Goal: Task Accomplishment & Management: Manage account settings

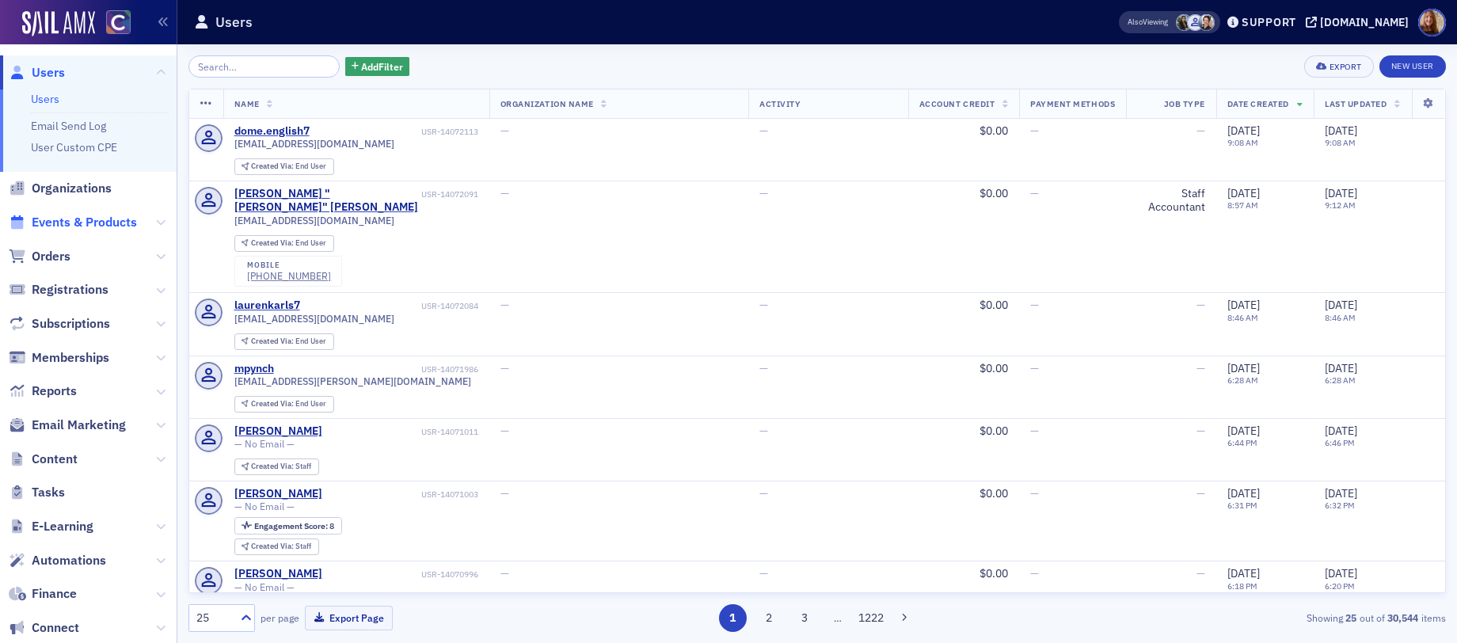
click at [76, 227] on span "Events & Products" at bounding box center [84, 222] width 105 height 17
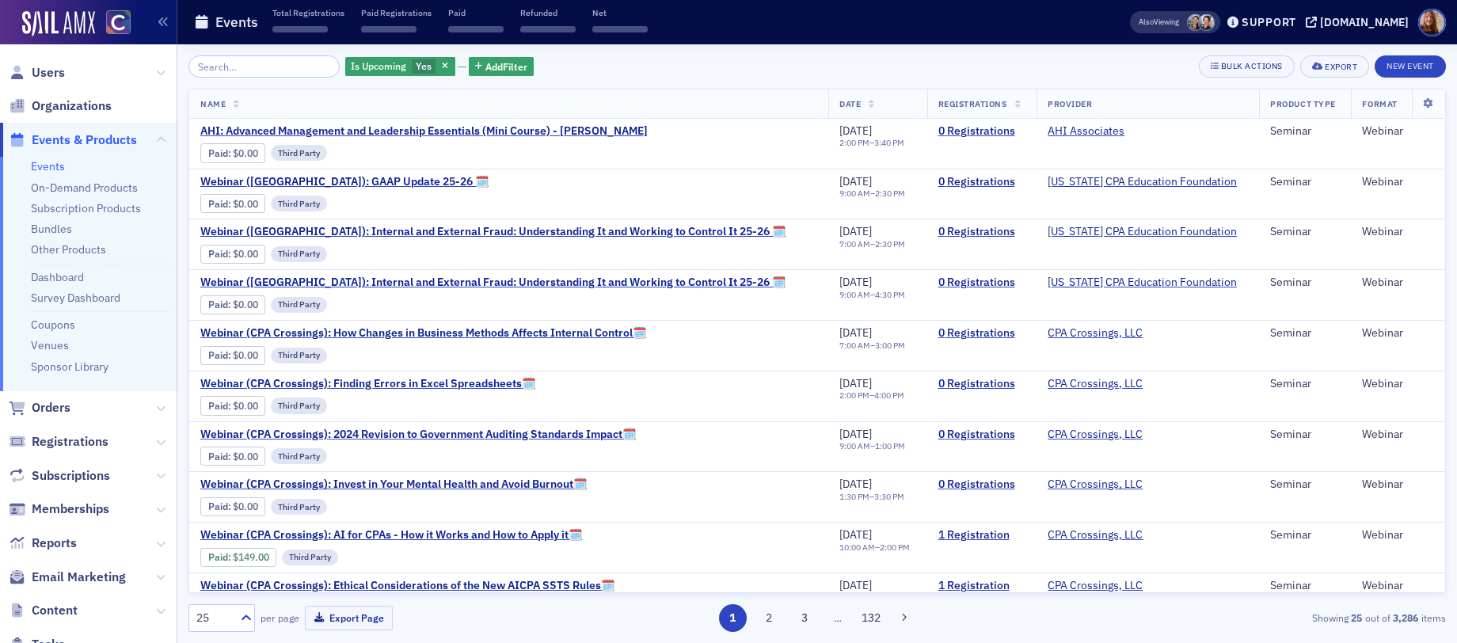
click at [77, 179] on ul "Events On-Demand Products Subscription Products Bundles Other Products Dashboar…" at bounding box center [88, 274] width 177 height 234
click at [78, 182] on link "On-Demand Products" at bounding box center [84, 188] width 107 height 14
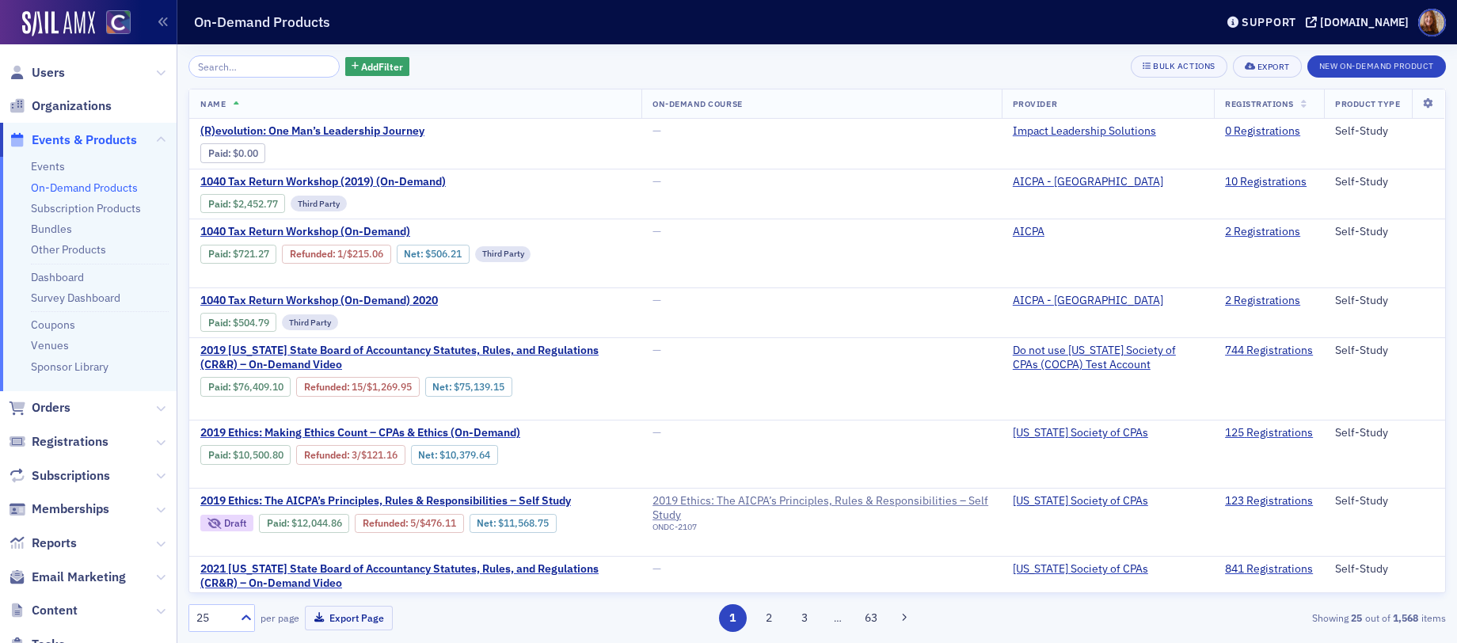
click at [256, 57] on input "search" at bounding box center [264, 66] width 151 height 22
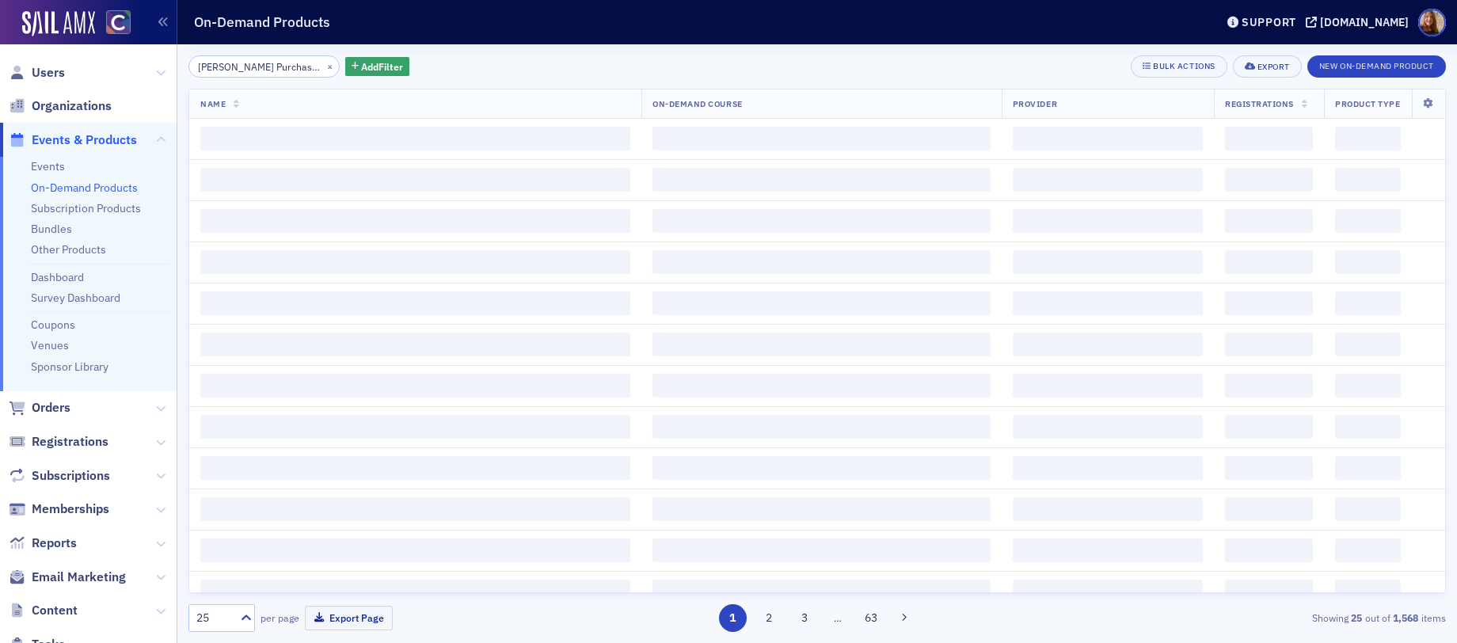
scroll to position [0, 169]
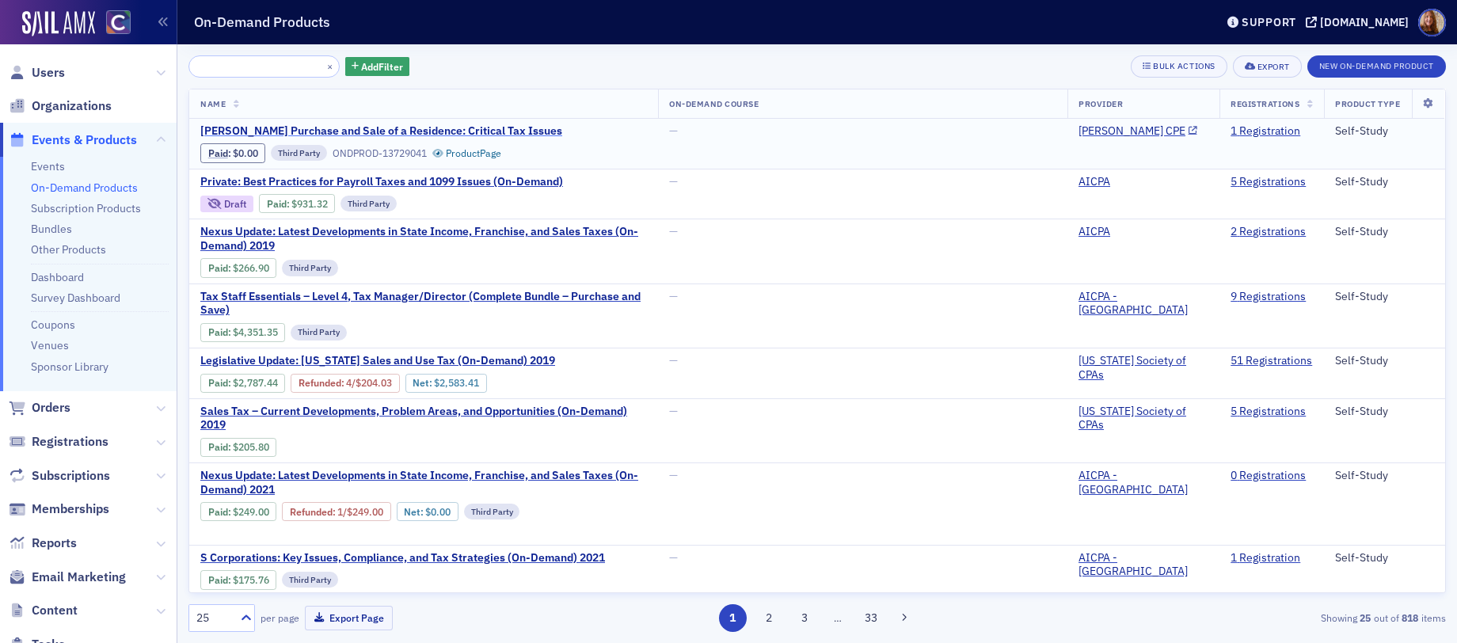
type input "[PERSON_NAME] Purchase and Sale of a Residence: Critical Tax Issues"
click at [416, 133] on span "[PERSON_NAME] Purchase and Sale of a Residence: Critical Tax Issues" at bounding box center [381, 131] width 362 height 14
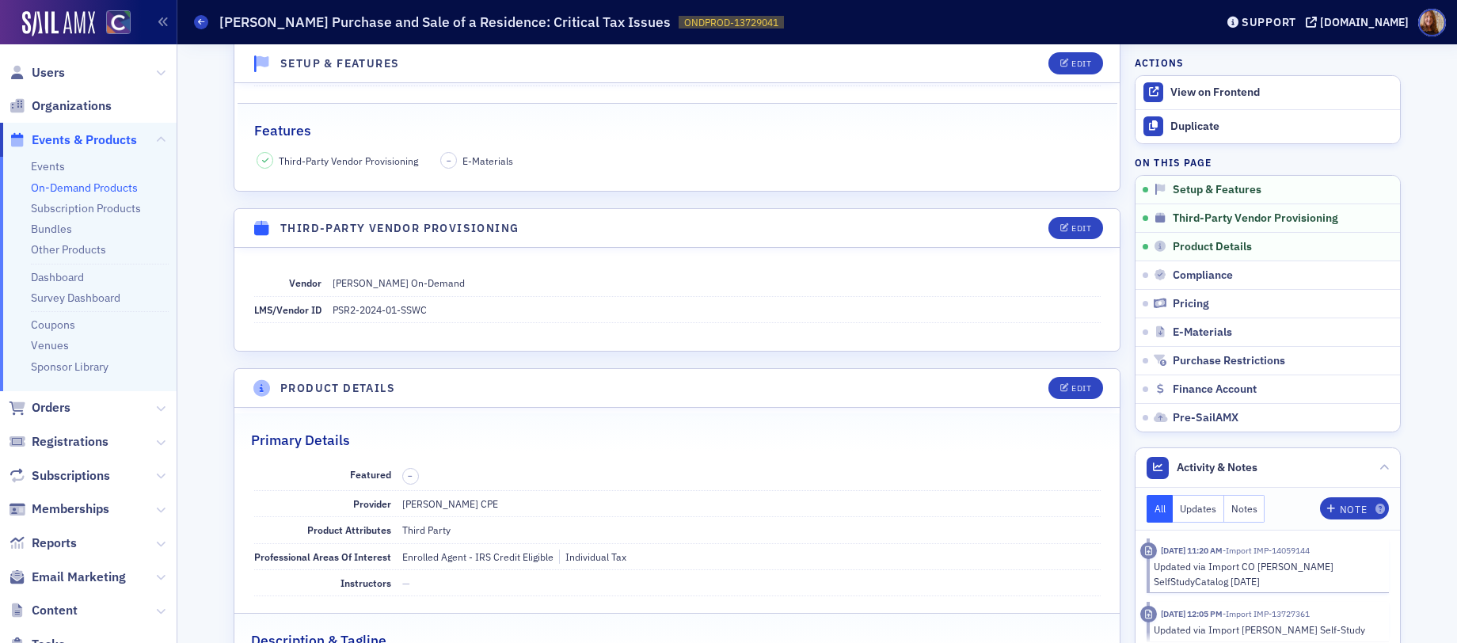
scroll to position [260, 0]
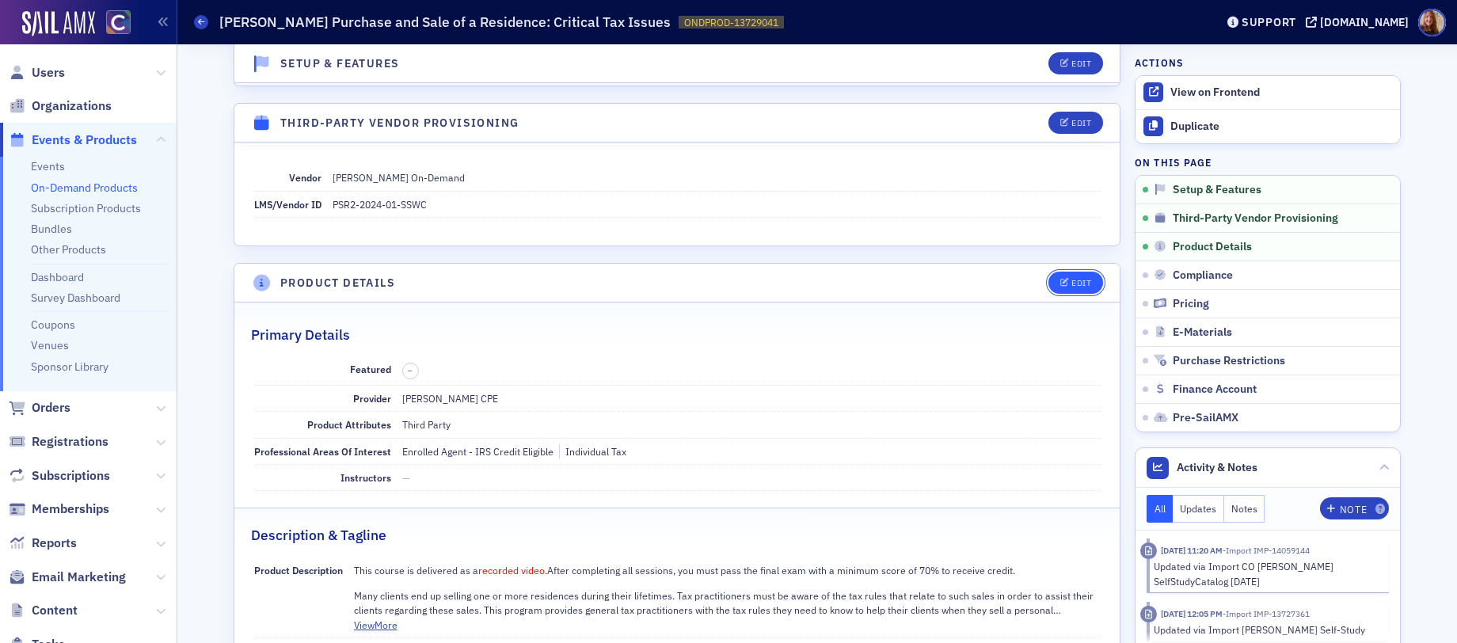
click at [1072, 279] on div "Edit" at bounding box center [1082, 283] width 20 height 9
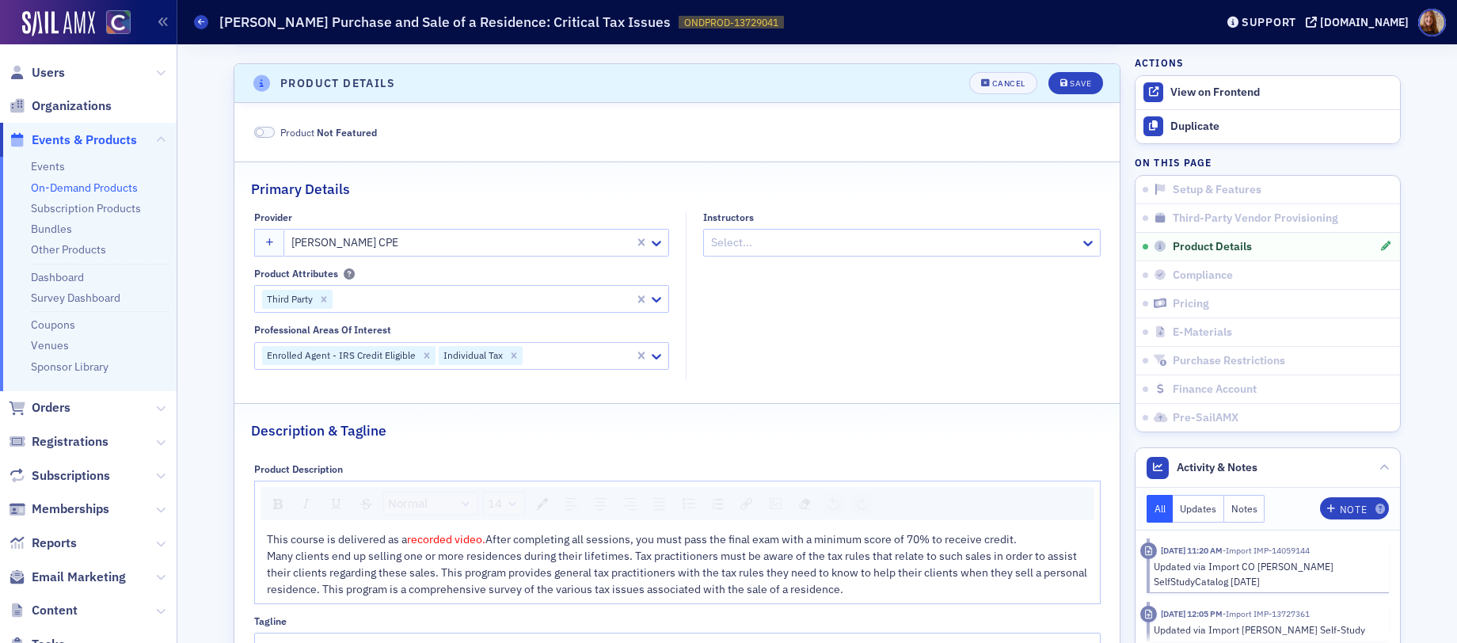
scroll to position [471, 0]
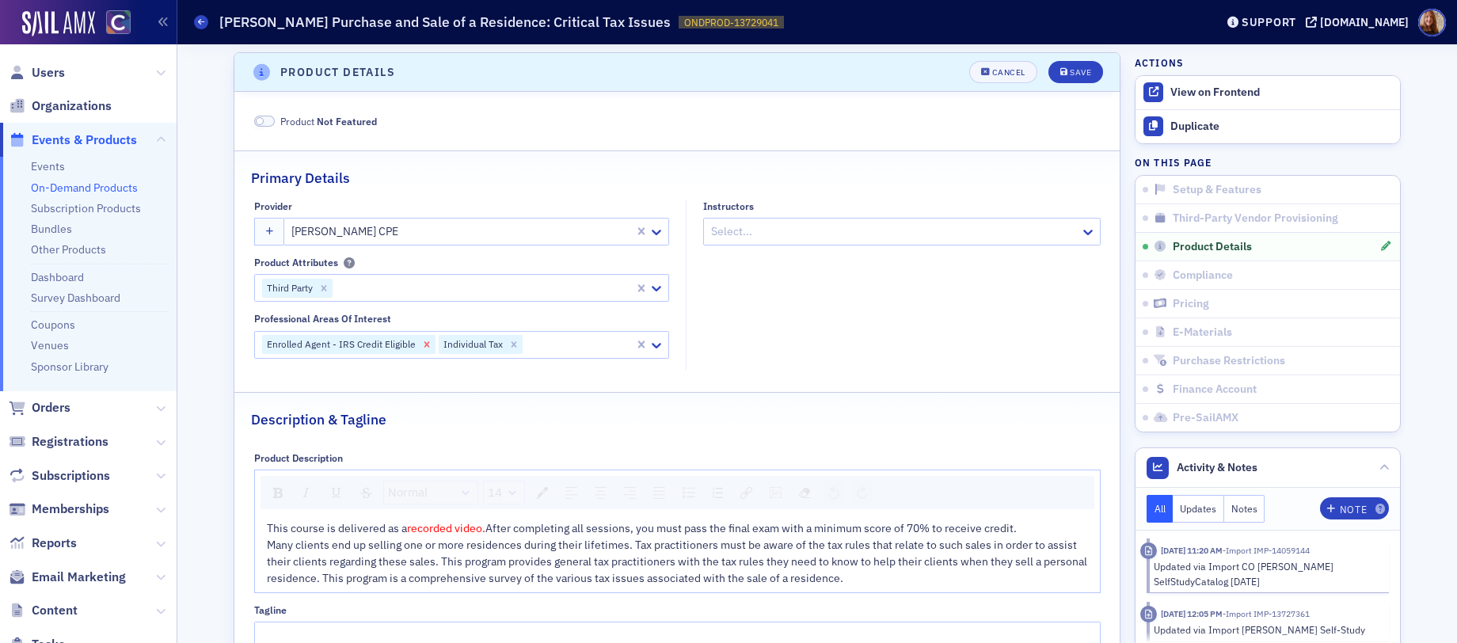
click at [424, 346] on icon "Remove Enrolled Agent - IRS Credit Eligible" at bounding box center [427, 344] width 6 height 6
click at [1070, 74] on div "Save" at bounding box center [1080, 72] width 21 height 9
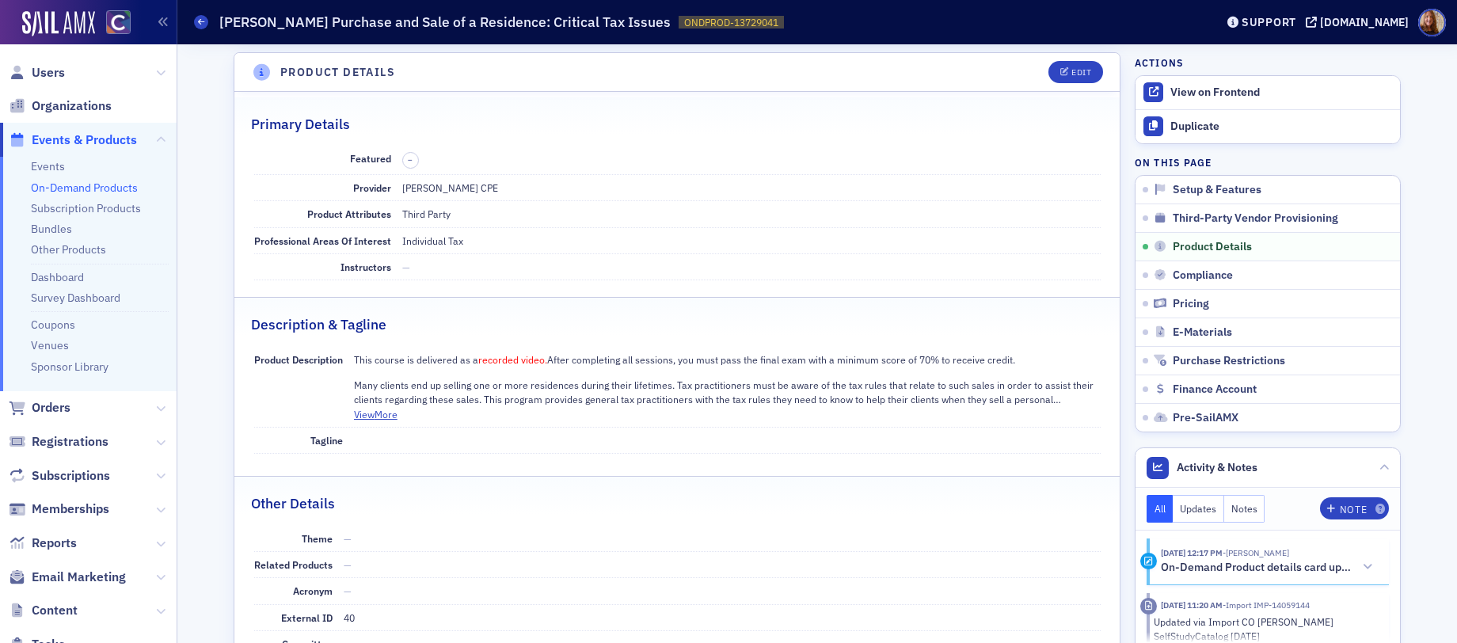
click at [90, 186] on link "On-Demand Products" at bounding box center [84, 188] width 107 height 14
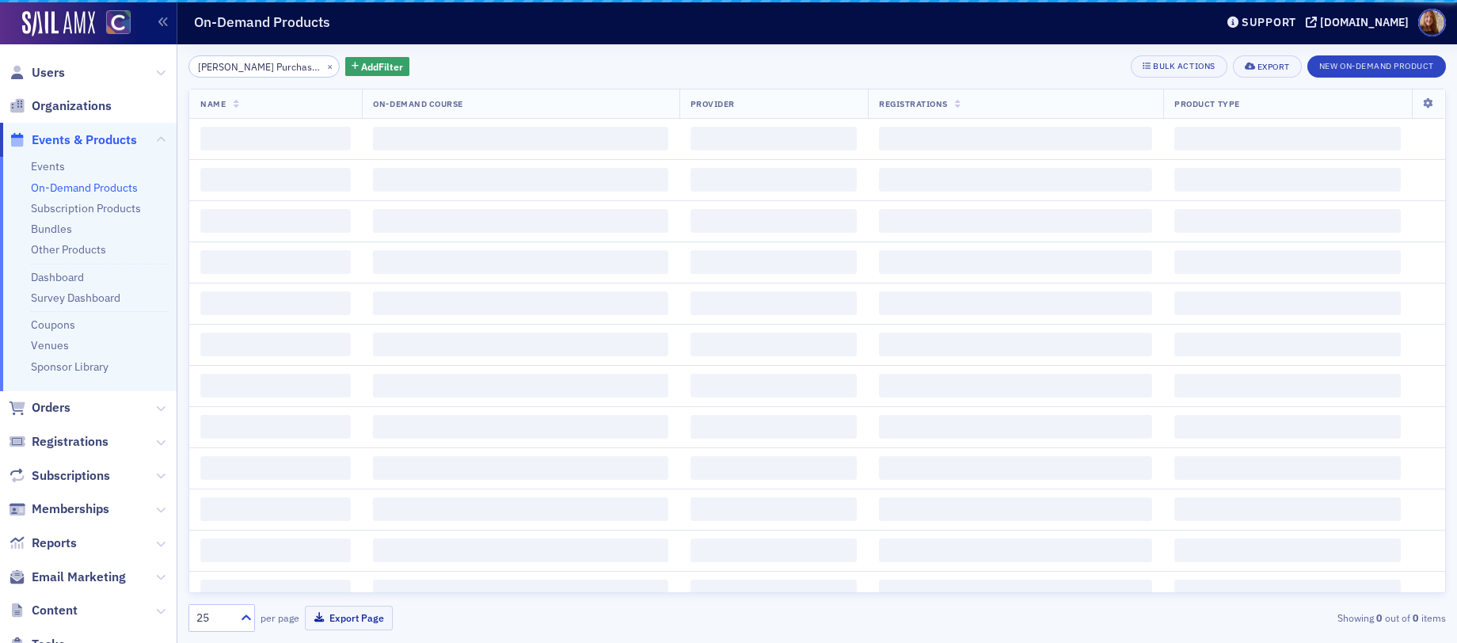
scroll to position [0, 169]
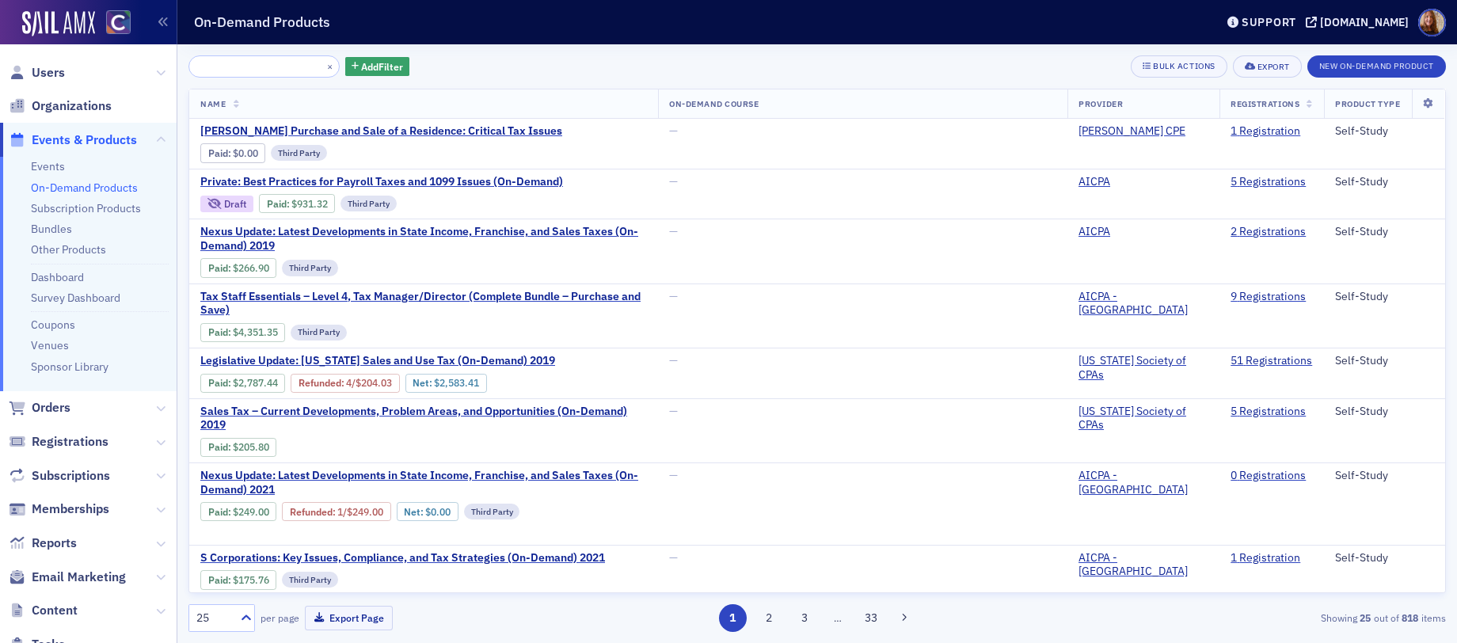
click at [269, 64] on input "[PERSON_NAME] Purchase and Sale of a Residence: Critical Tax Issues" at bounding box center [264, 66] width 151 height 22
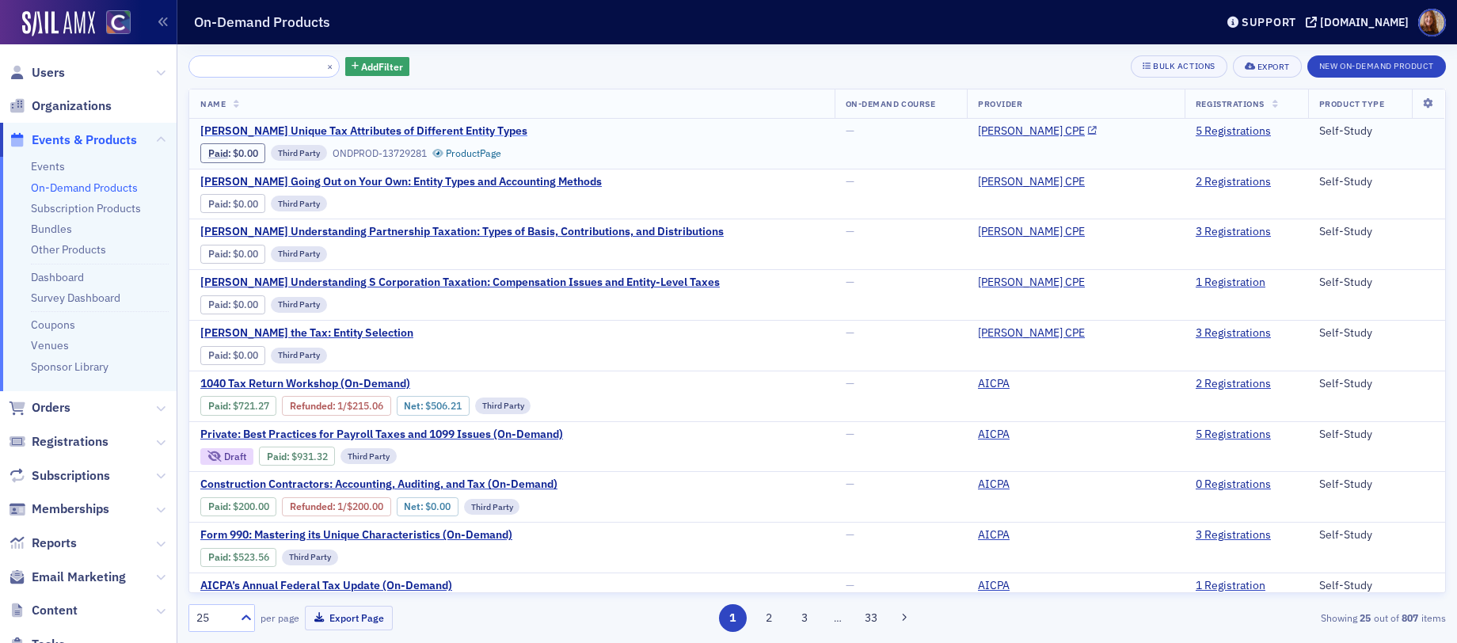
type input "[PERSON_NAME] Unique Tax Attributes of Different Entity Types"
click at [414, 131] on span "[PERSON_NAME] Unique Tax Attributes of Different Entity Types" at bounding box center [363, 131] width 327 height 14
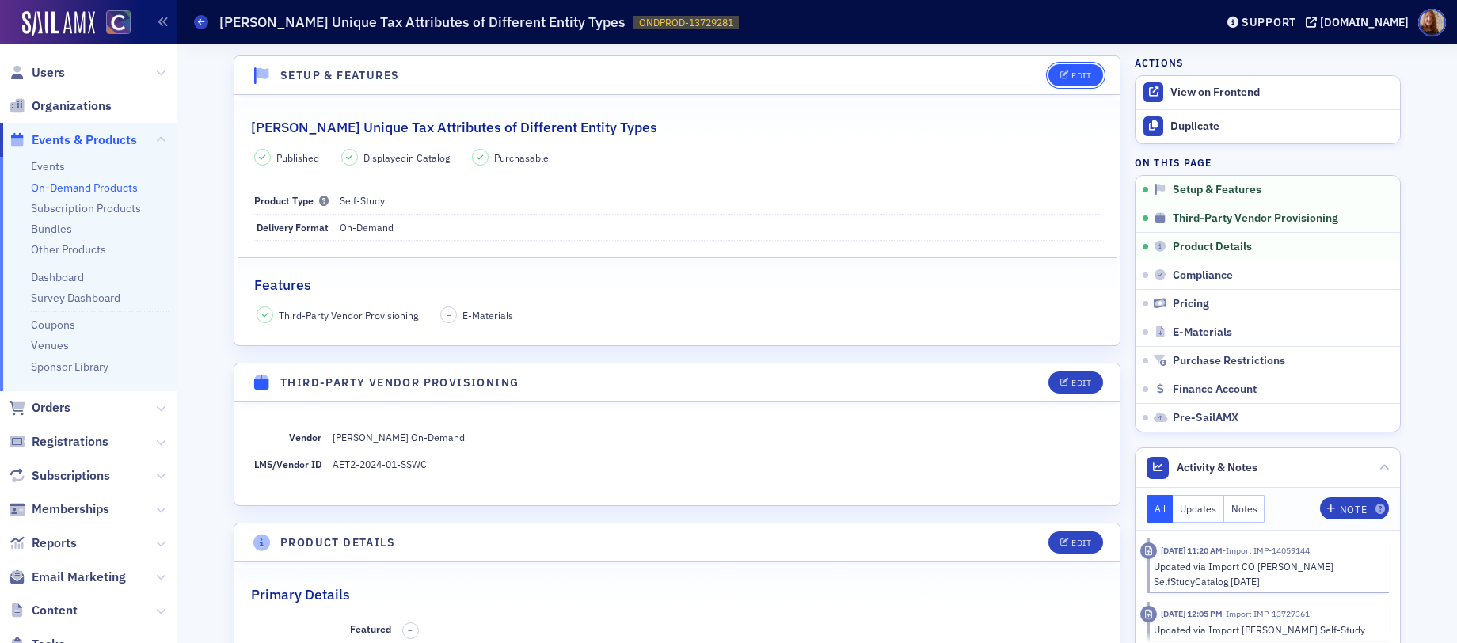
click at [1084, 74] on div "Edit" at bounding box center [1082, 75] width 20 height 9
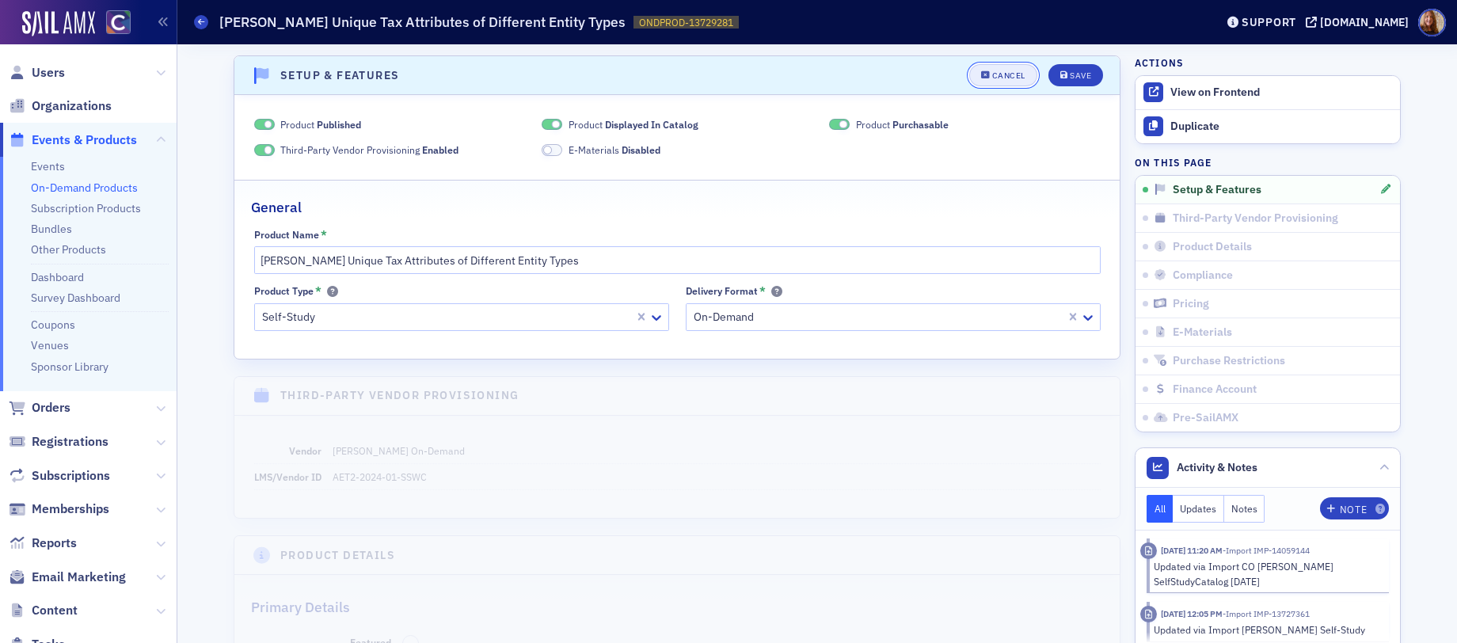
click at [997, 71] on div "Cancel" at bounding box center [1008, 75] width 33 height 9
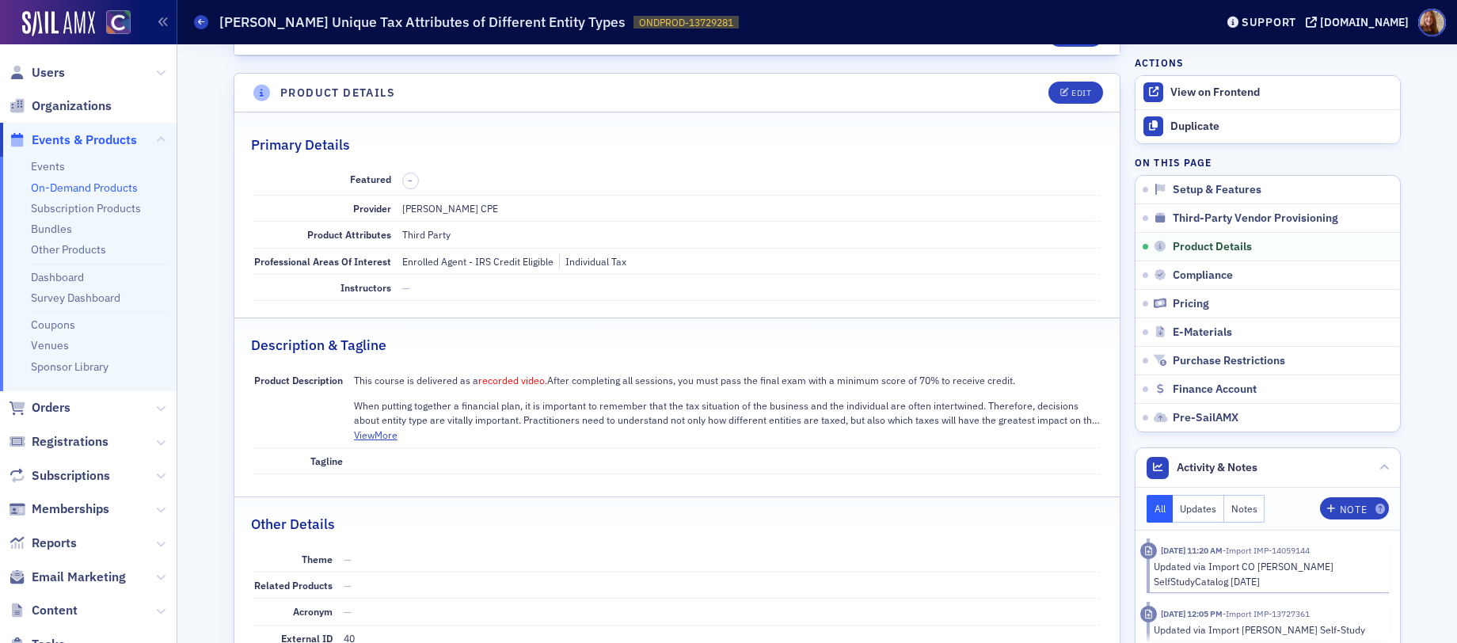
scroll to position [516, 0]
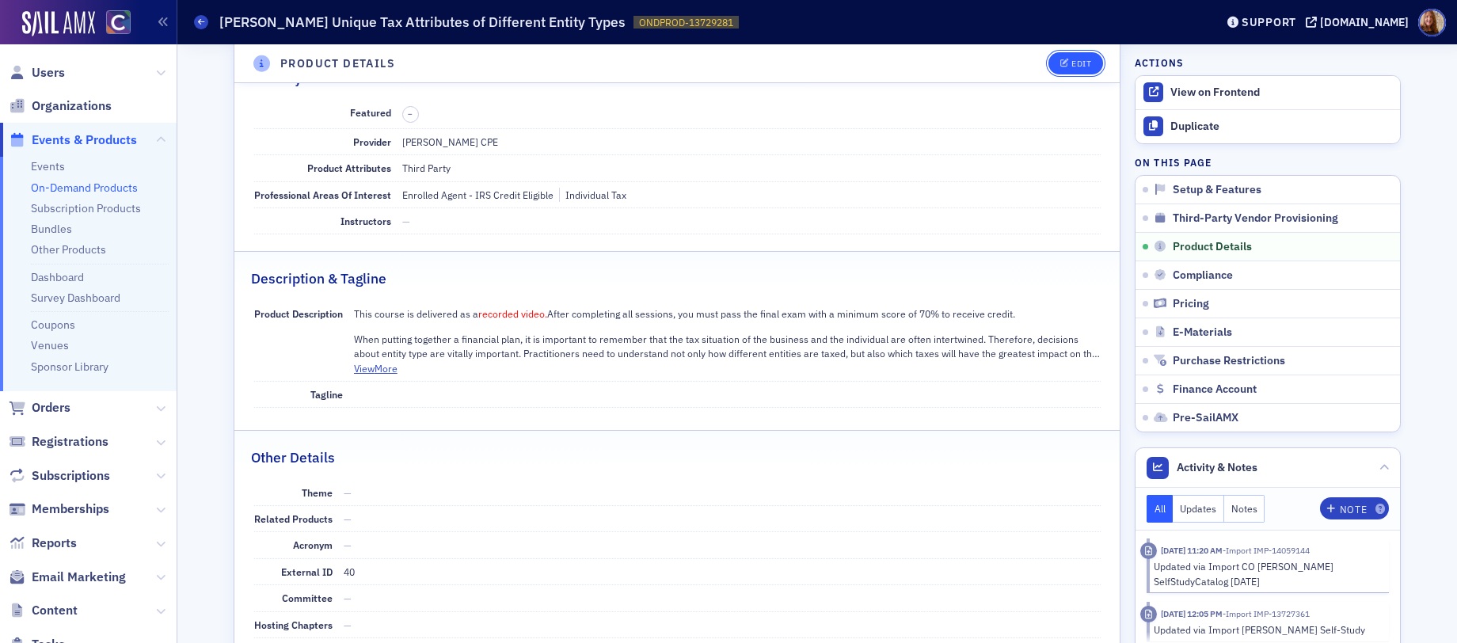
click at [1085, 67] on button "Edit" at bounding box center [1076, 63] width 55 height 22
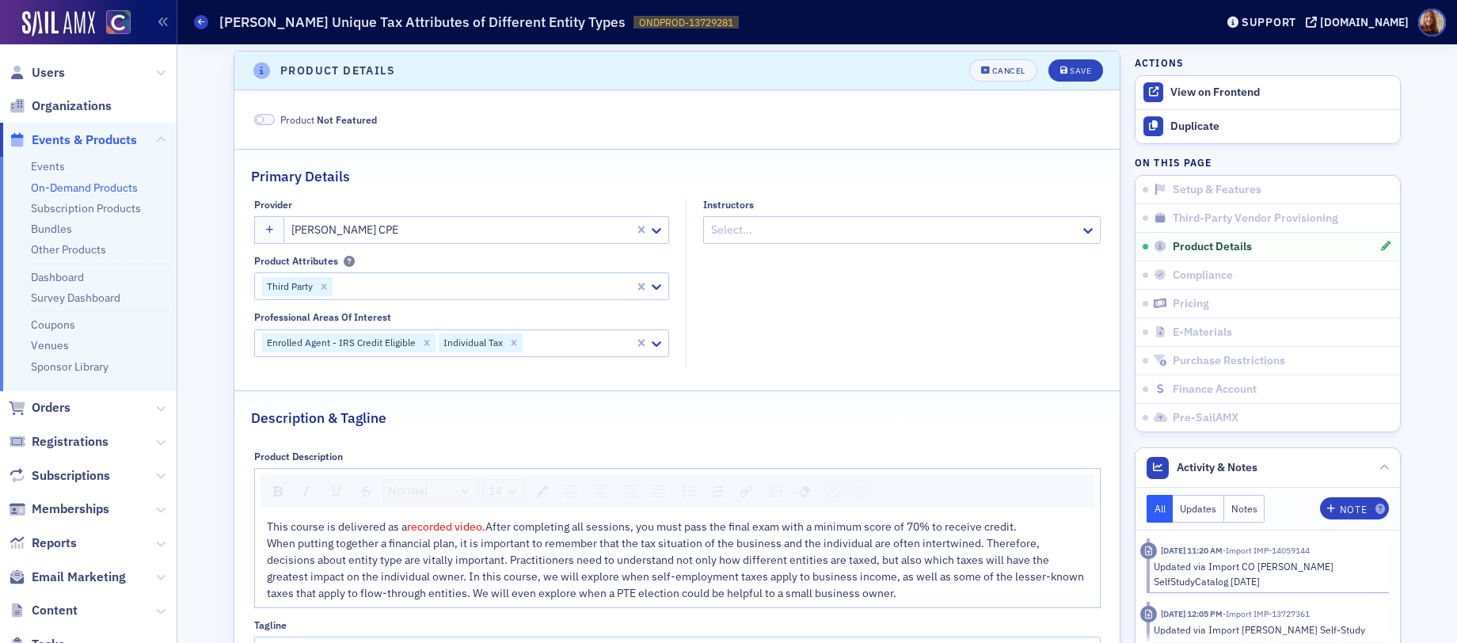
scroll to position [471, 0]
click at [421, 345] on icon "Remove Enrolled Agent - IRS Credit Eligible" at bounding box center [426, 344] width 11 height 11
click at [1070, 68] on div "Save" at bounding box center [1080, 72] width 21 height 9
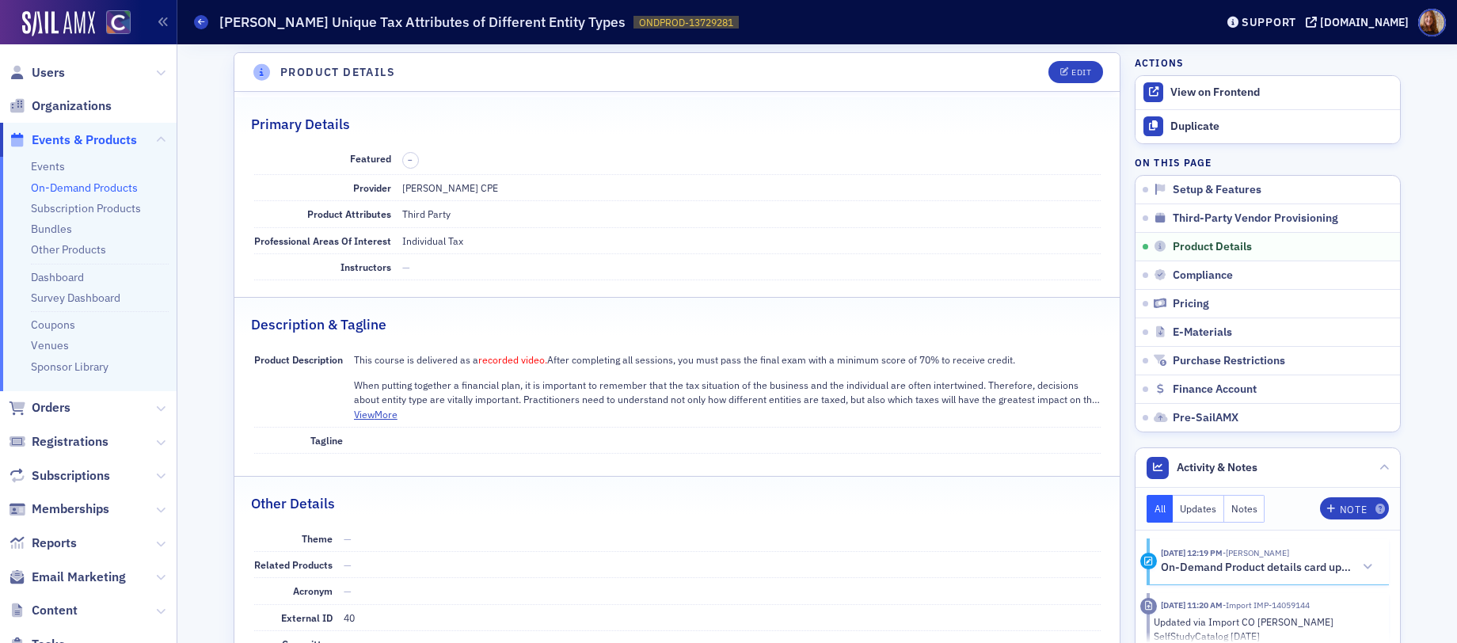
click at [71, 189] on link "On-Demand Products" at bounding box center [84, 188] width 107 height 14
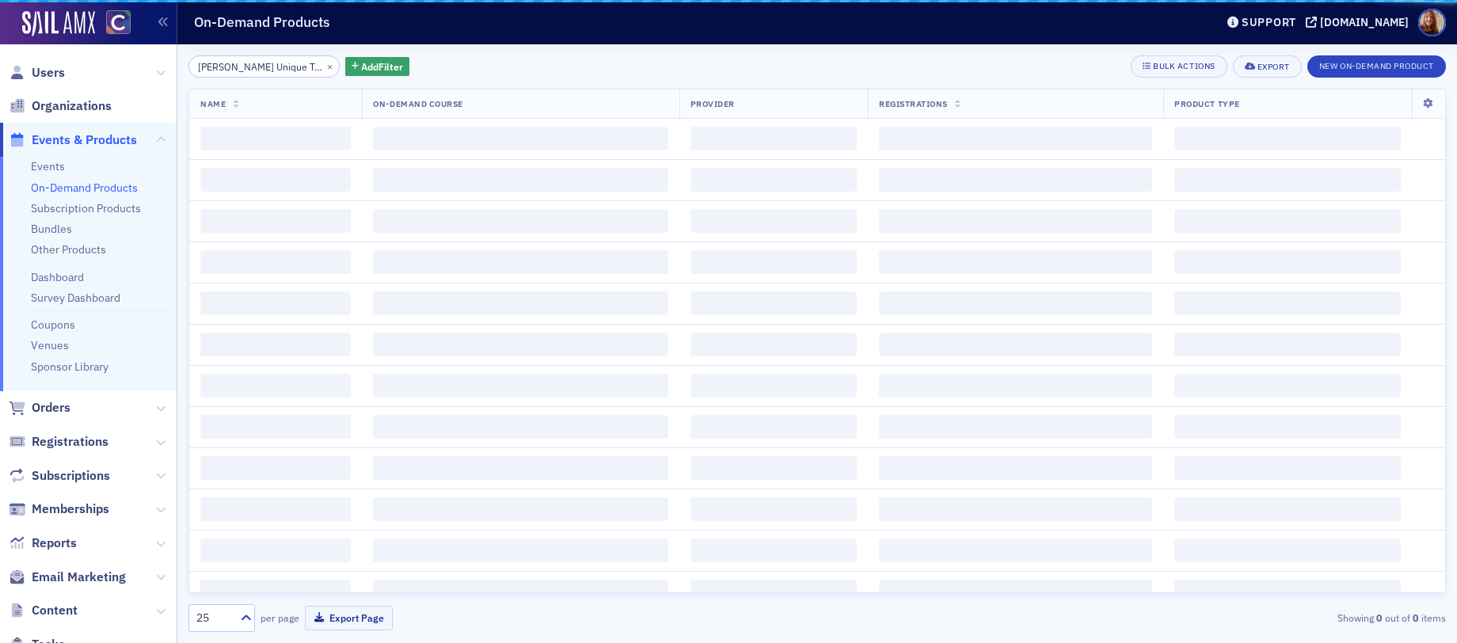
scroll to position [0, 139]
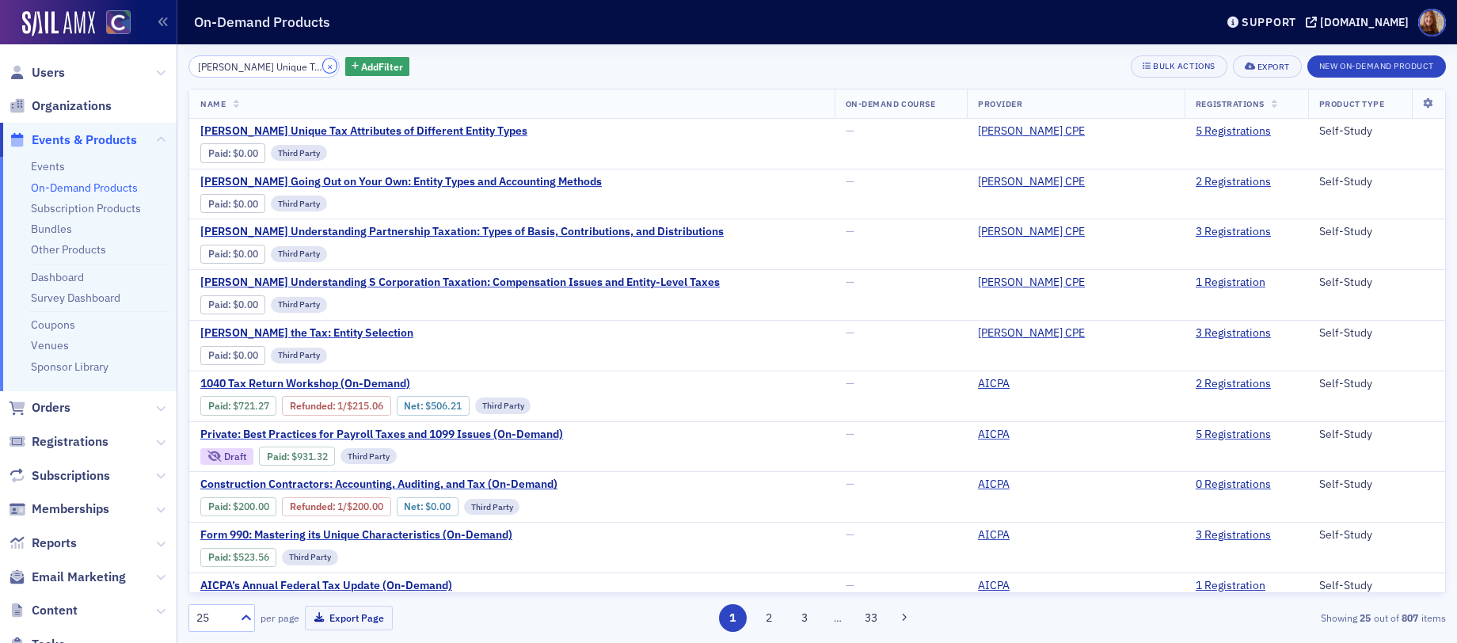
click at [323, 65] on button "×" at bounding box center [330, 66] width 14 height 14
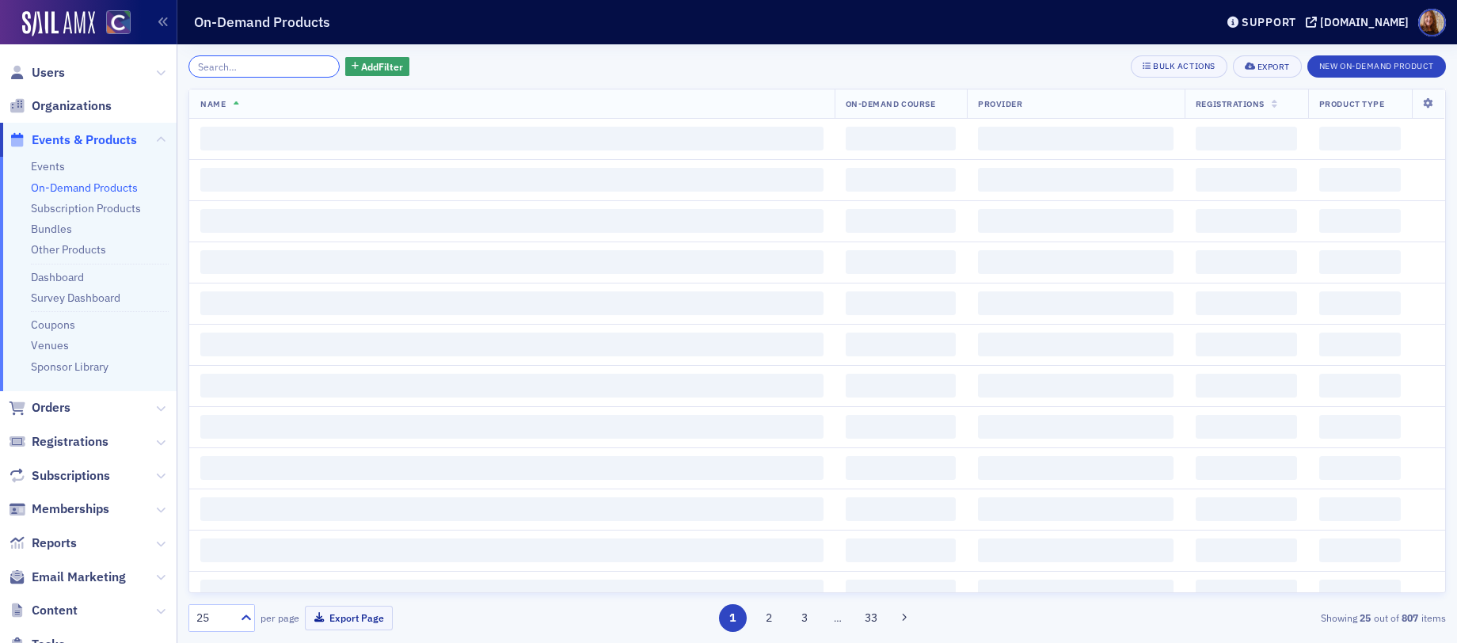
click at [256, 66] on input "search" at bounding box center [264, 66] width 151 height 22
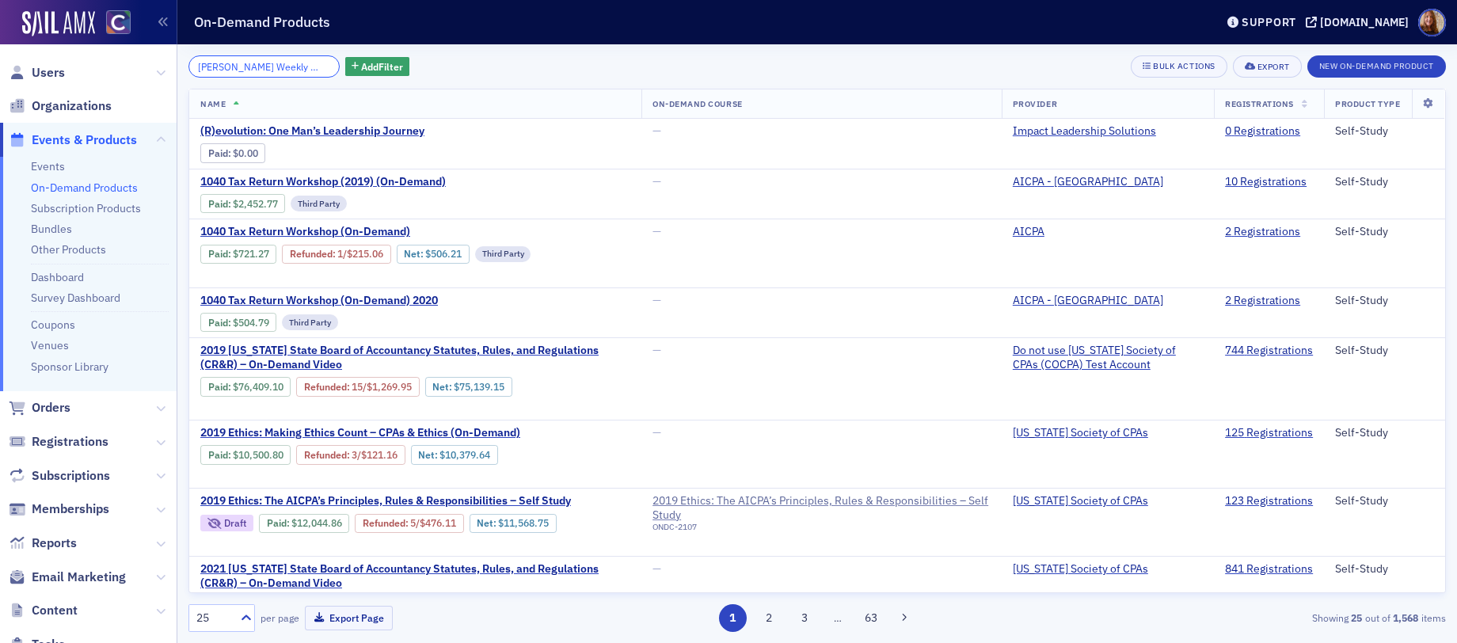
scroll to position [0, 25]
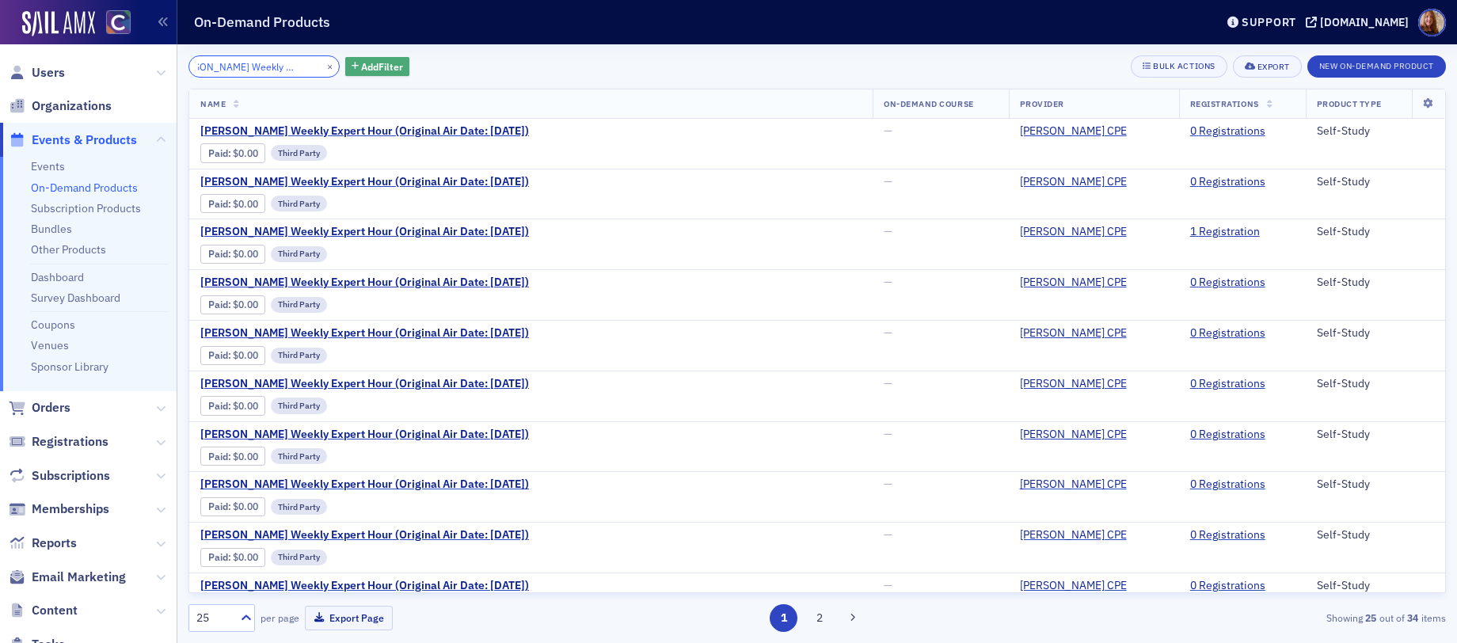
type input "[PERSON_NAME] Weekly Expert Hour"
click at [374, 69] on span "Add Filter" at bounding box center [382, 66] width 42 height 14
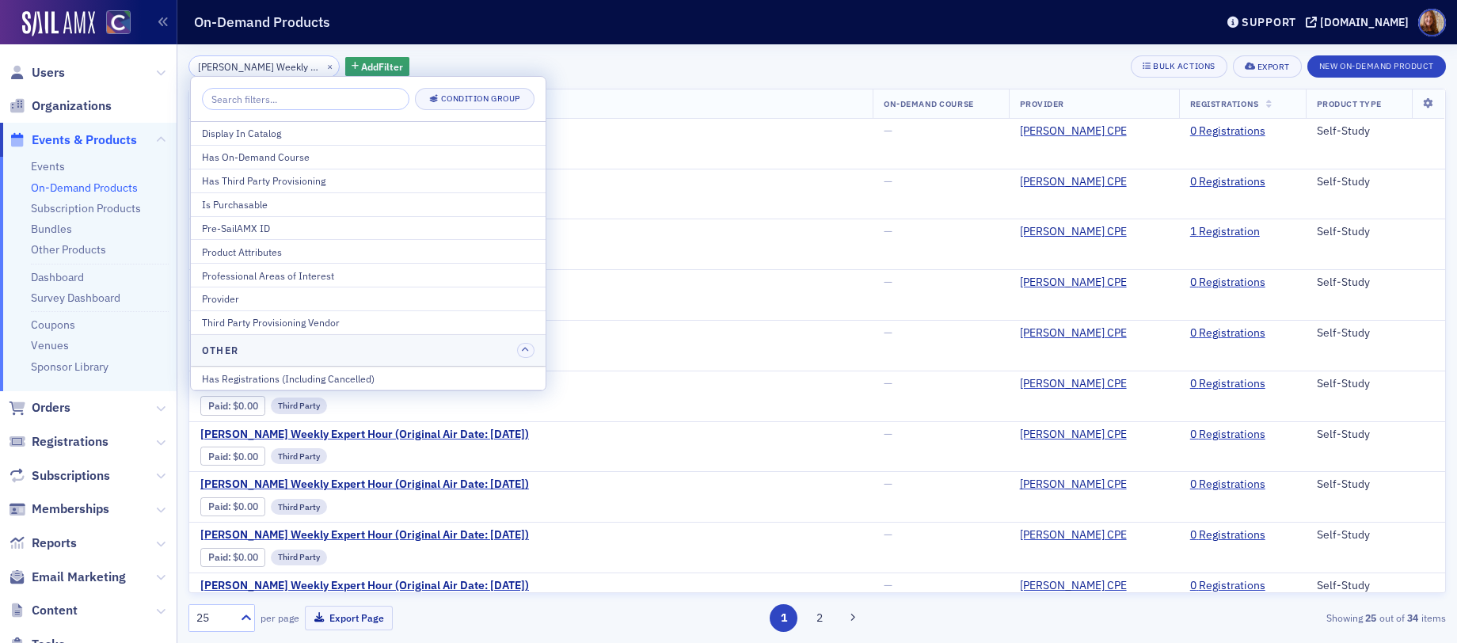
click at [271, 137] on div "Display In Catalog" at bounding box center [368, 133] width 333 height 14
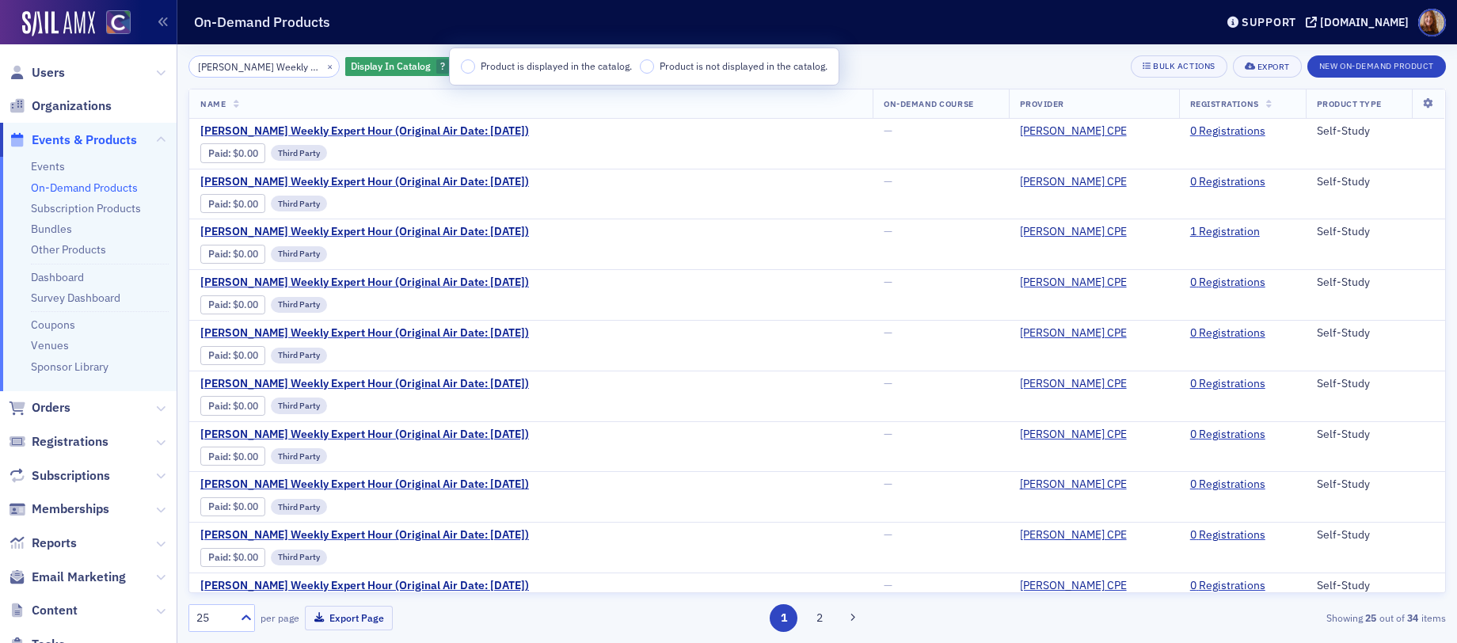
click at [585, 67] on span "Product is displayed in the catalog." at bounding box center [556, 65] width 151 height 13
click at [475, 67] on input "Product is displayed in the catalog." at bounding box center [468, 66] width 14 height 14
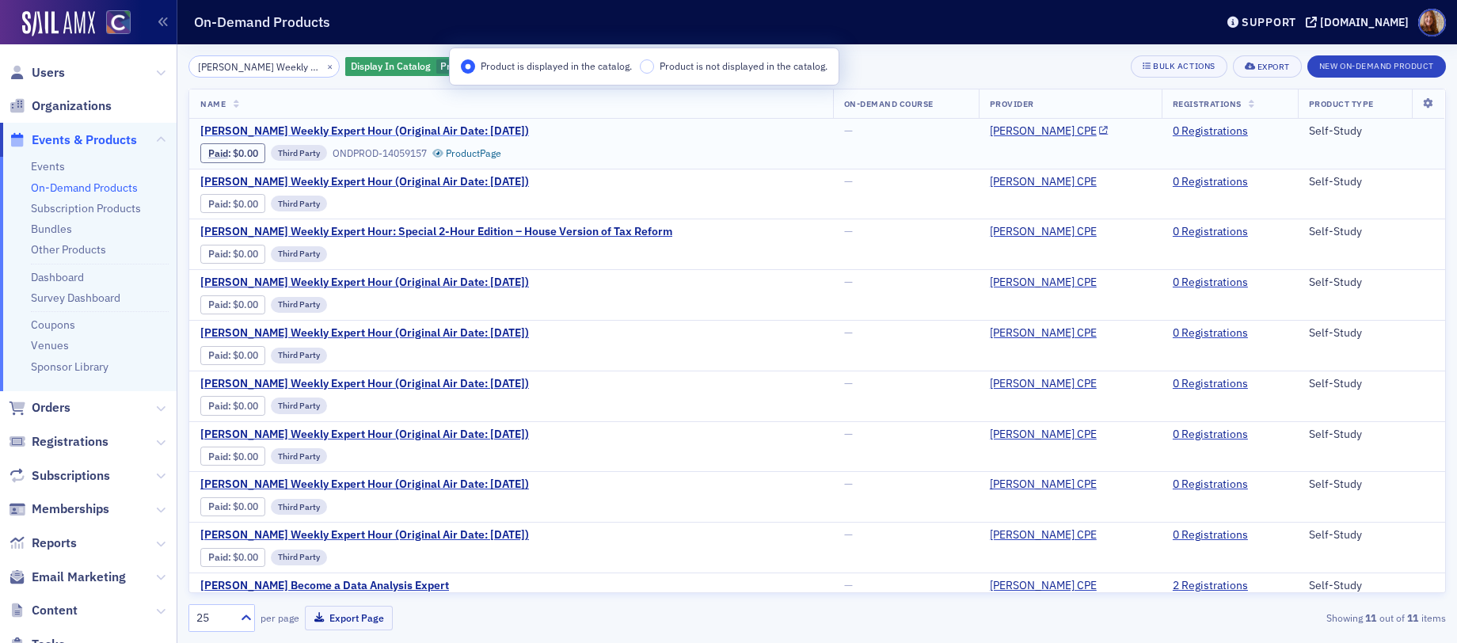
click at [423, 129] on span "[PERSON_NAME] Weekly Expert Hour (Original Air Date: [DATE])" at bounding box center [364, 131] width 329 height 14
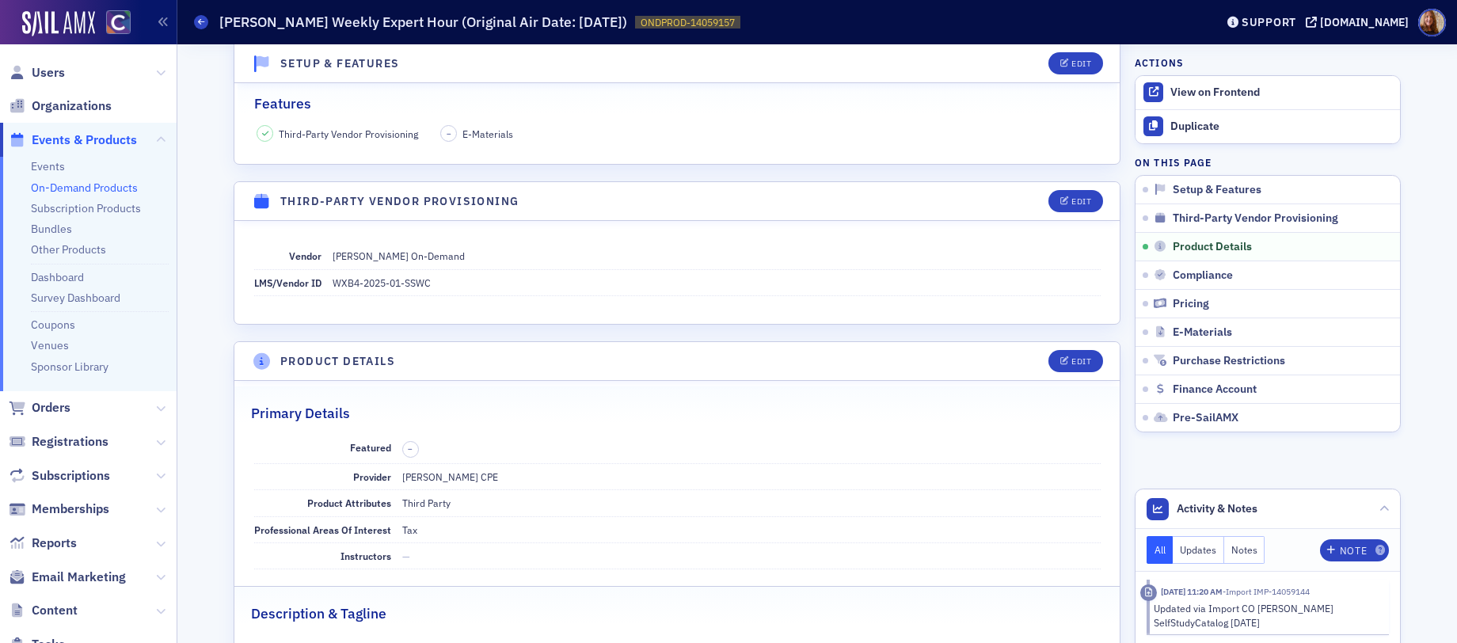
scroll to position [535, 0]
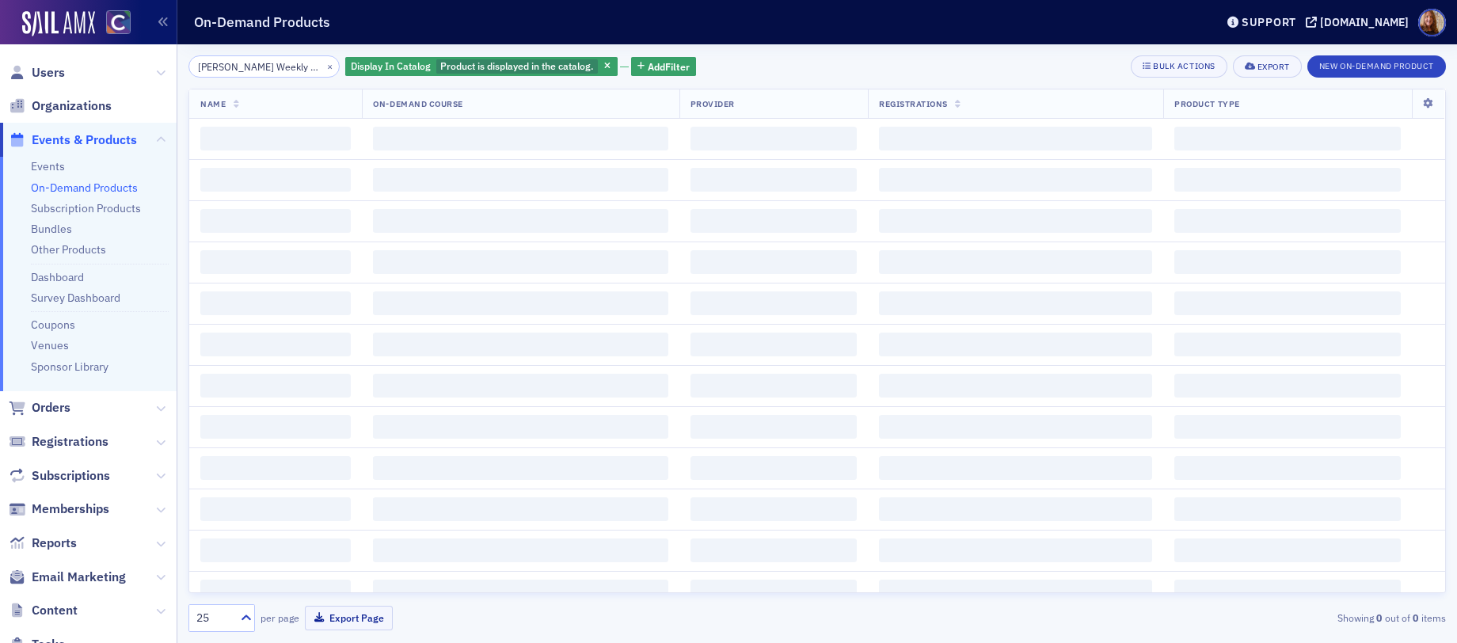
scroll to position [0, 25]
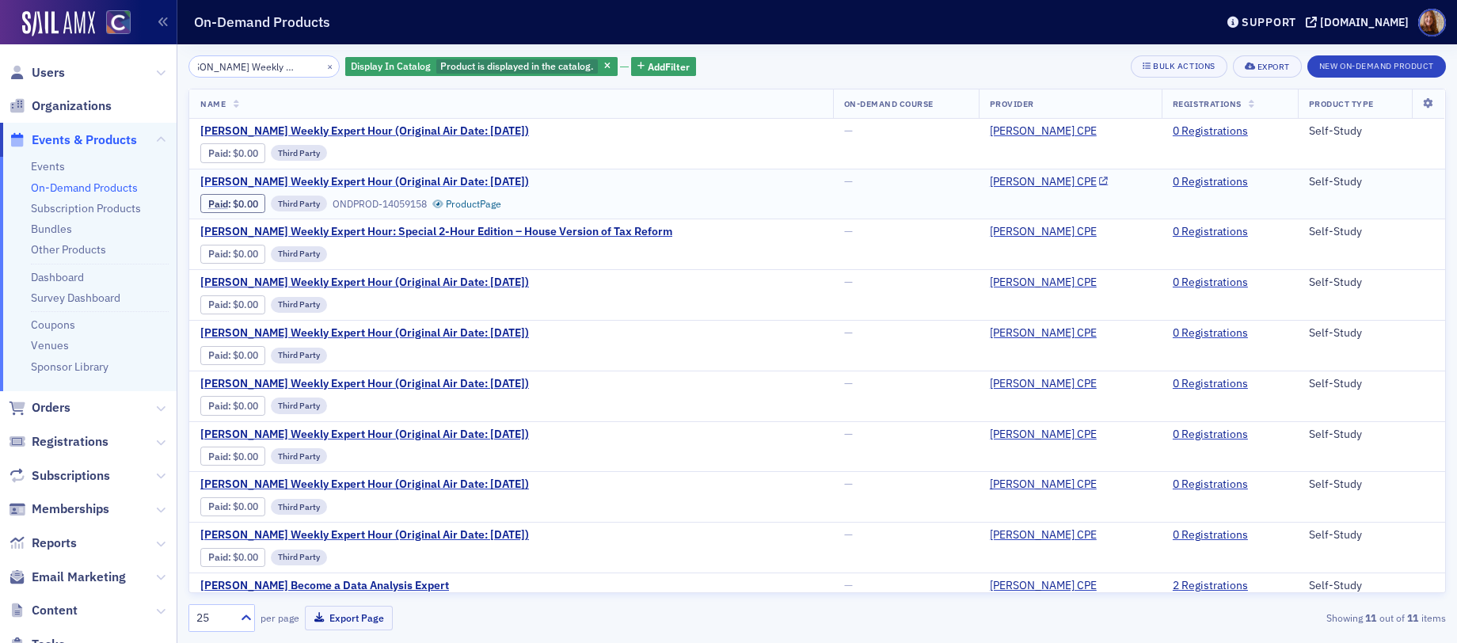
click at [426, 176] on span "[PERSON_NAME] Weekly Expert Hour (Original Air Date: [DATE])" at bounding box center [364, 182] width 329 height 14
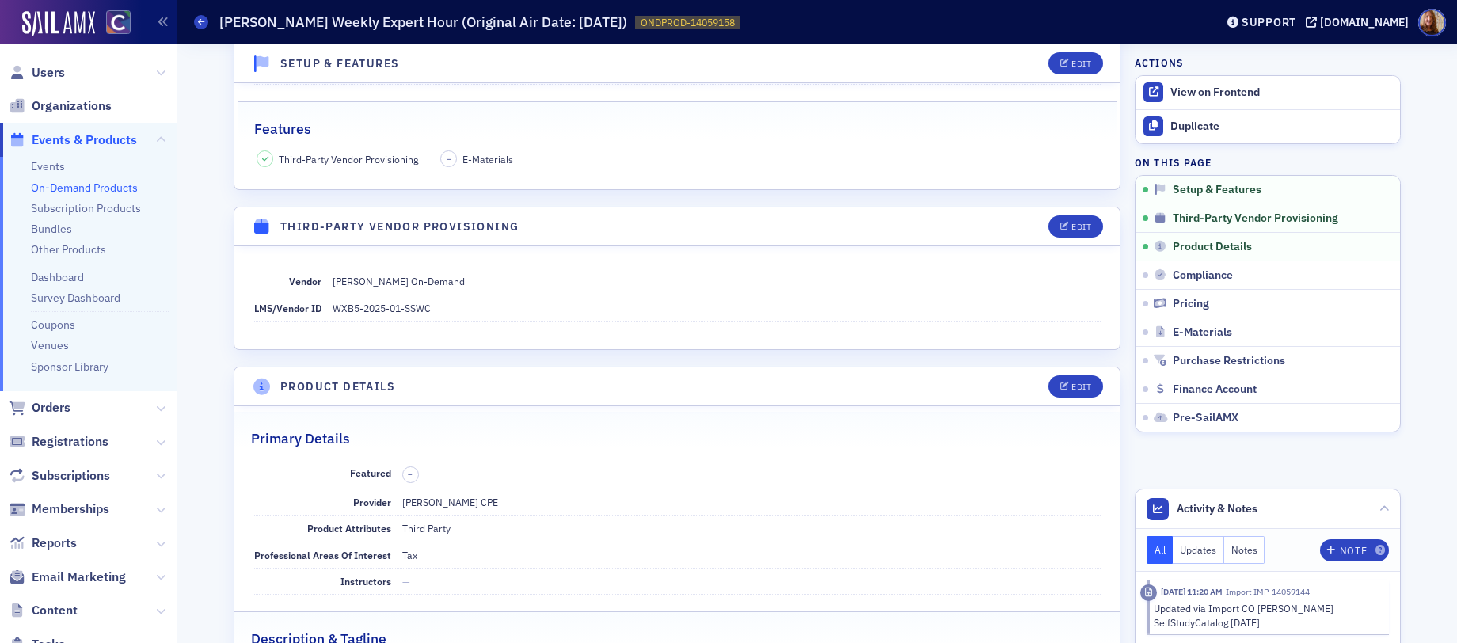
scroll to position [246, 0]
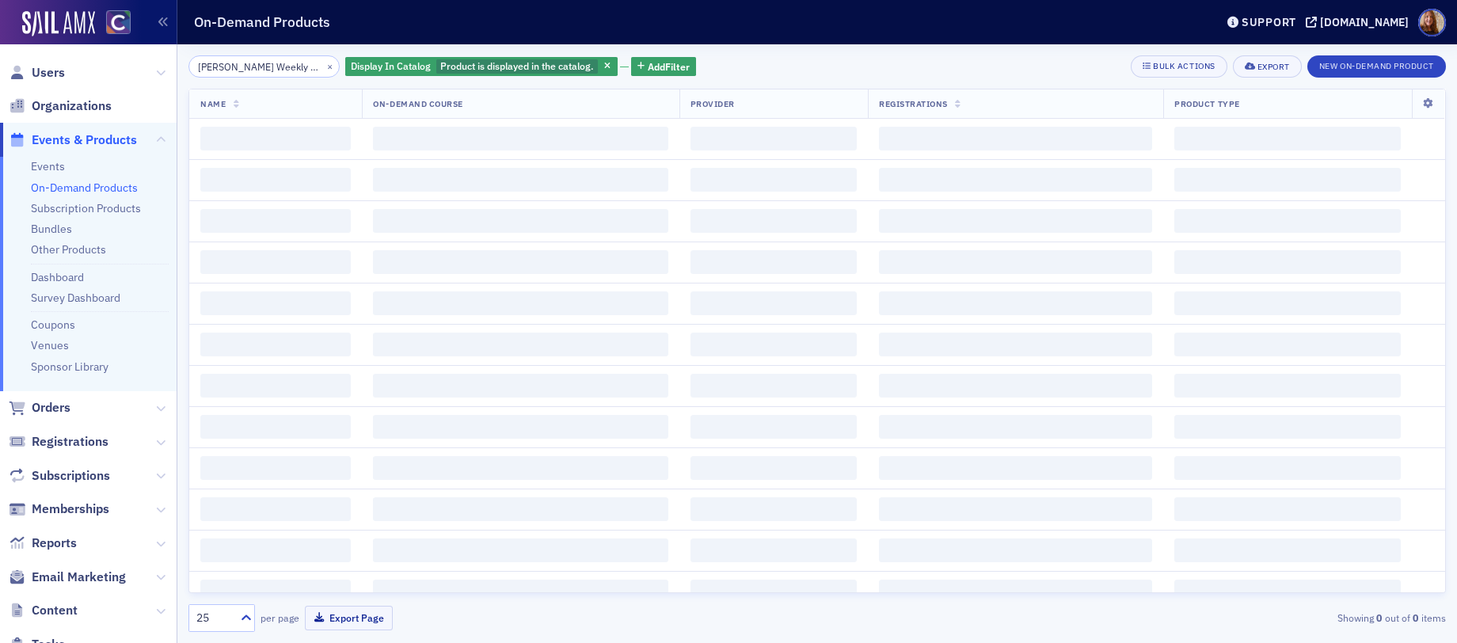
scroll to position [0, 25]
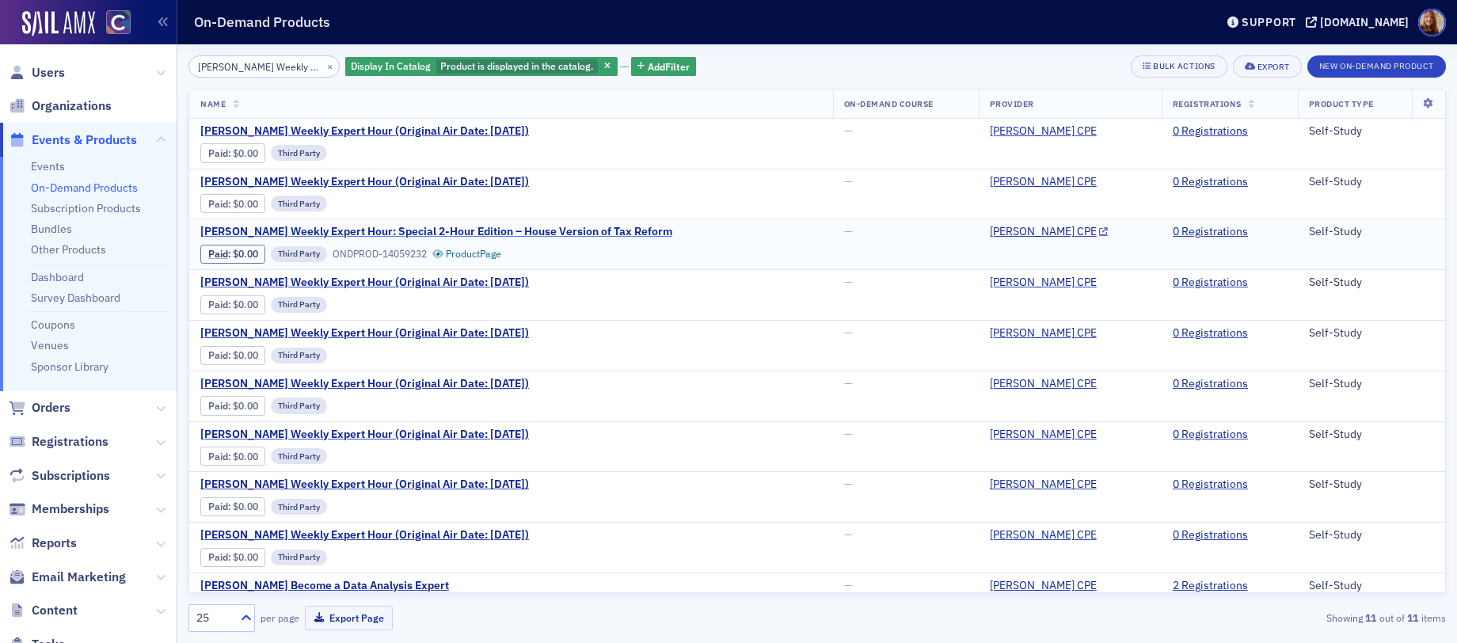
click at [440, 234] on span "[PERSON_NAME] Weekly Expert Hour: Special 2-Hour Edition – House Version of Tax…" at bounding box center [436, 232] width 472 height 14
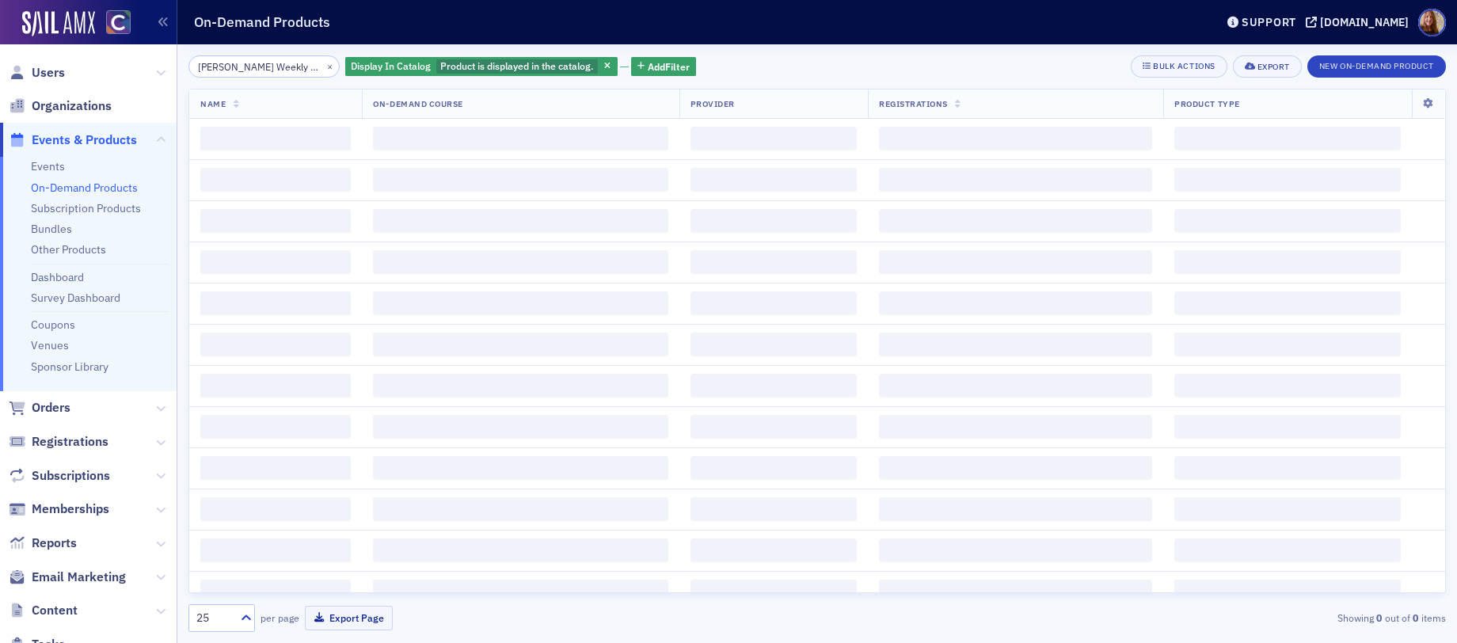
scroll to position [0, 25]
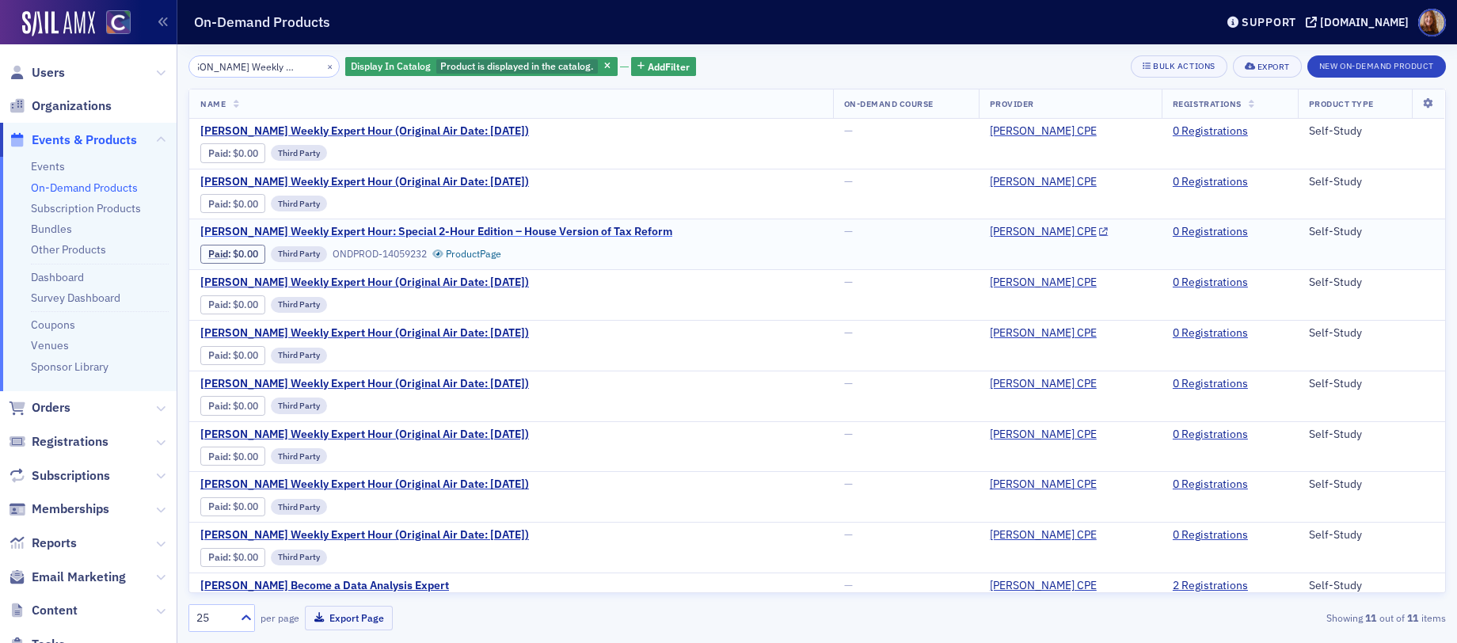
click at [447, 227] on span "[PERSON_NAME] Weekly Expert Hour: Special 2-Hour Edition – House Version of Tax…" at bounding box center [436, 232] width 472 height 14
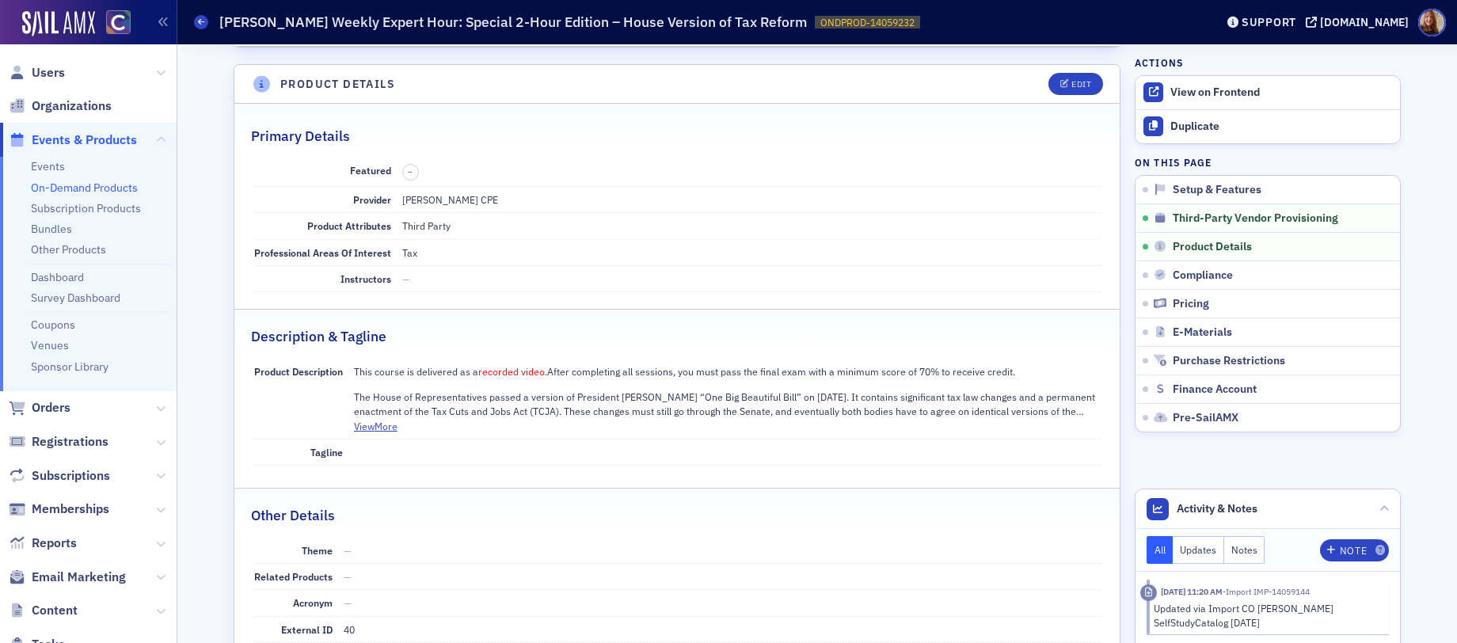
scroll to position [162, 0]
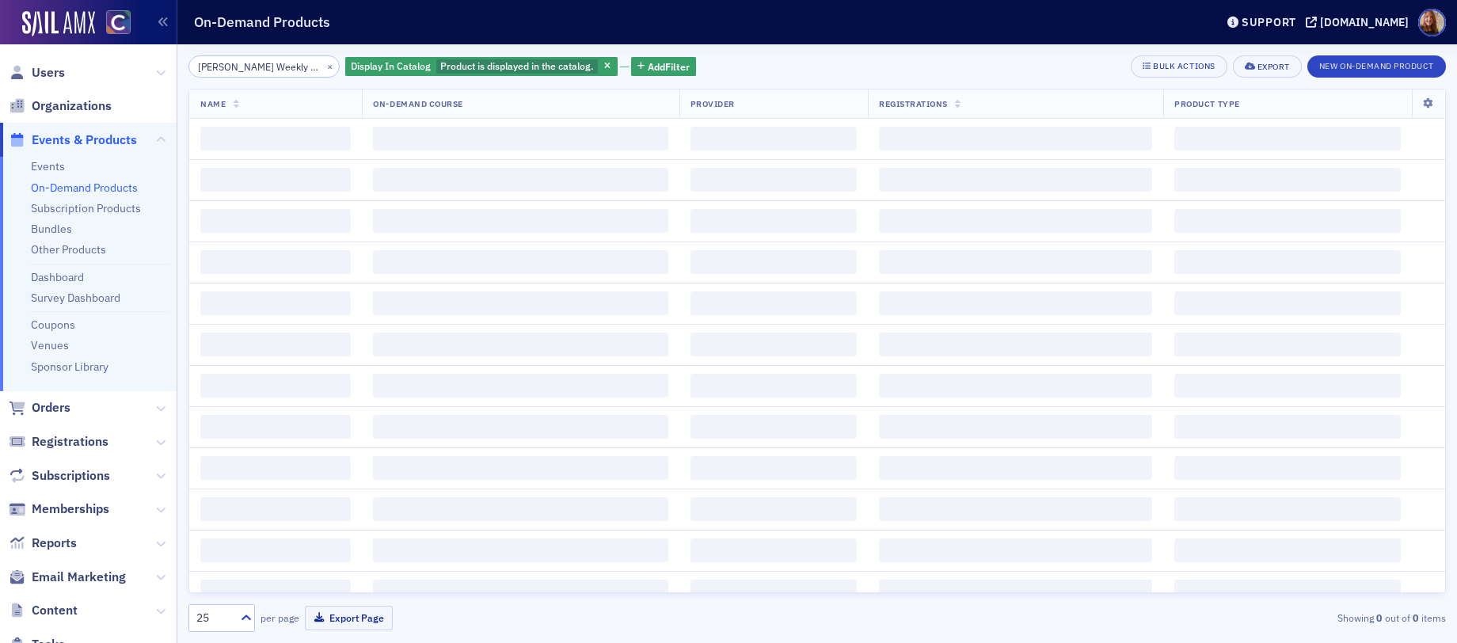
scroll to position [0, 25]
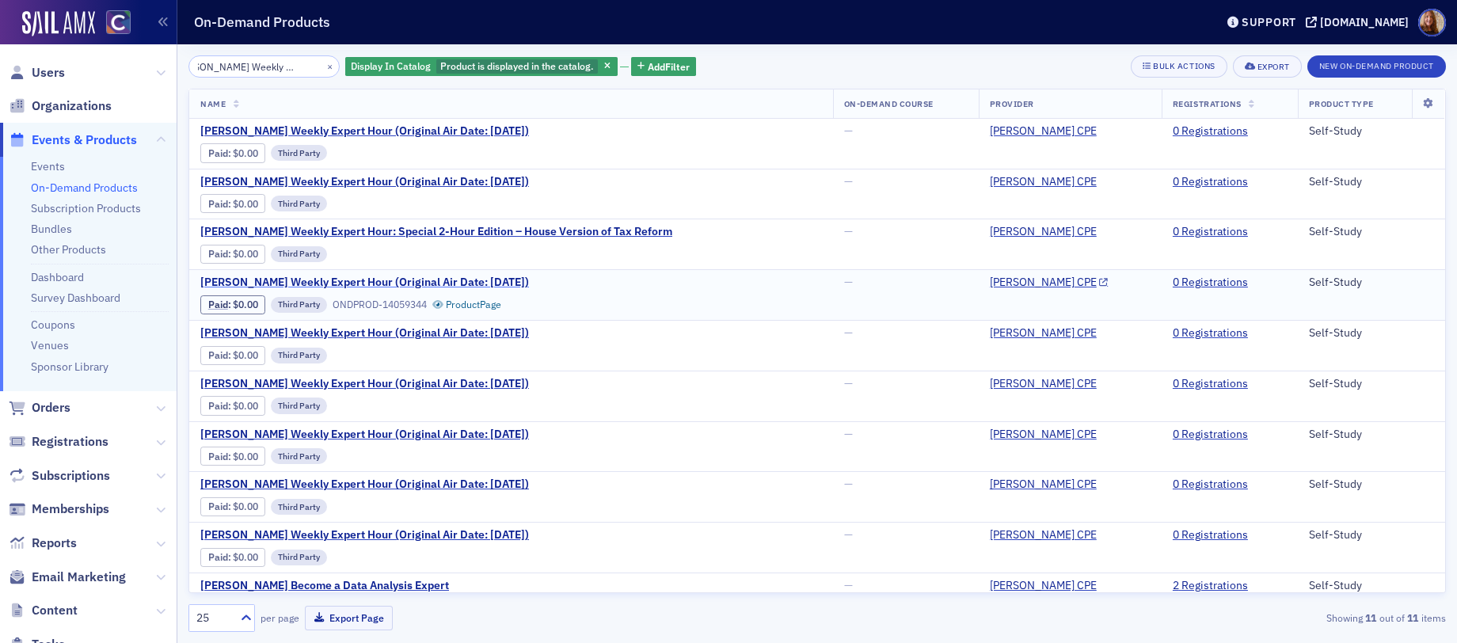
click at [383, 282] on span "[PERSON_NAME] Weekly Expert Hour (Original Air Date: [DATE])" at bounding box center [364, 283] width 329 height 14
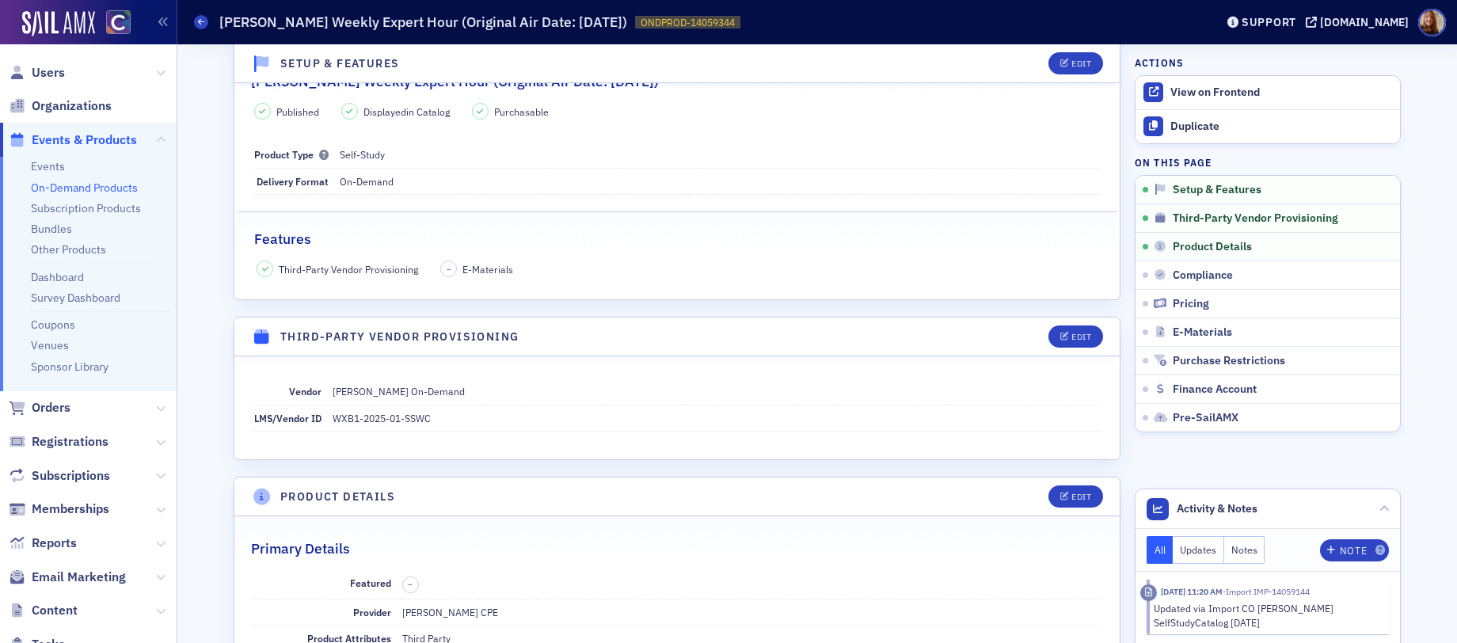
scroll to position [307, 0]
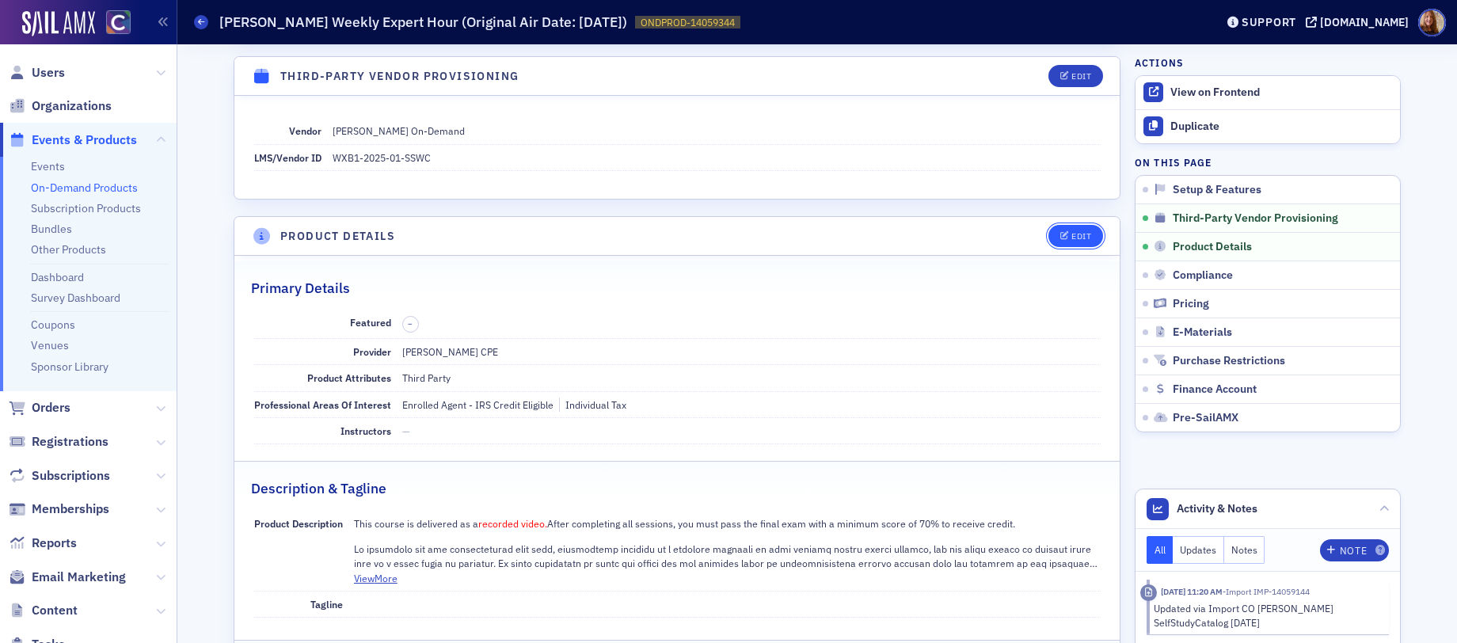
click at [1082, 237] on div "Edit" at bounding box center [1082, 236] width 20 height 9
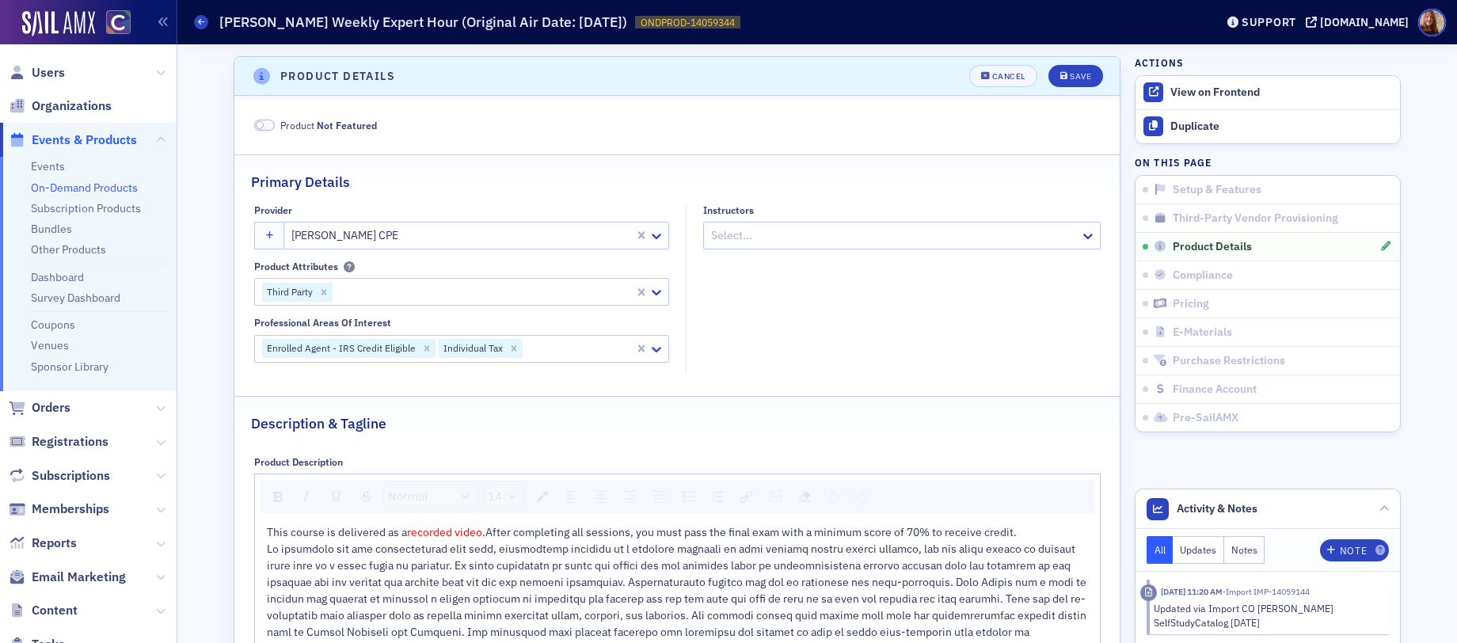
scroll to position [471, 0]
click at [421, 344] on icon "Remove Enrolled Agent - IRS Credit Eligible" at bounding box center [426, 344] width 11 height 11
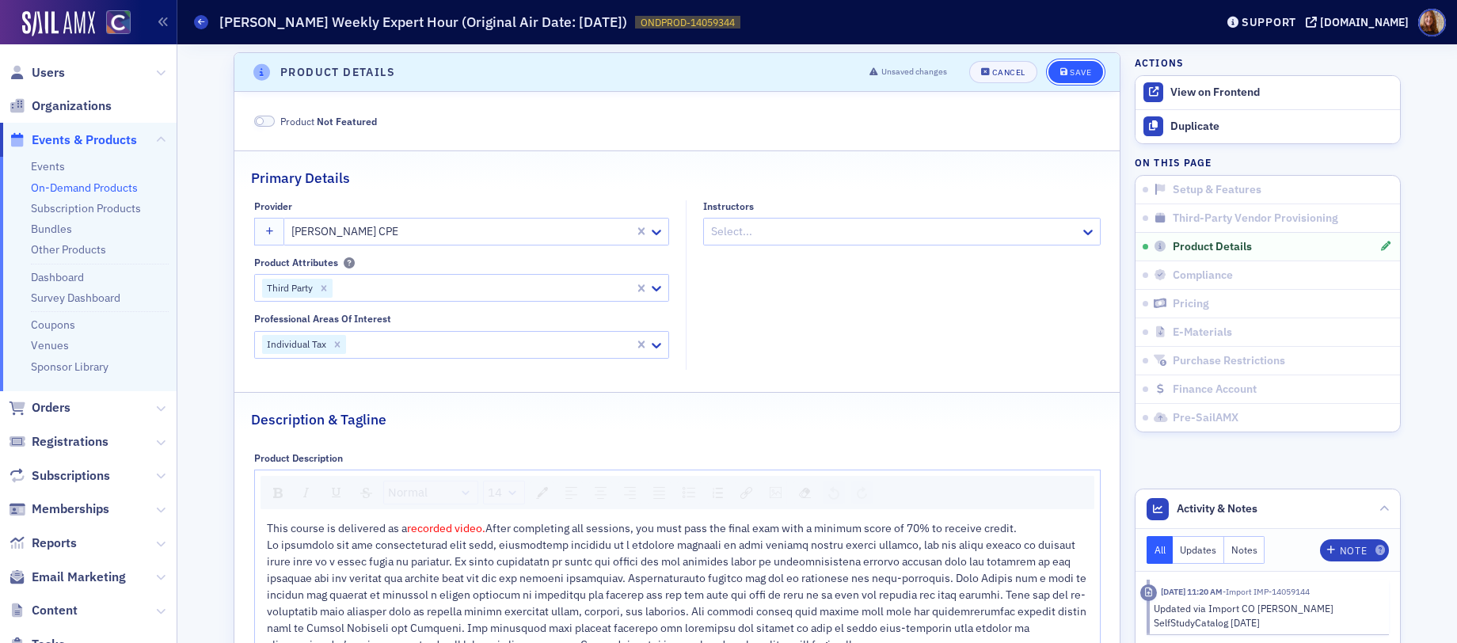
click at [1082, 71] on div "Save" at bounding box center [1080, 72] width 21 height 9
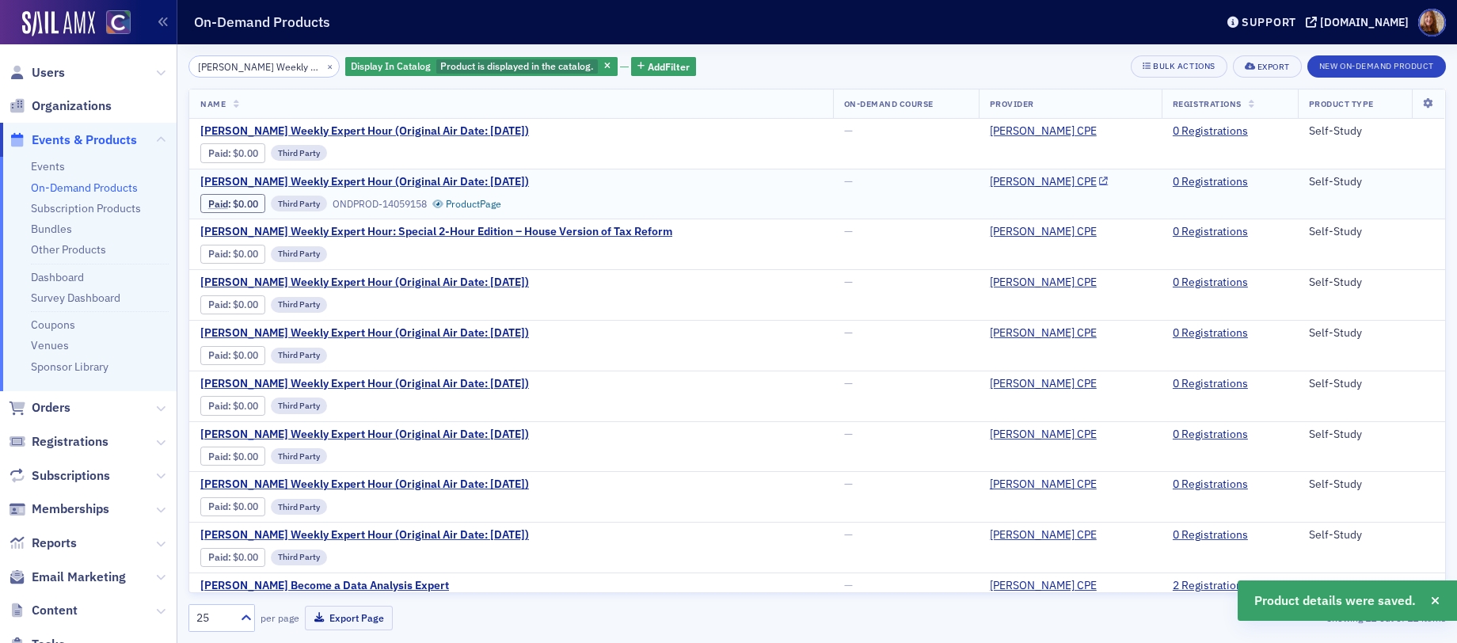
scroll to position [0, 25]
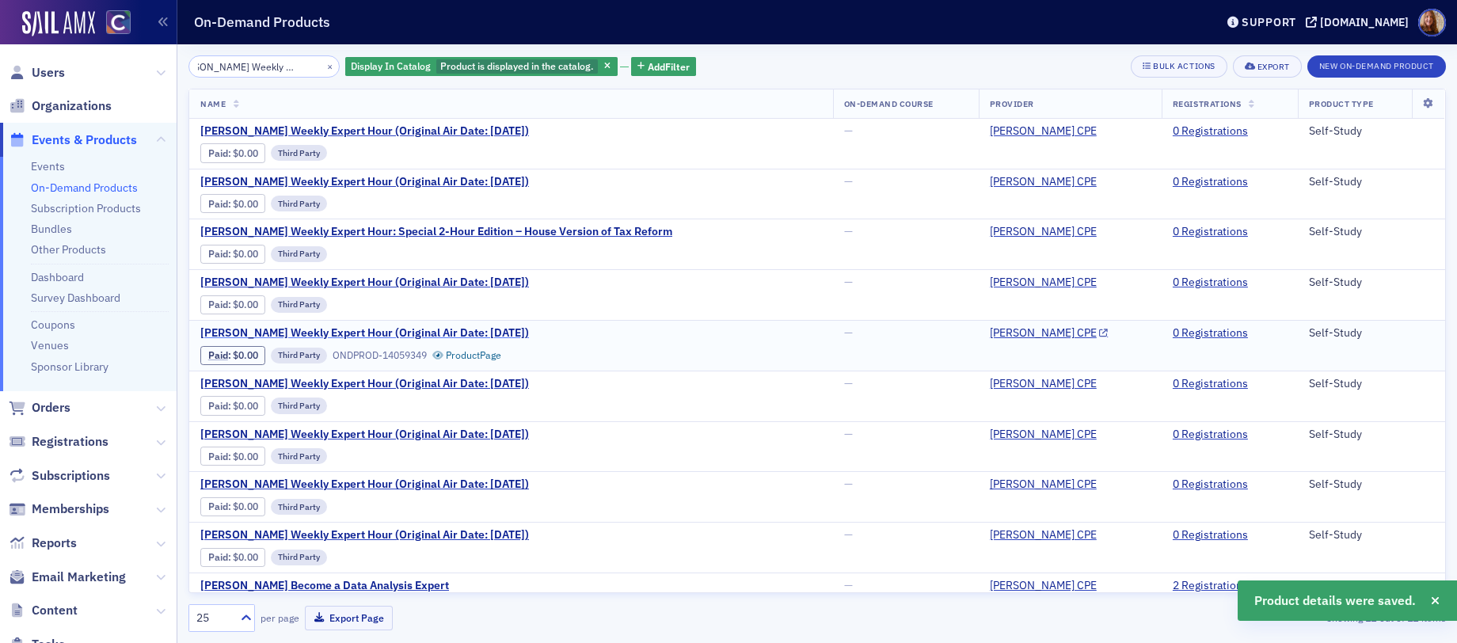
click at [429, 330] on span "[PERSON_NAME] Weekly Expert Hour (Original Air Date: [DATE])" at bounding box center [364, 333] width 329 height 14
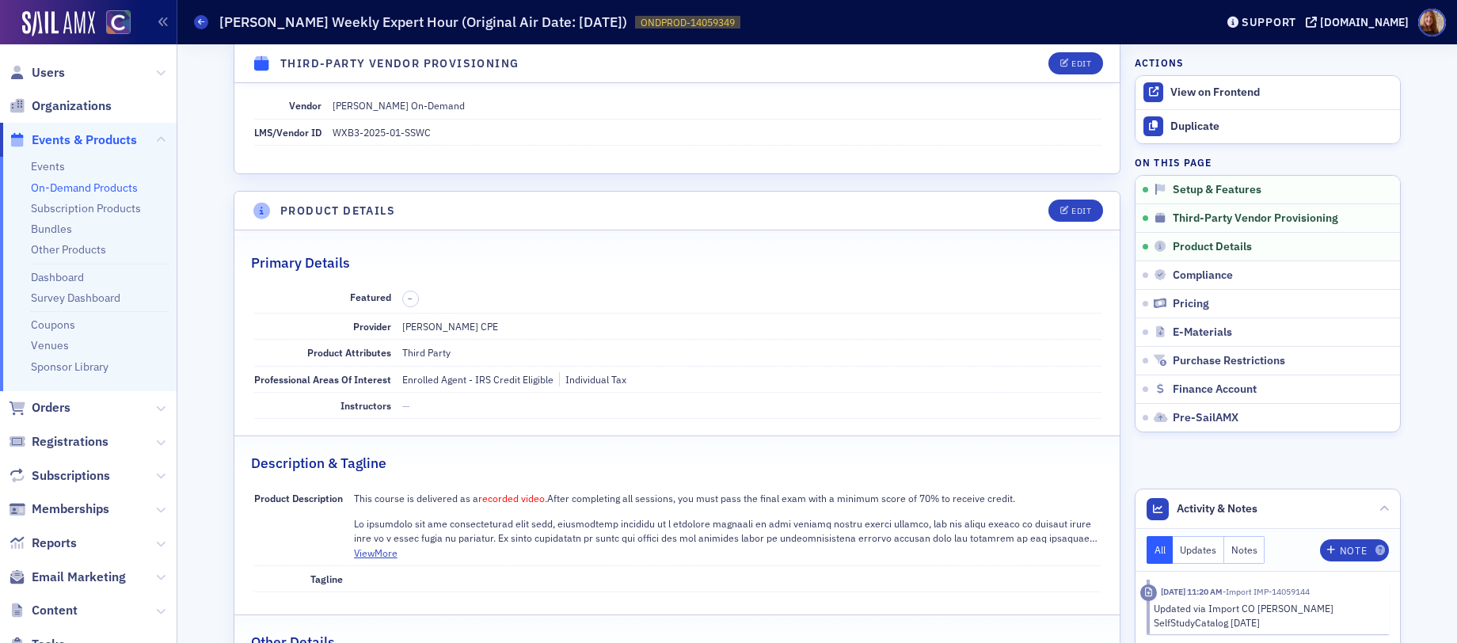
scroll to position [364, 0]
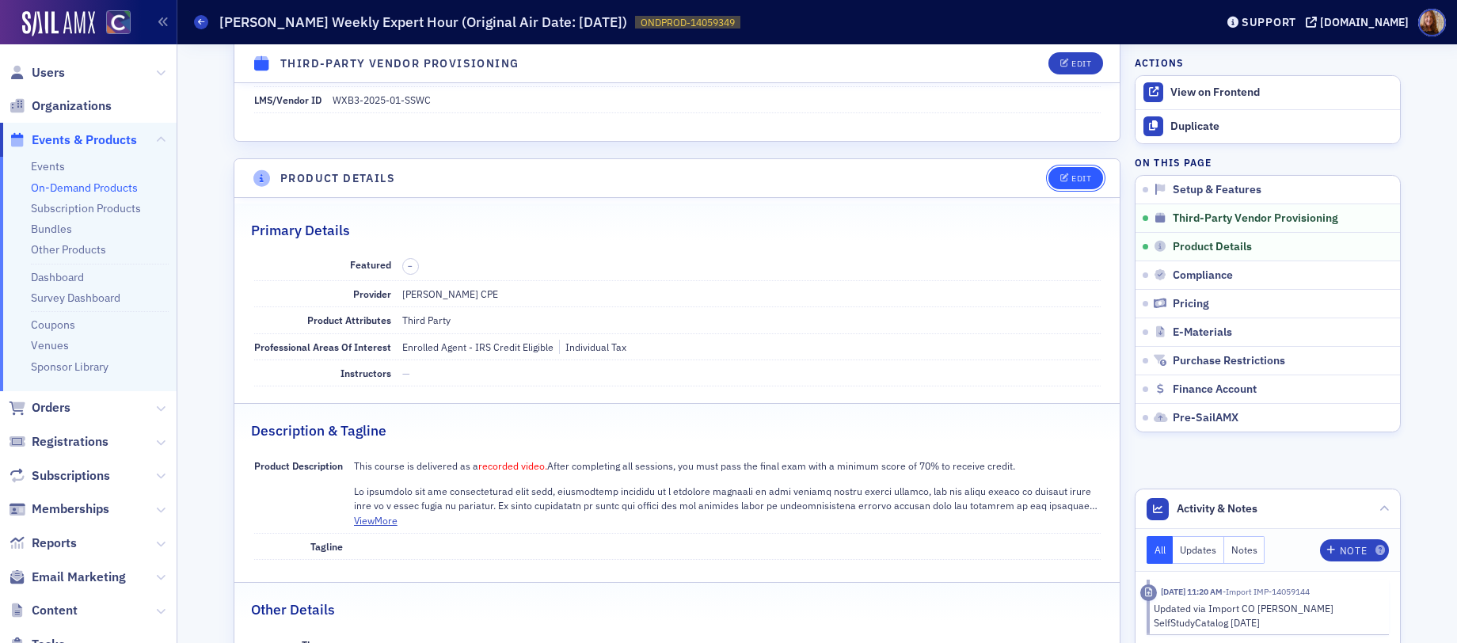
click at [1082, 177] on div "Edit" at bounding box center [1082, 178] width 20 height 9
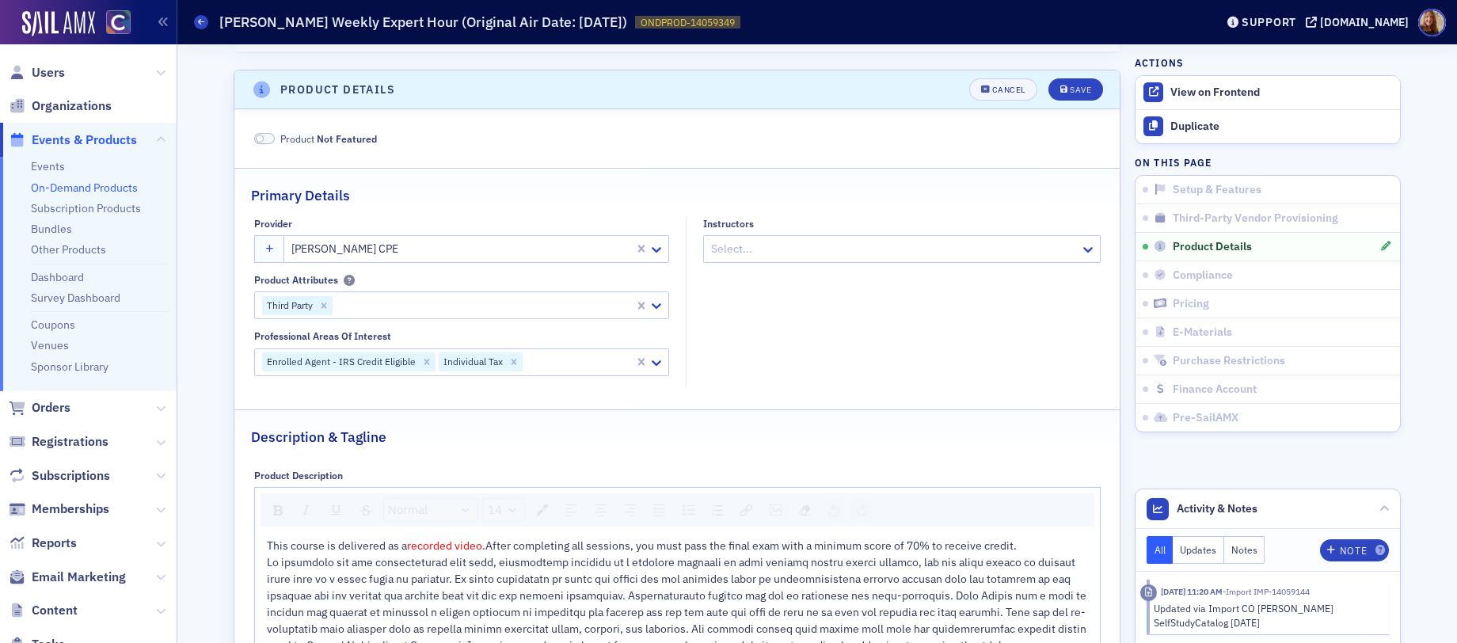
scroll to position [471, 0]
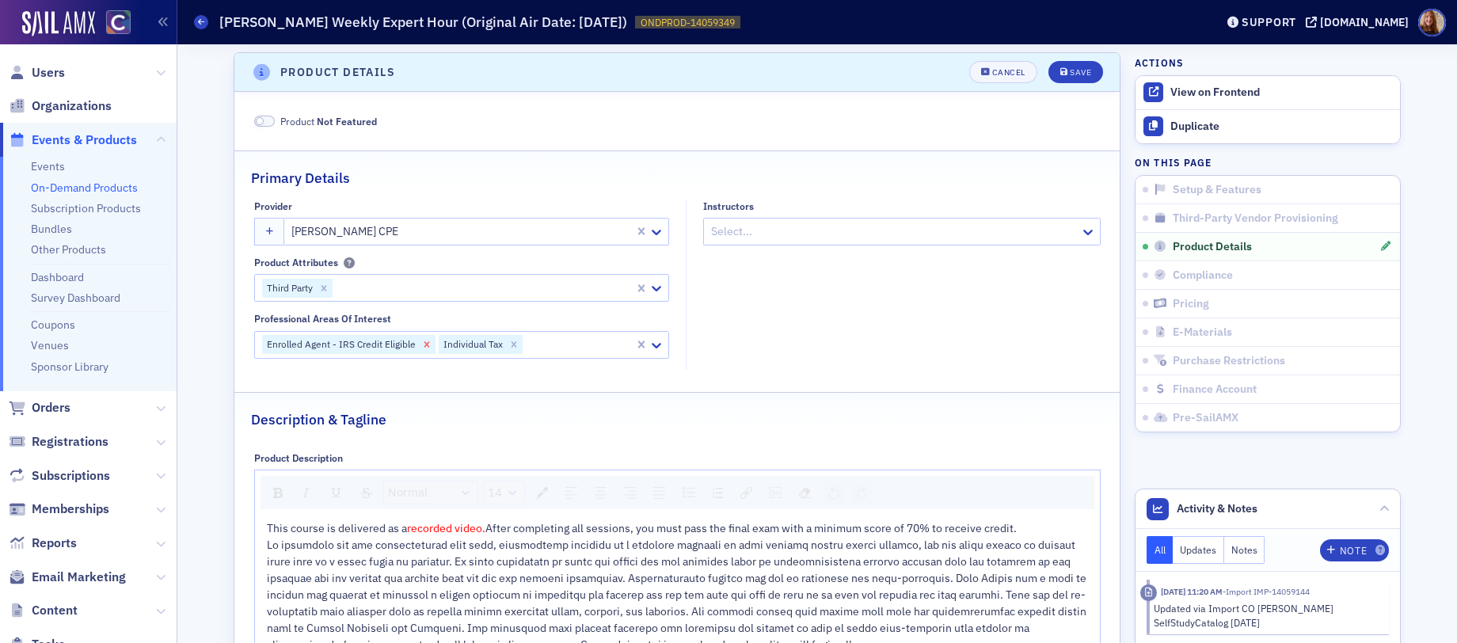
click at [421, 345] on icon "Remove Enrolled Agent - IRS Credit Eligible" at bounding box center [426, 344] width 11 height 11
click at [1080, 74] on div "Save" at bounding box center [1080, 72] width 21 height 9
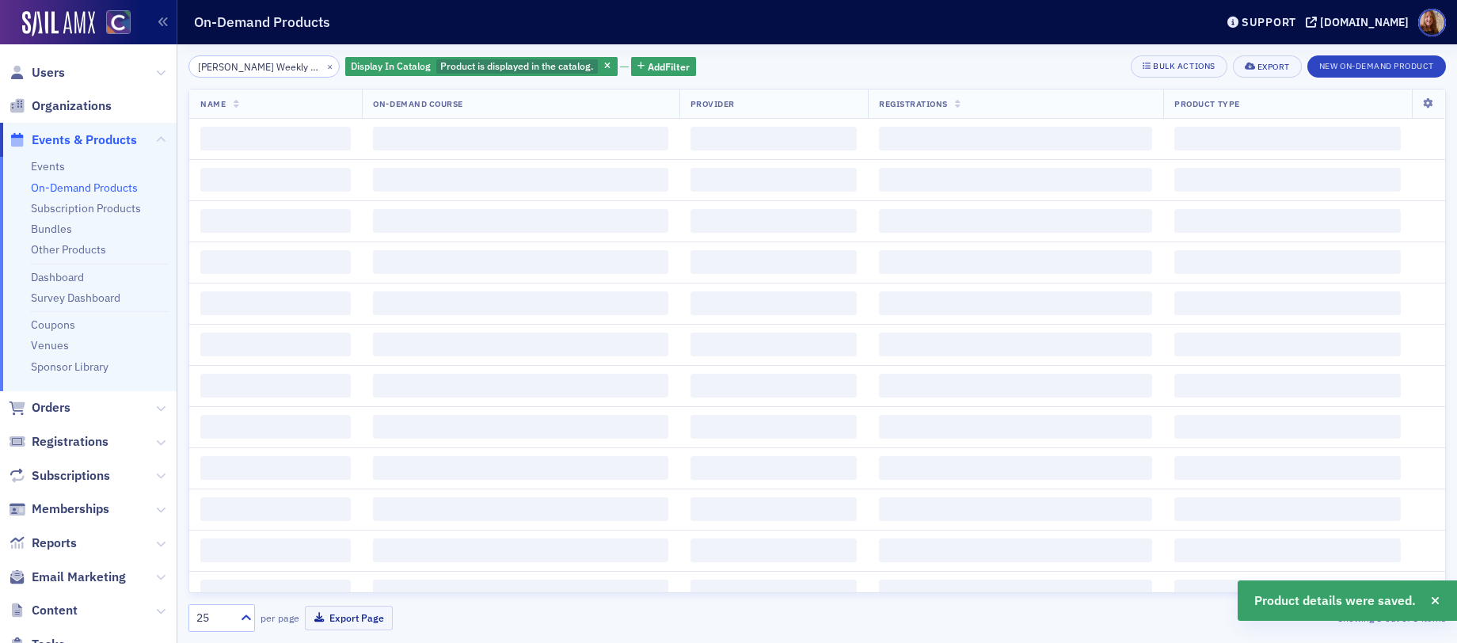
scroll to position [0, 25]
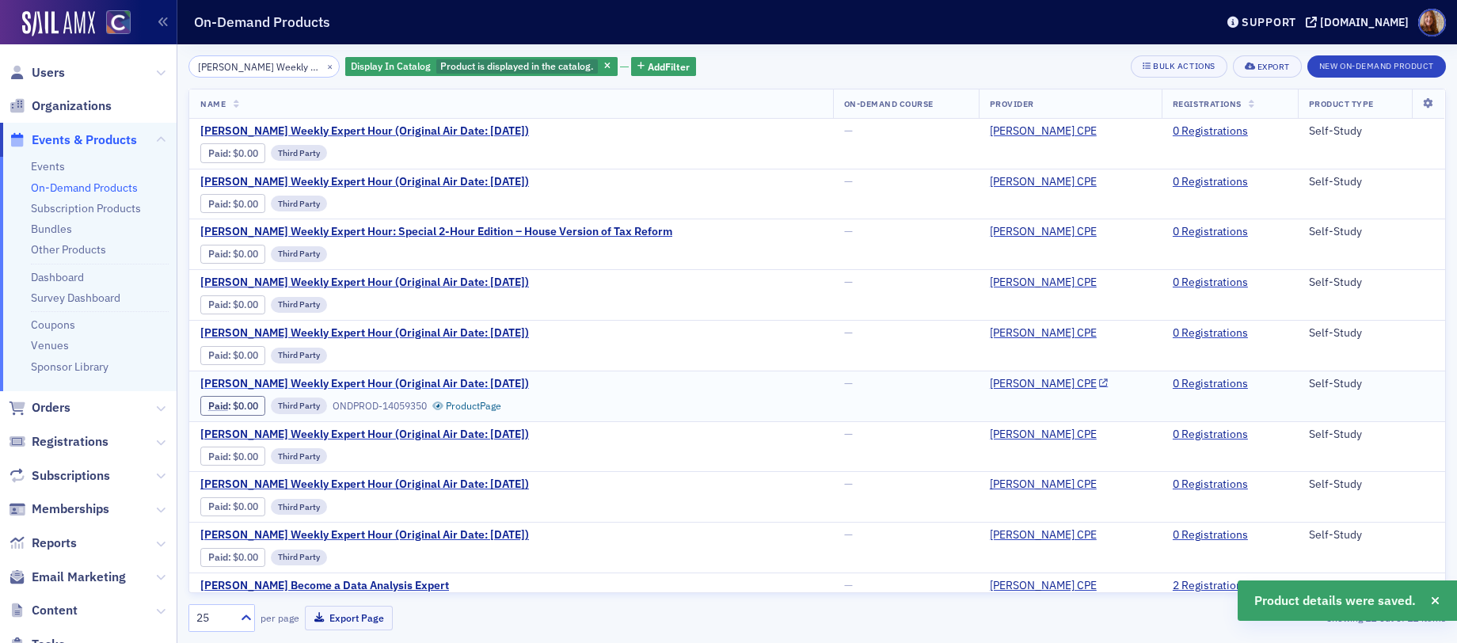
click at [410, 379] on span "[PERSON_NAME] Weekly Expert Hour (Original Air Date: [DATE])" at bounding box center [364, 384] width 329 height 14
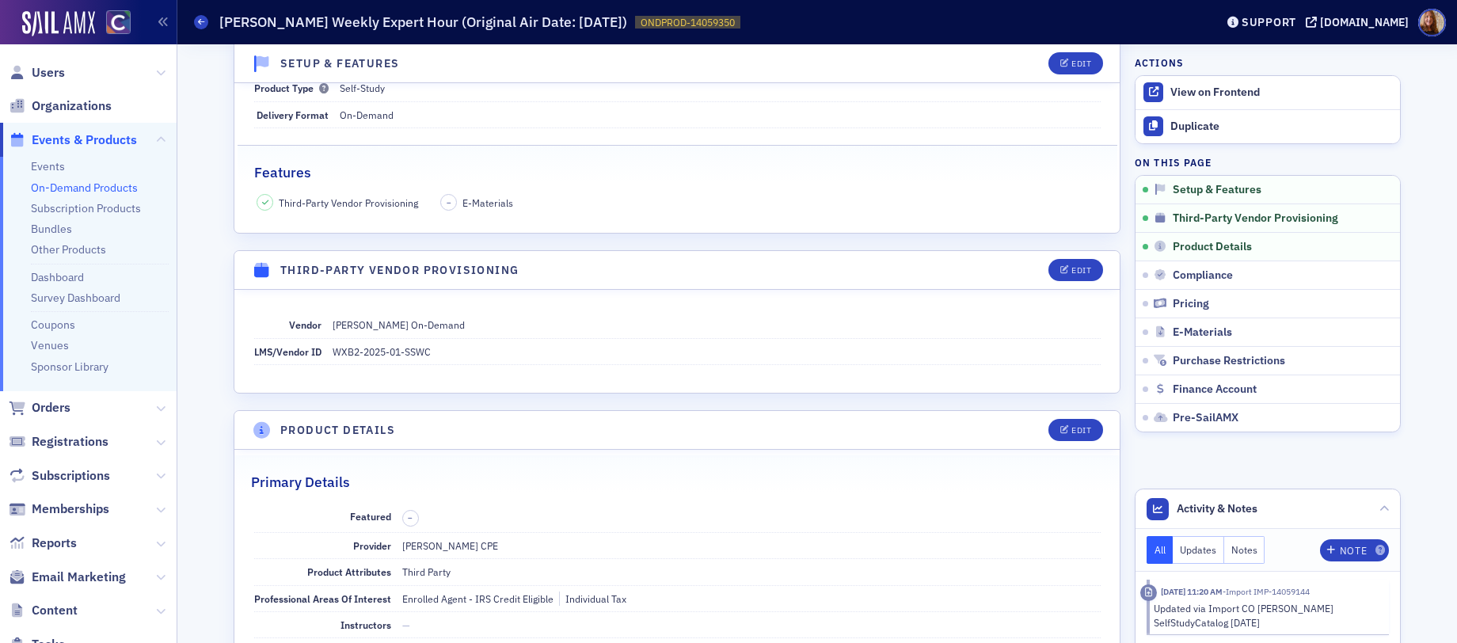
scroll to position [298, 0]
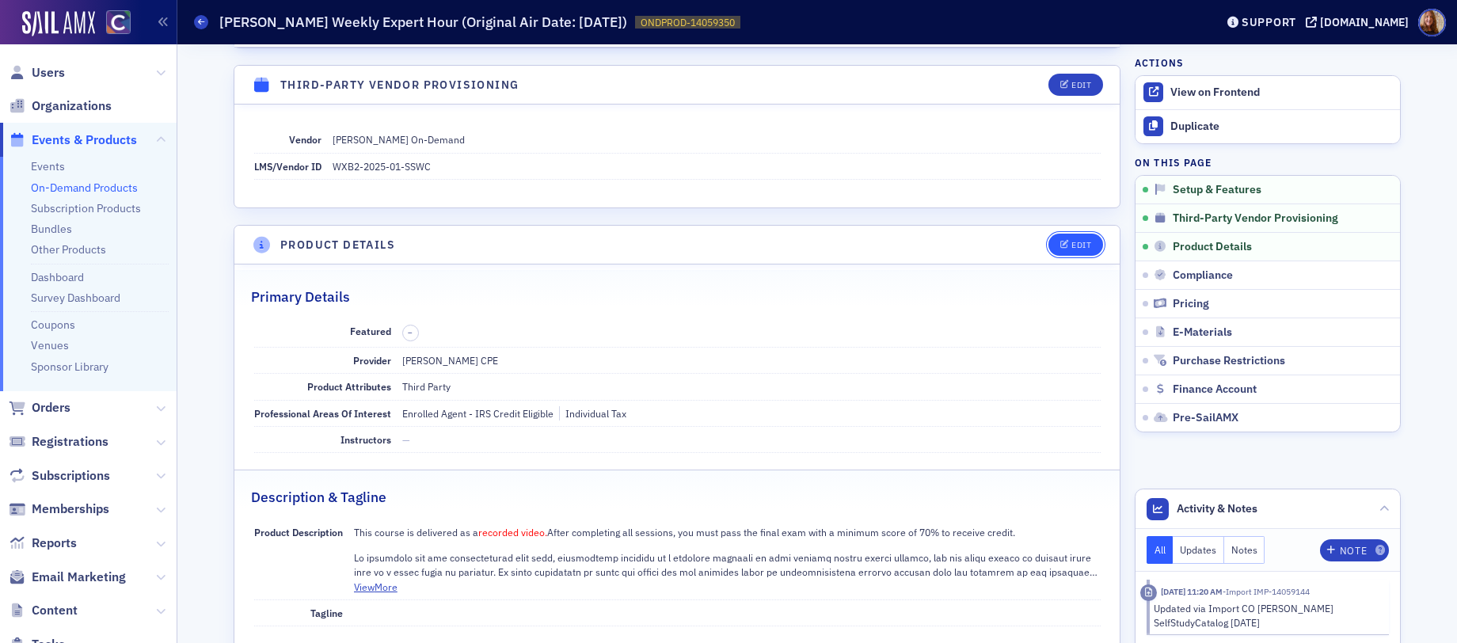
click at [1075, 242] on div "Edit" at bounding box center [1082, 245] width 20 height 9
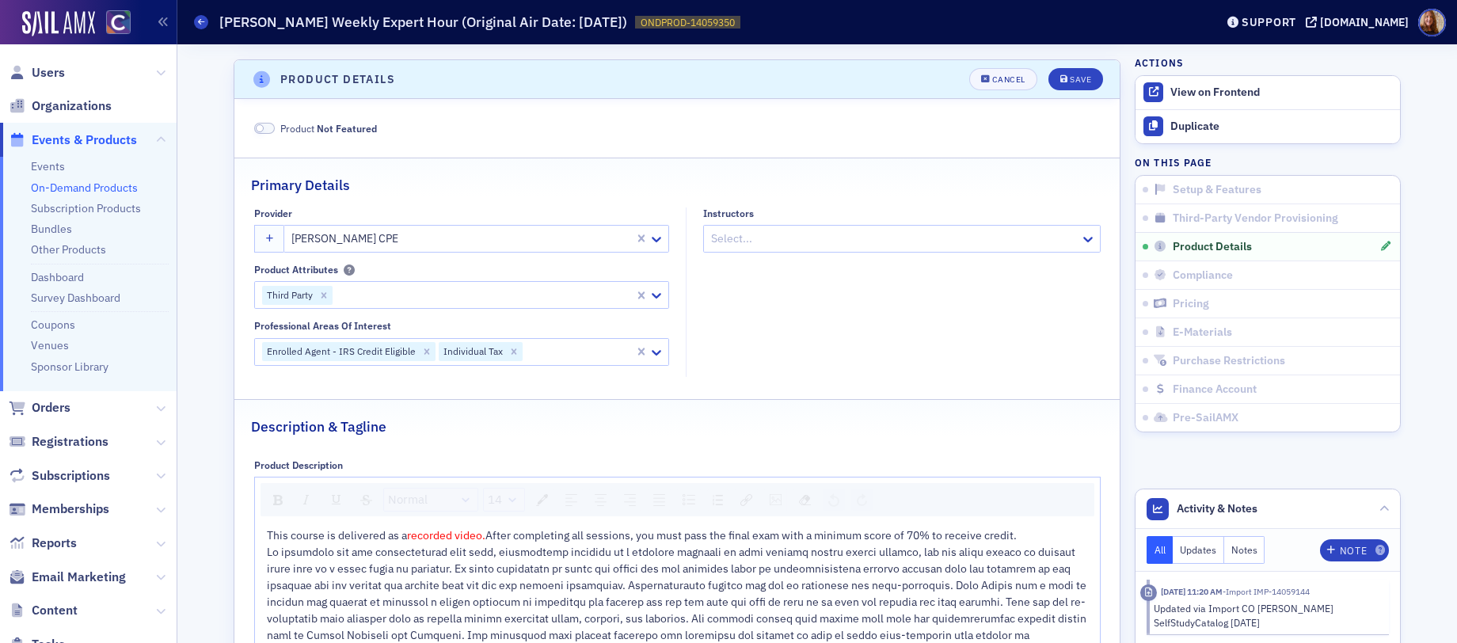
scroll to position [471, 0]
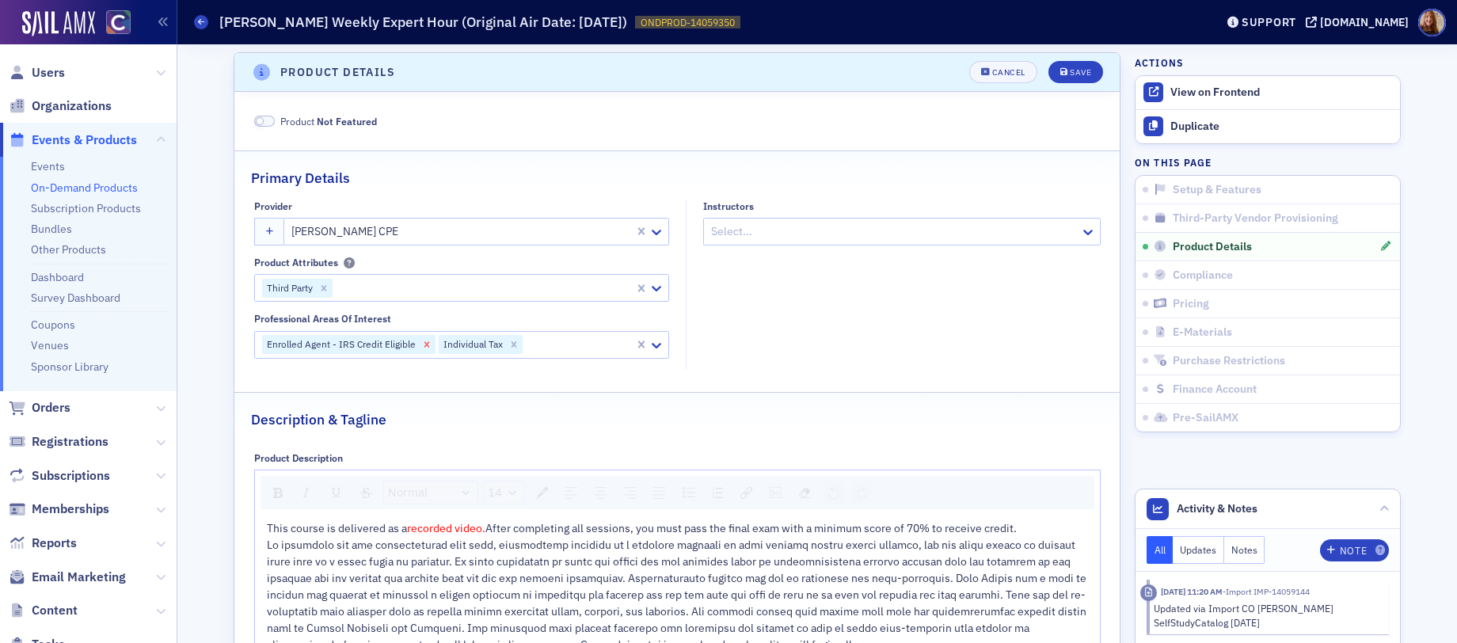
click at [421, 346] on icon "Remove Enrolled Agent - IRS Credit Eligible" at bounding box center [426, 344] width 11 height 11
click at [1070, 68] on div "Save" at bounding box center [1080, 72] width 21 height 9
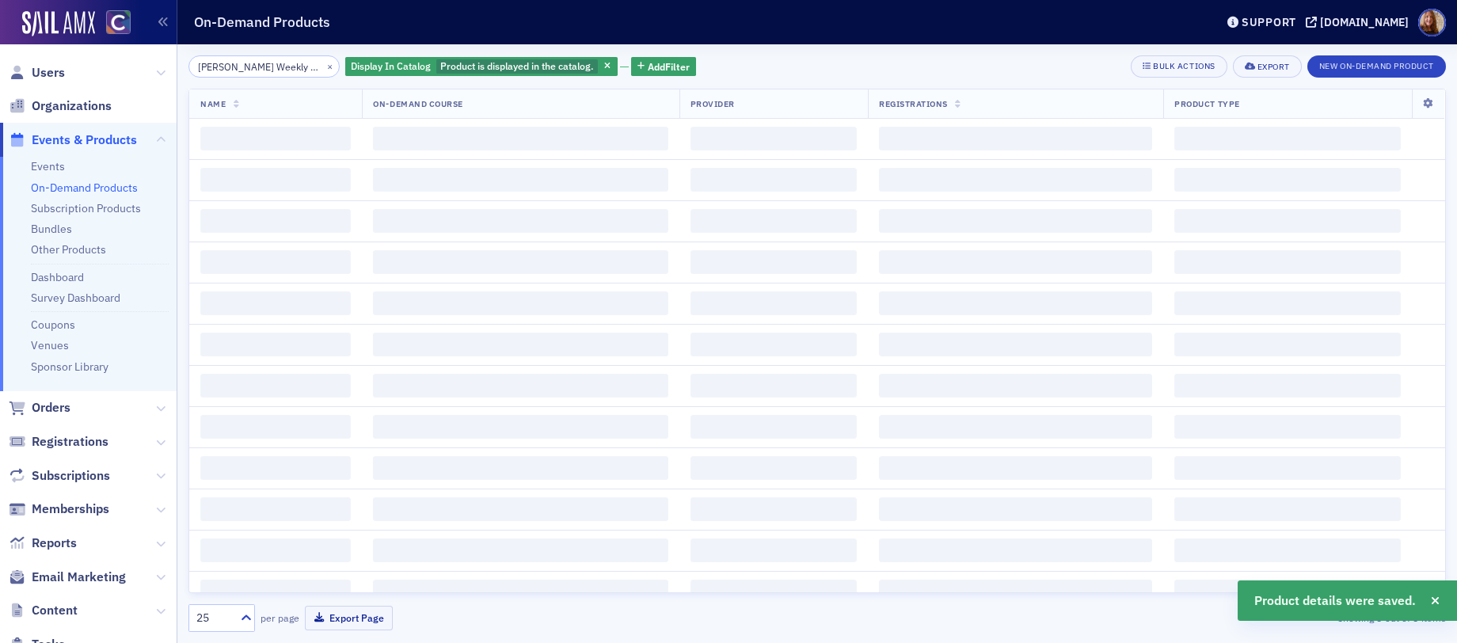
scroll to position [0, 25]
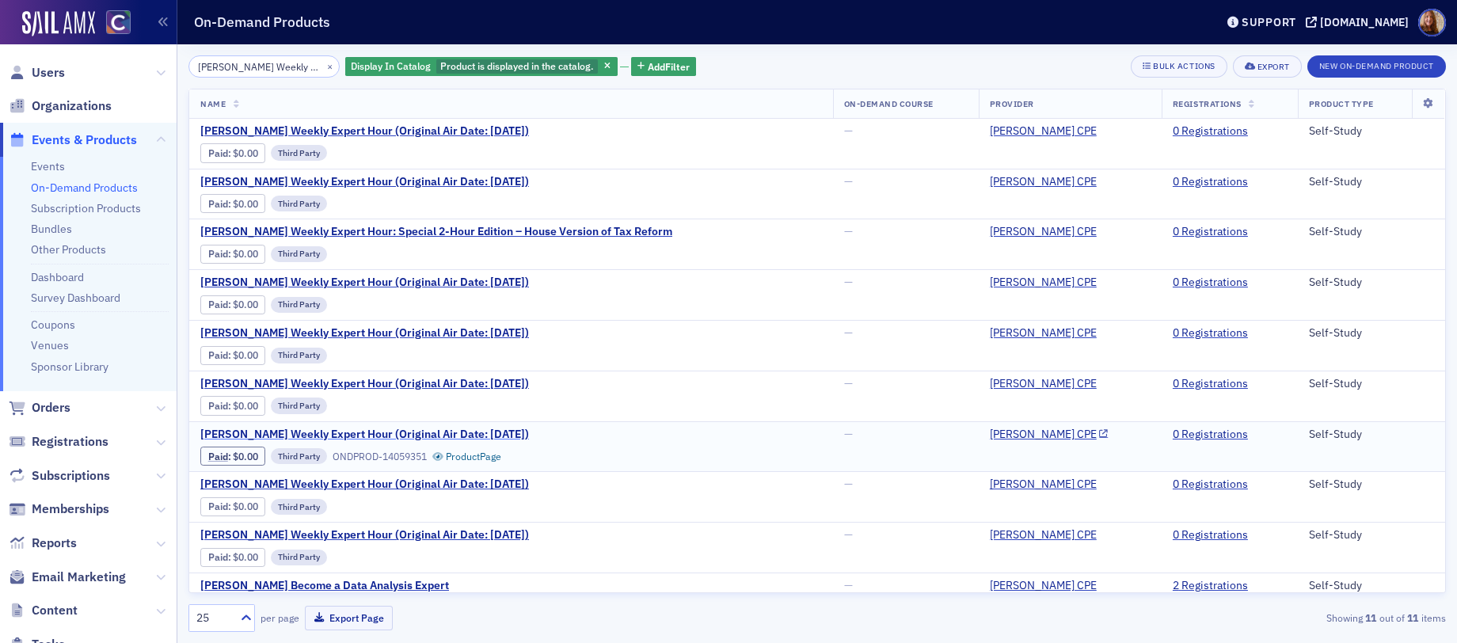
click at [393, 429] on span "[PERSON_NAME] Weekly Expert Hour (Original Air Date: [DATE])" at bounding box center [364, 435] width 329 height 14
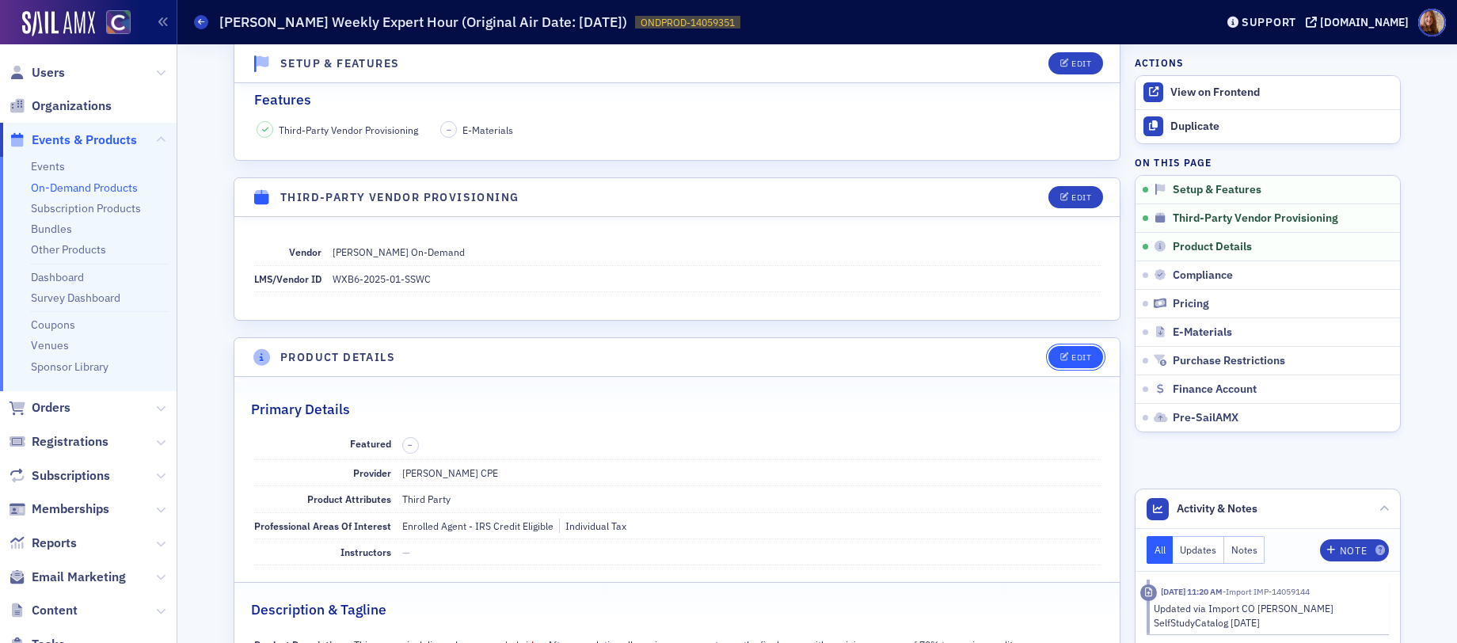
click at [1065, 365] on button "Edit" at bounding box center [1076, 357] width 55 height 22
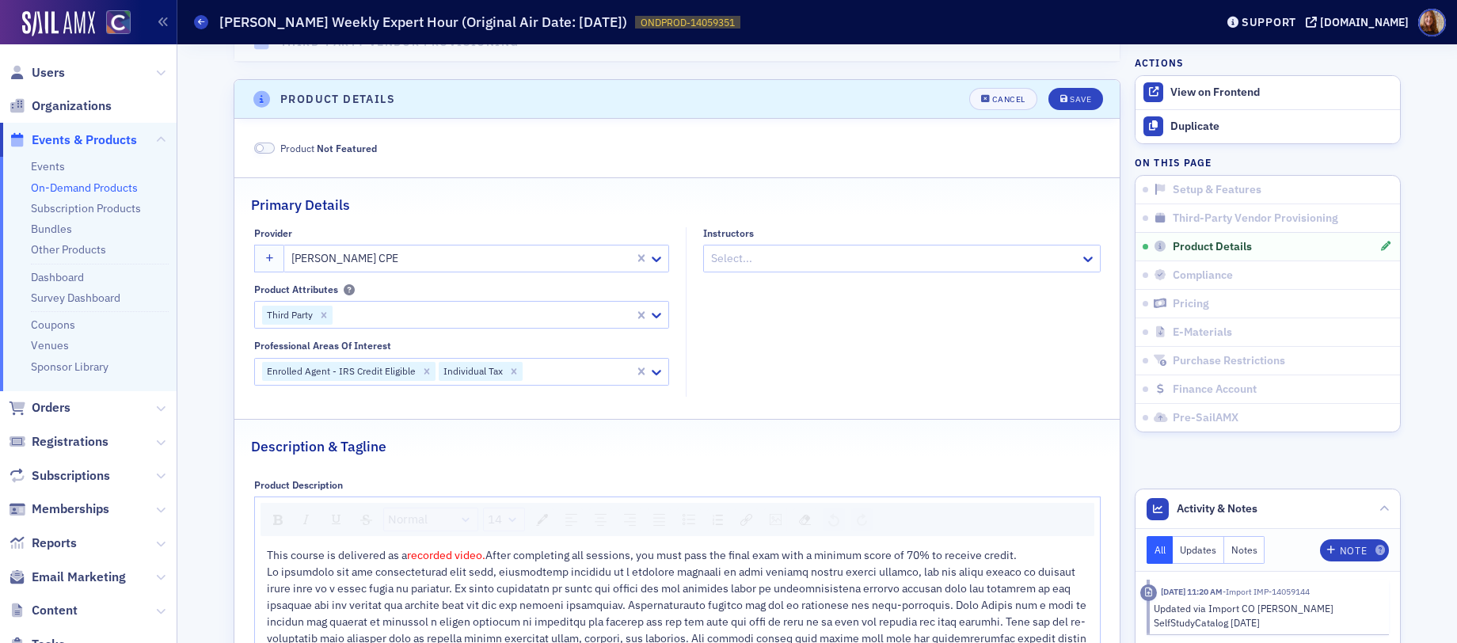
scroll to position [471, 0]
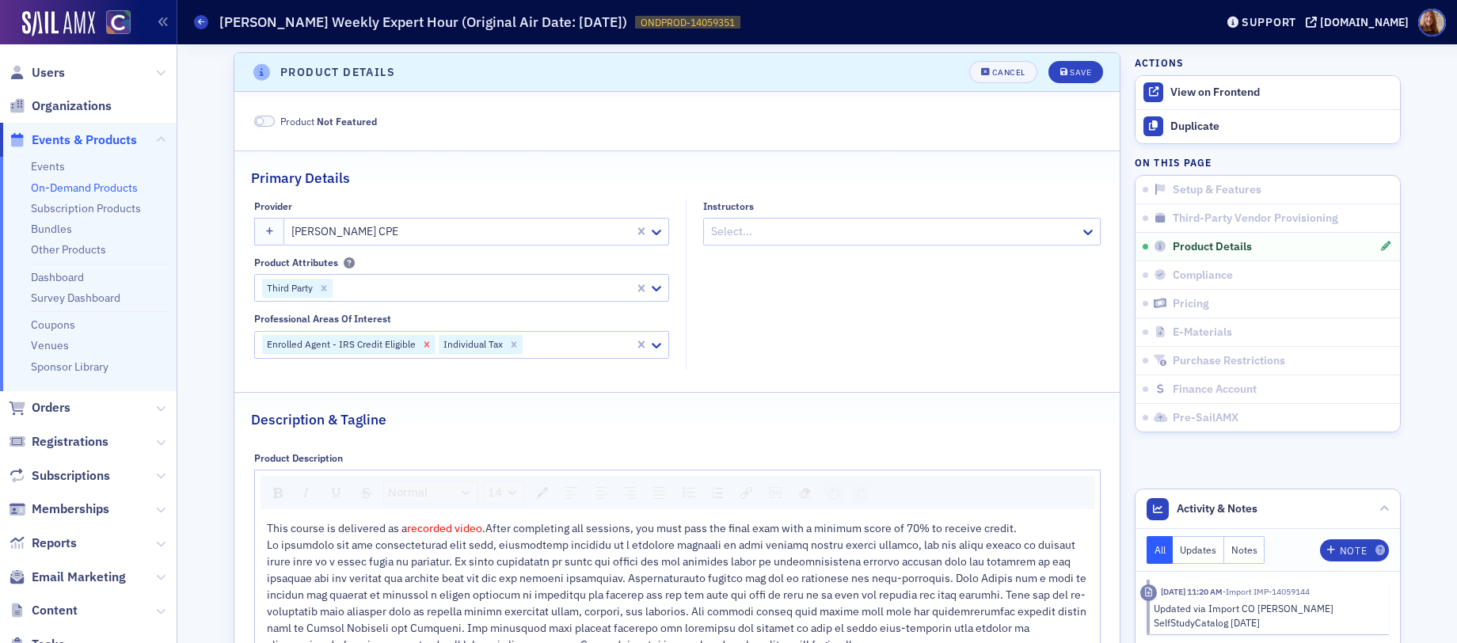
click at [421, 345] on icon "Remove Enrolled Agent - IRS Credit Eligible" at bounding box center [426, 344] width 11 height 11
click at [1080, 78] on button "Save" at bounding box center [1076, 72] width 55 height 22
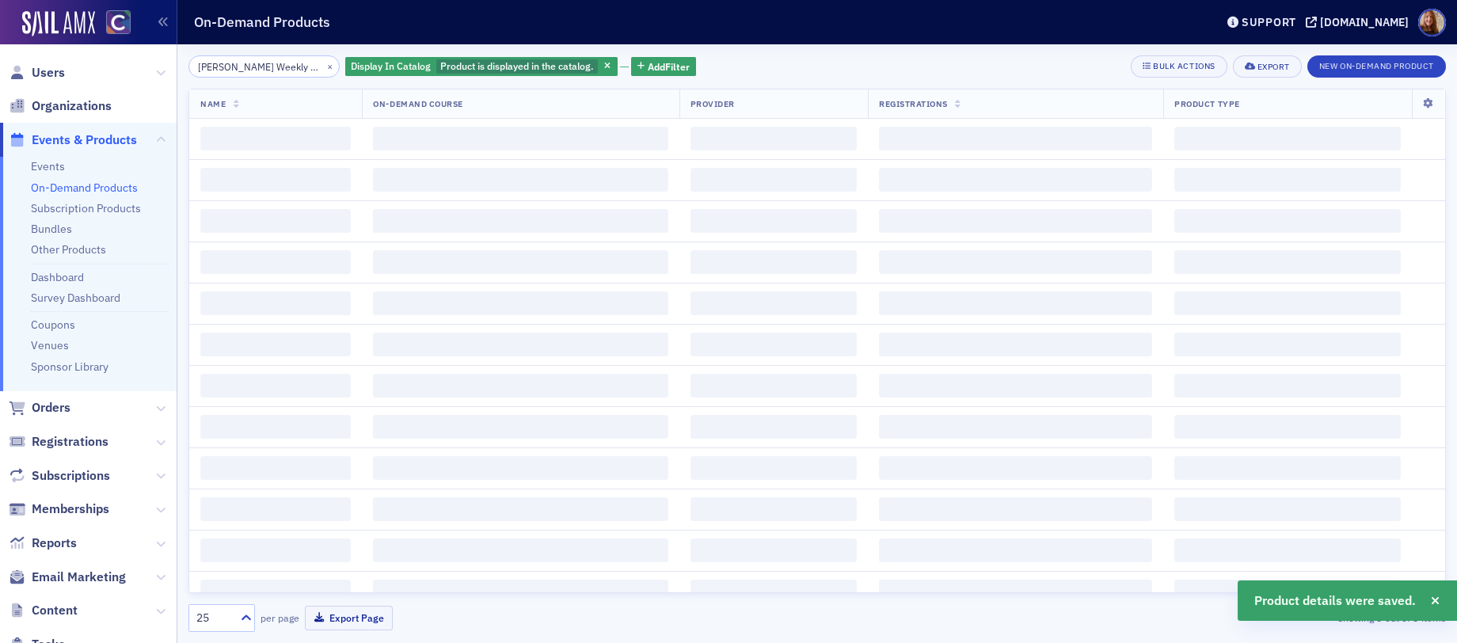
scroll to position [0, 25]
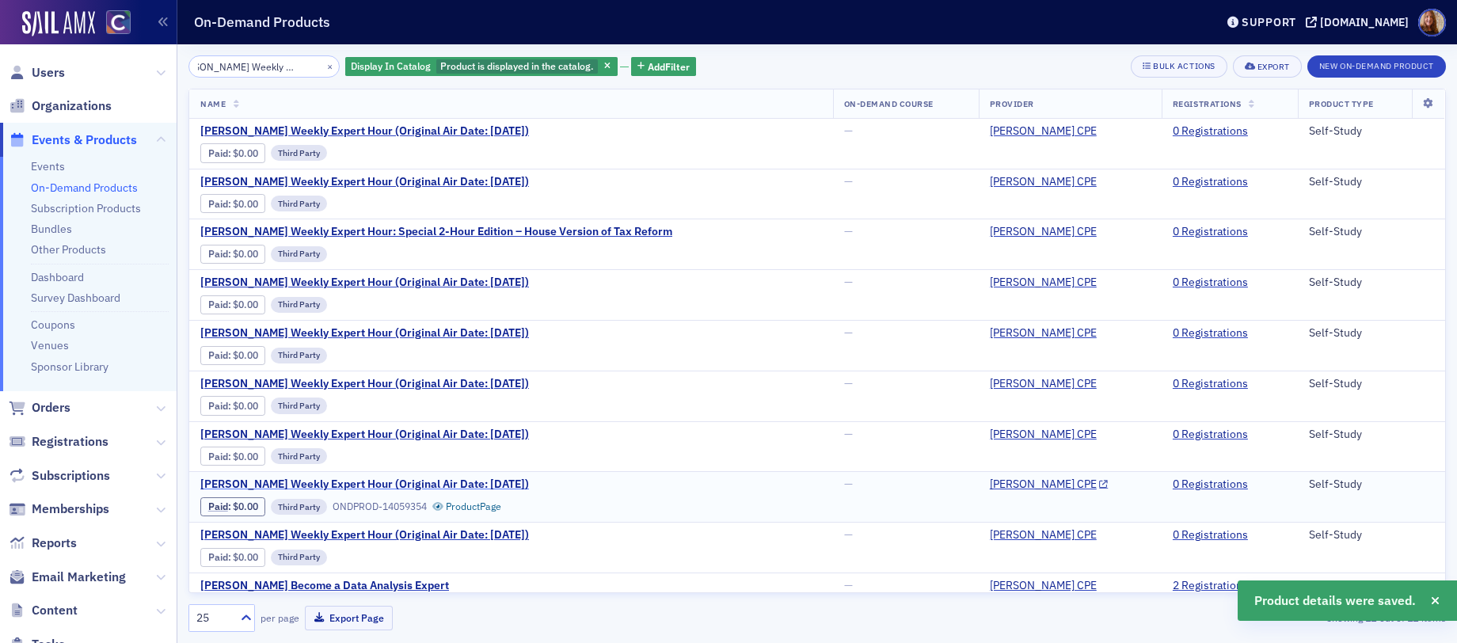
click at [415, 485] on span "[PERSON_NAME] Weekly Expert Hour (Original Air Date: [DATE])" at bounding box center [364, 485] width 329 height 14
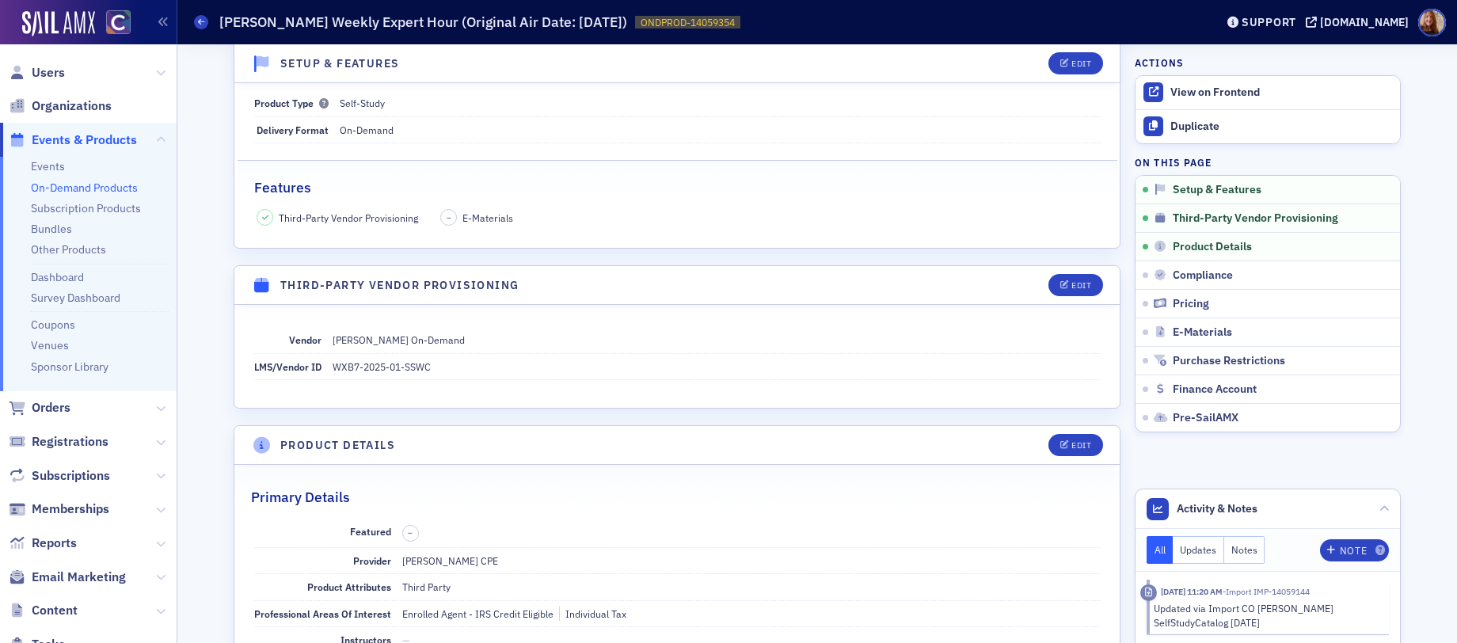
scroll to position [318, 0]
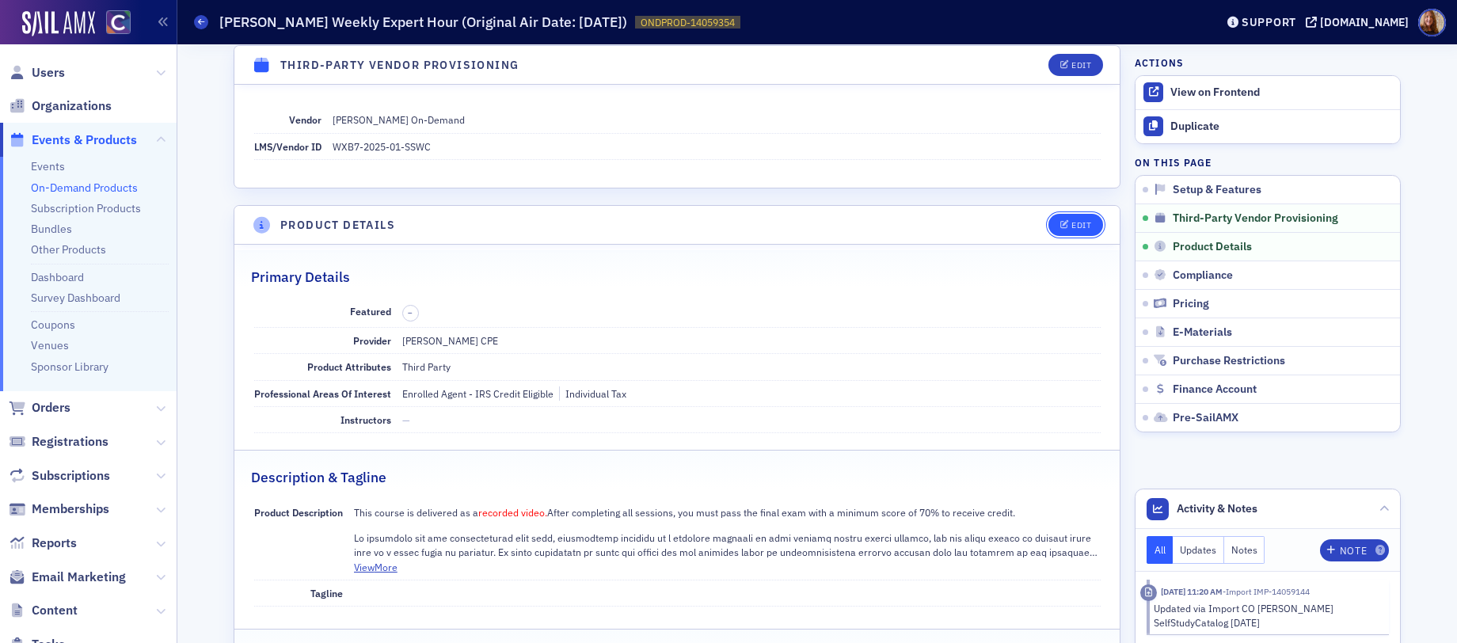
click at [1084, 228] on div "Edit" at bounding box center [1082, 225] width 20 height 9
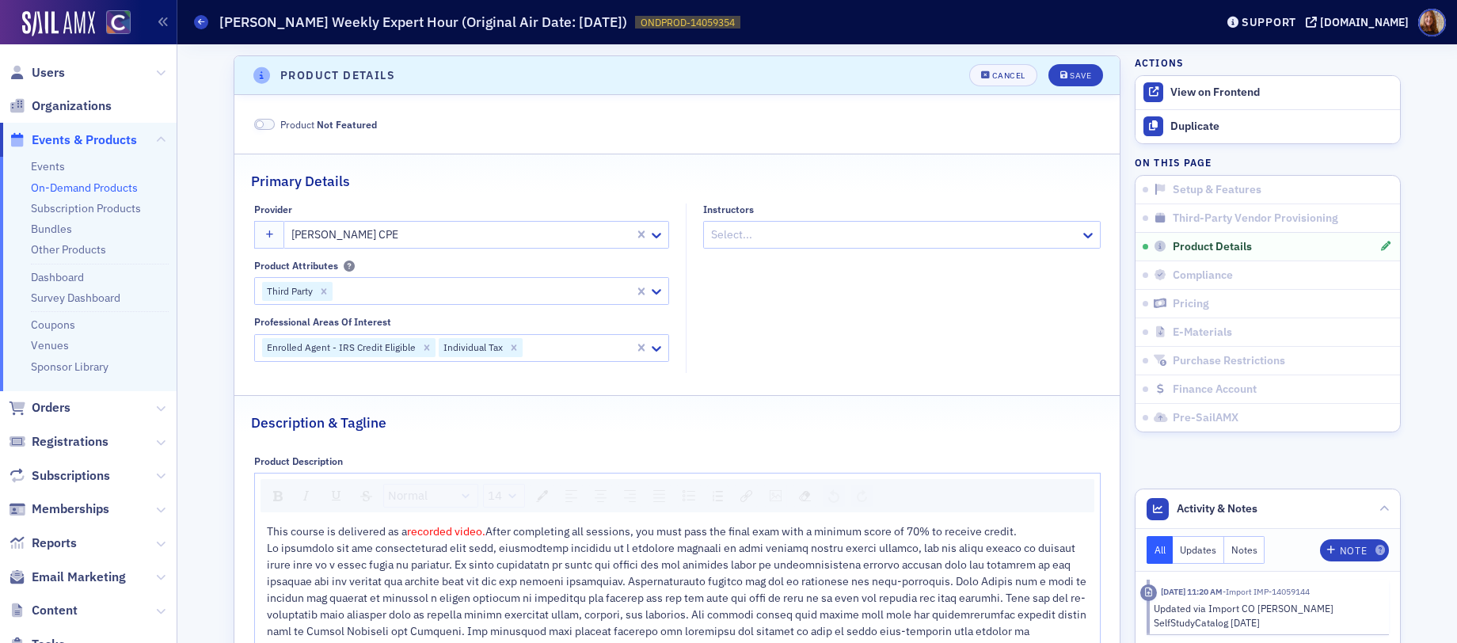
scroll to position [471, 0]
click at [422, 343] on icon "Remove Enrolled Agent - IRS Credit Eligible" at bounding box center [426, 344] width 11 height 11
click at [1077, 78] on button "Save" at bounding box center [1076, 72] width 55 height 22
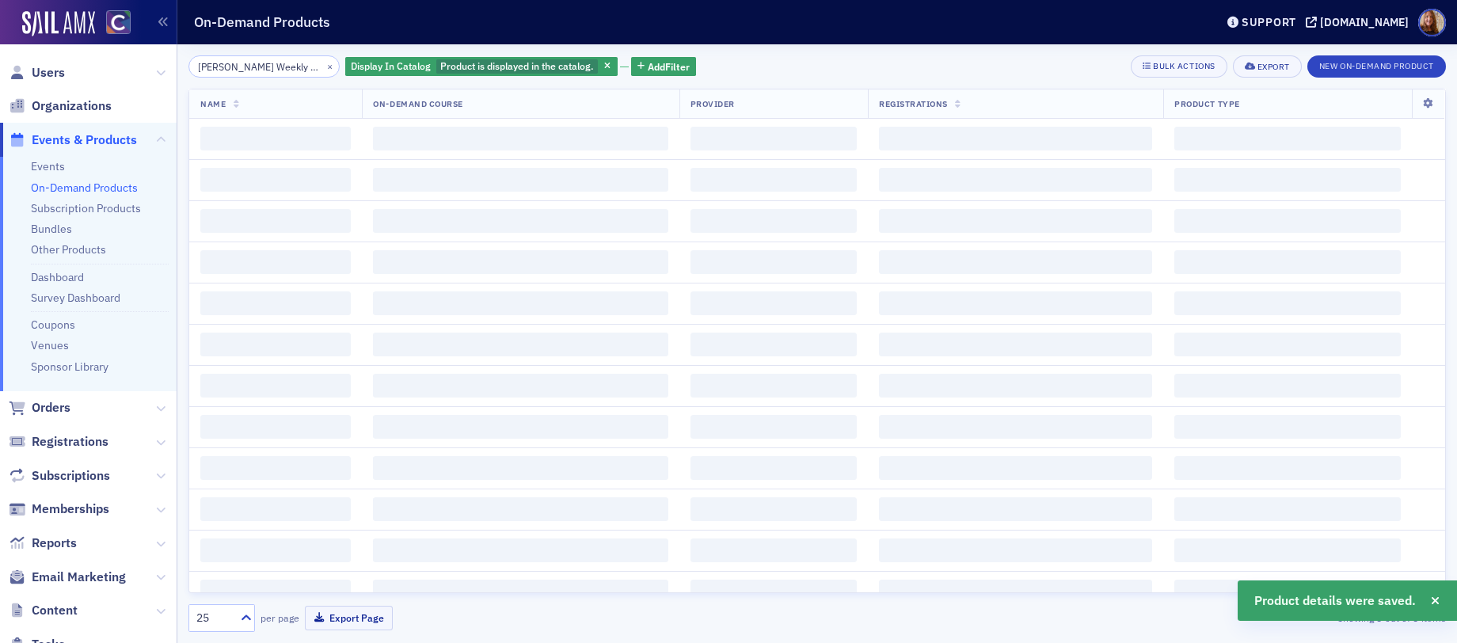
scroll to position [0, 25]
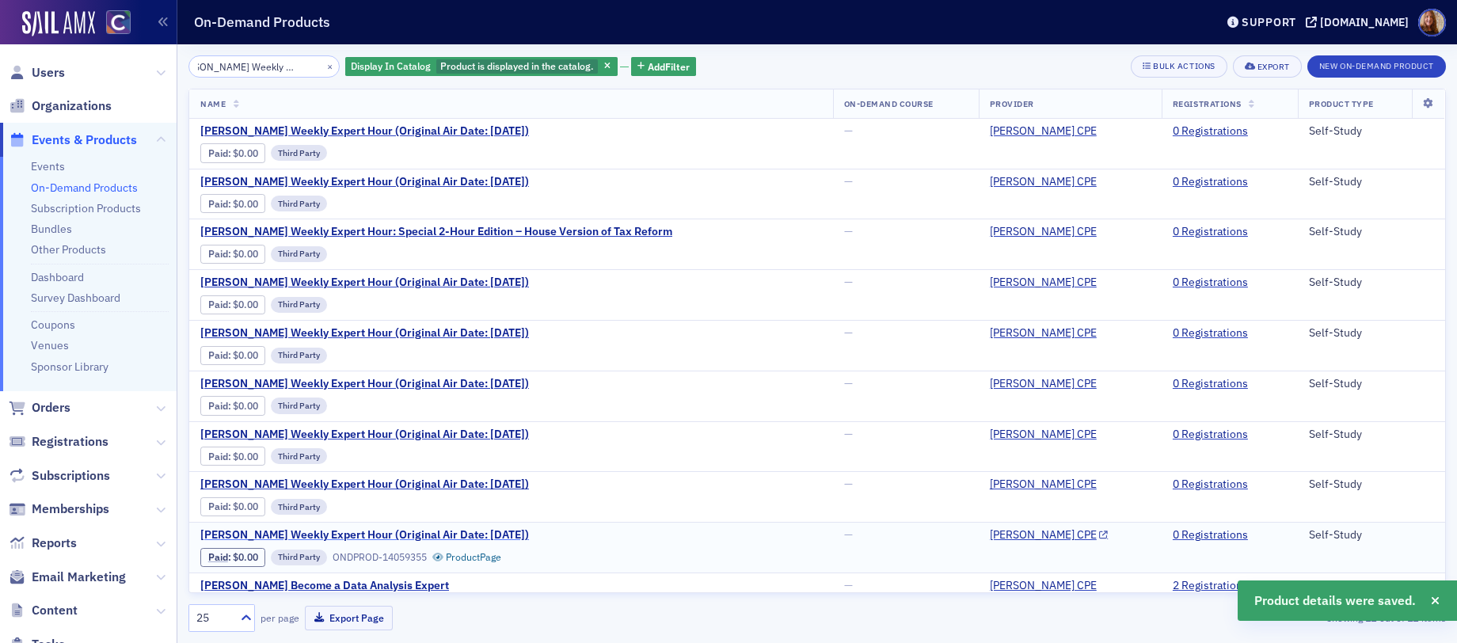
click at [447, 531] on span "[PERSON_NAME] Weekly Expert Hour (Original Air Date: [DATE])" at bounding box center [364, 535] width 329 height 14
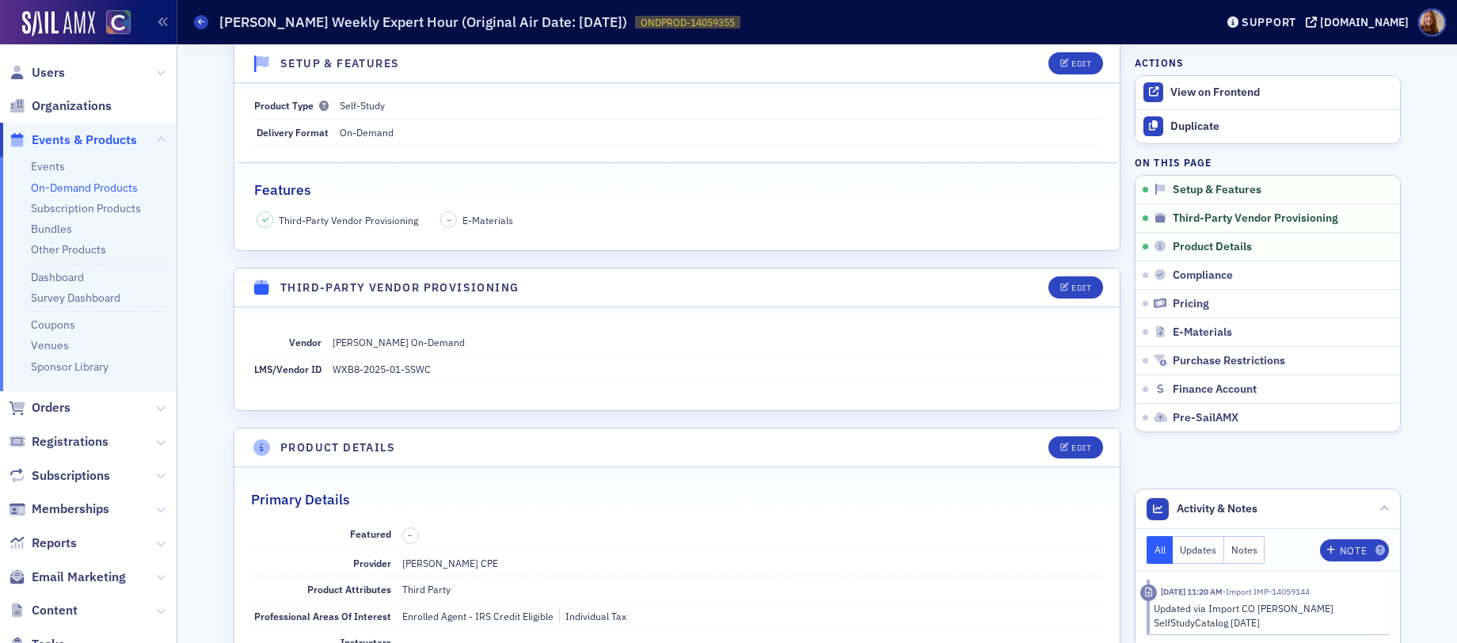
scroll to position [431, 0]
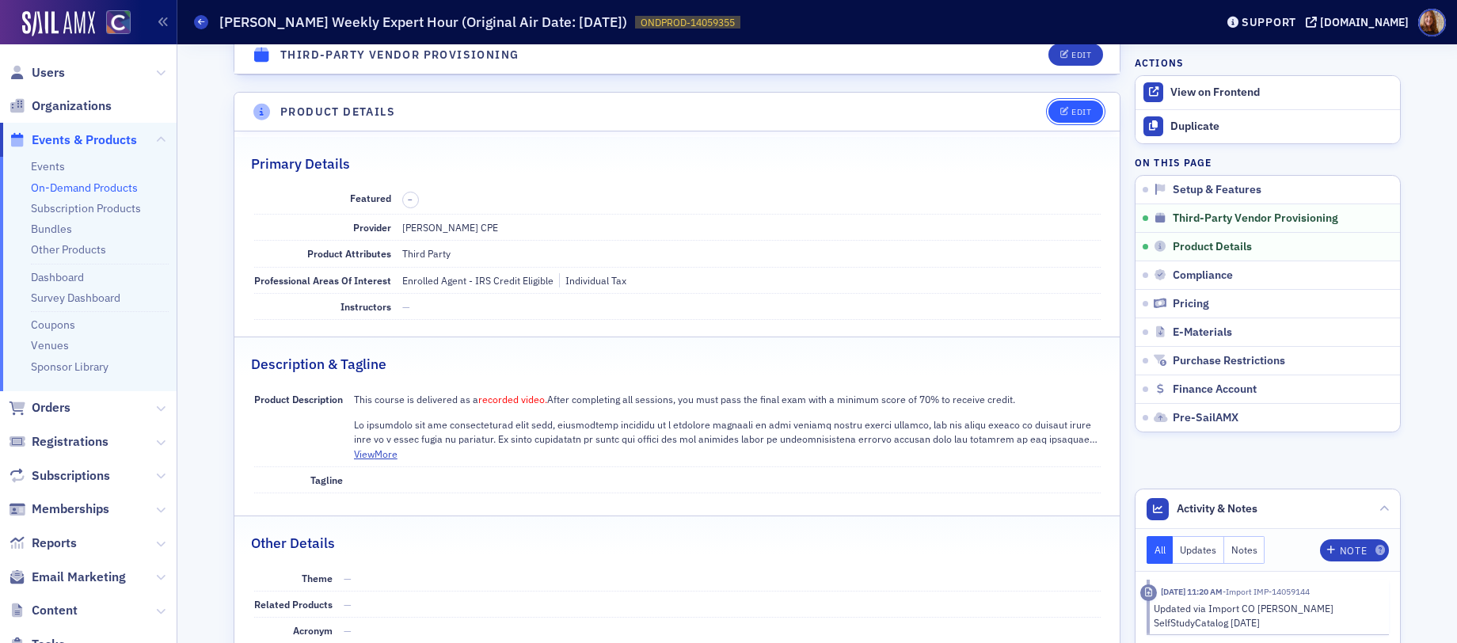
click at [1079, 115] on div "Edit" at bounding box center [1082, 112] width 20 height 9
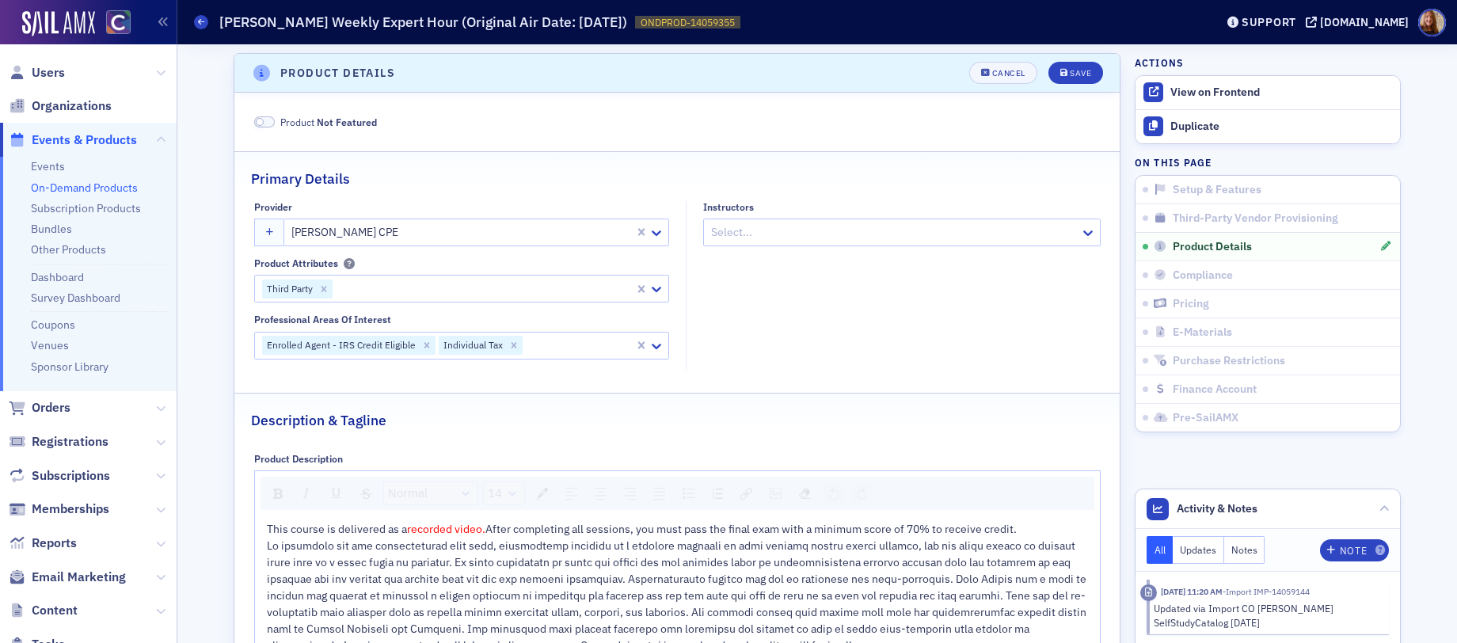
scroll to position [471, 0]
click at [422, 342] on icon "Remove Enrolled Agent - IRS Credit Eligible" at bounding box center [426, 344] width 11 height 11
click at [1080, 54] on header "Product Details Unsaved changes Cancel Save" at bounding box center [677, 72] width 886 height 39
click at [1084, 62] on button "Save" at bounding box center [1076, 72] width 55 height 22
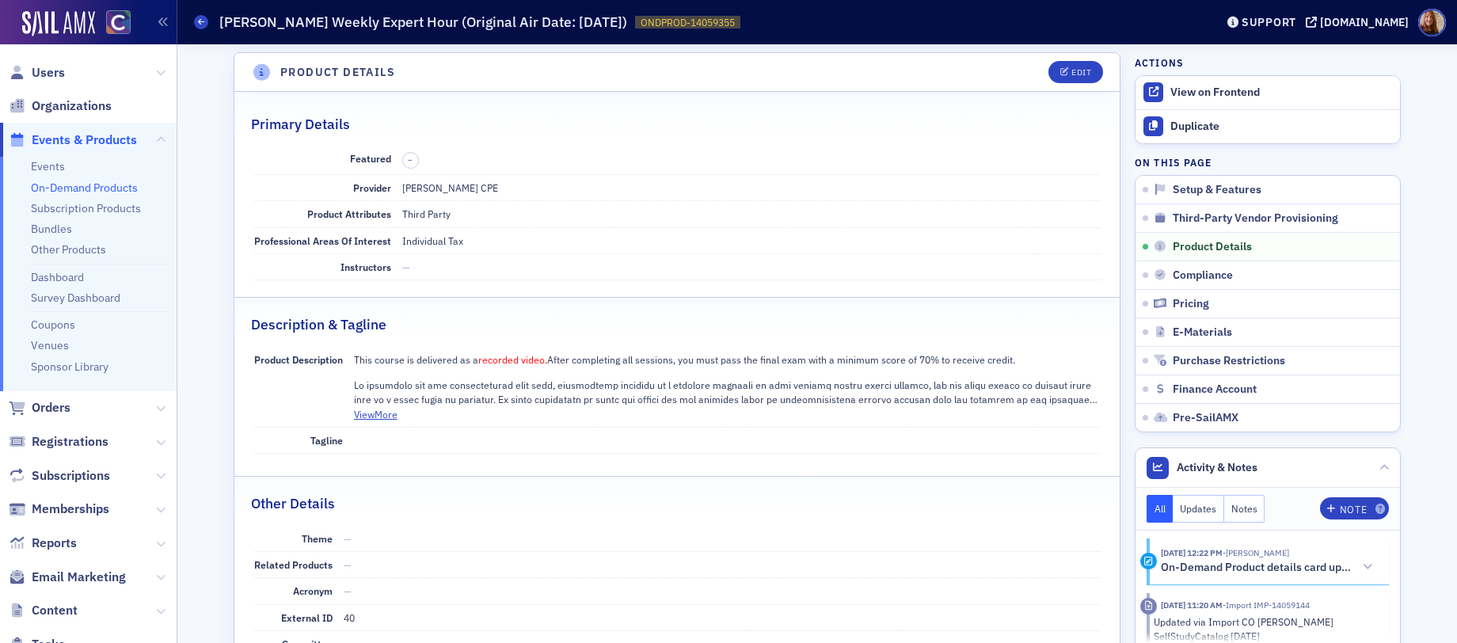
click at [55, 184] on link "On-Demand Products" at bounding box center [84, 188] width 107 height 14
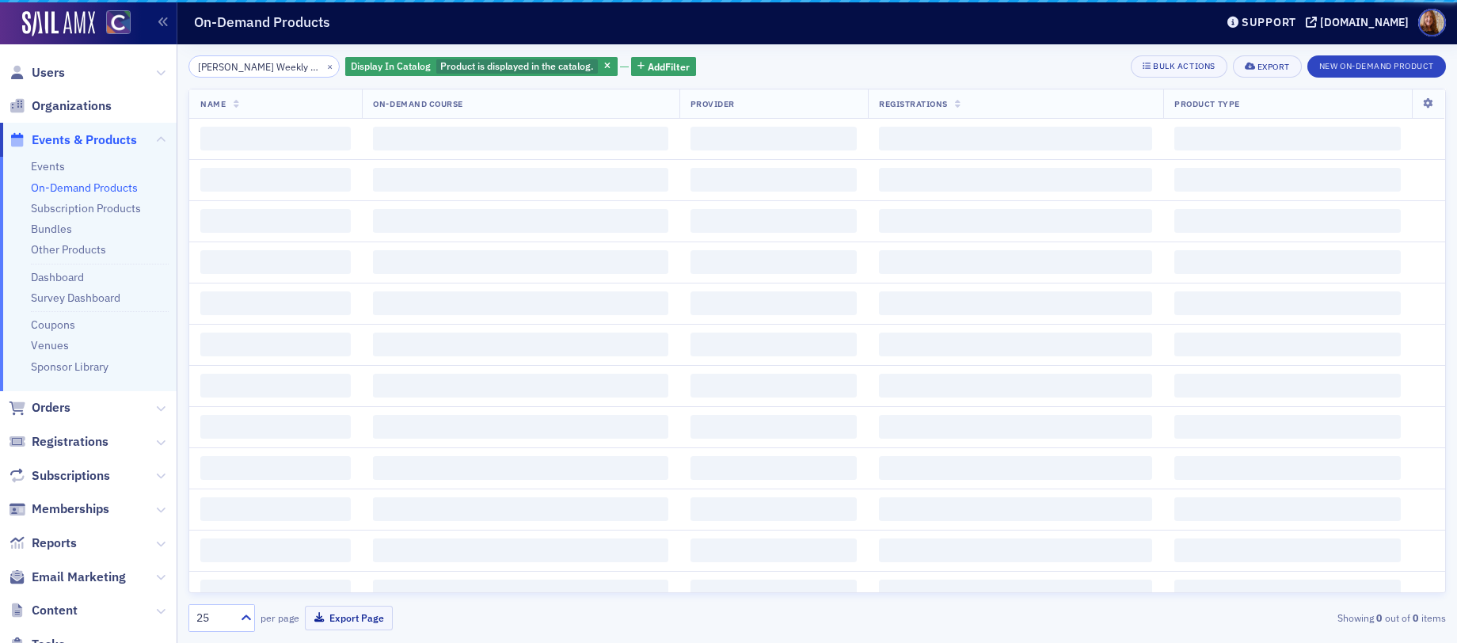
scroll to position [0, 25]
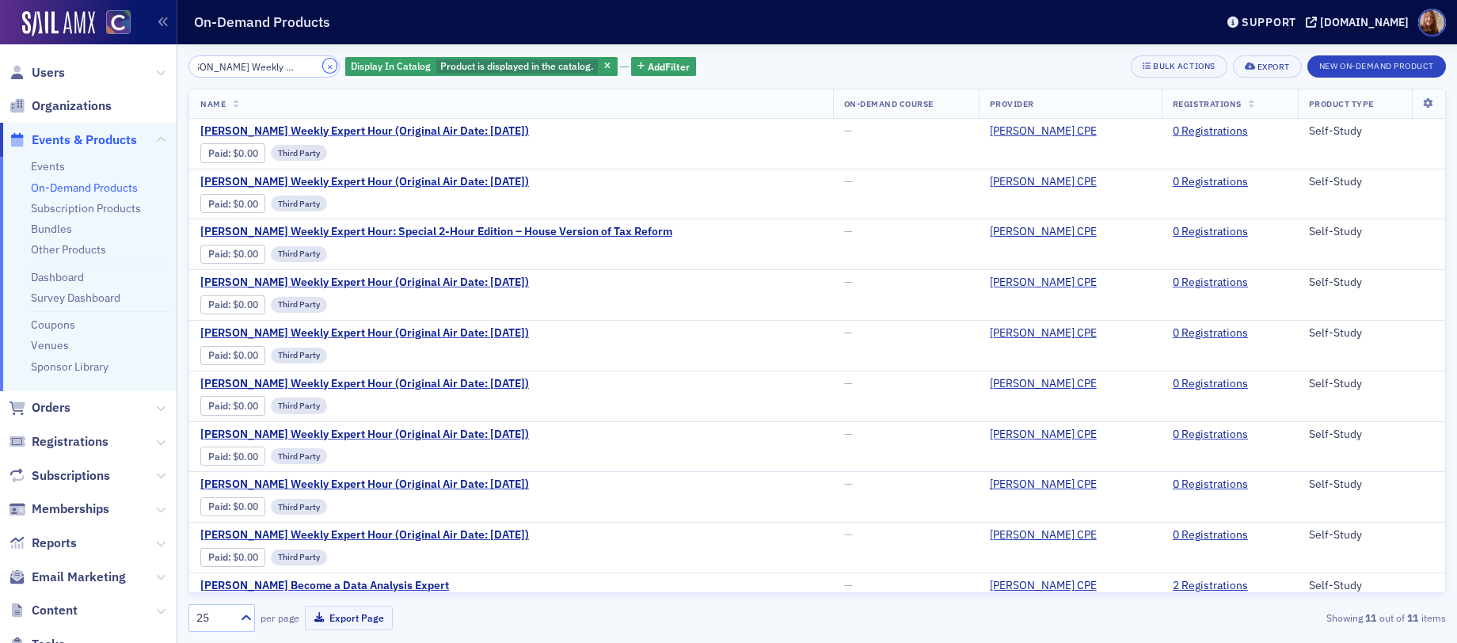
click at [323, 67] on button "×" at bounding box center [330, 66] width 14 height 14
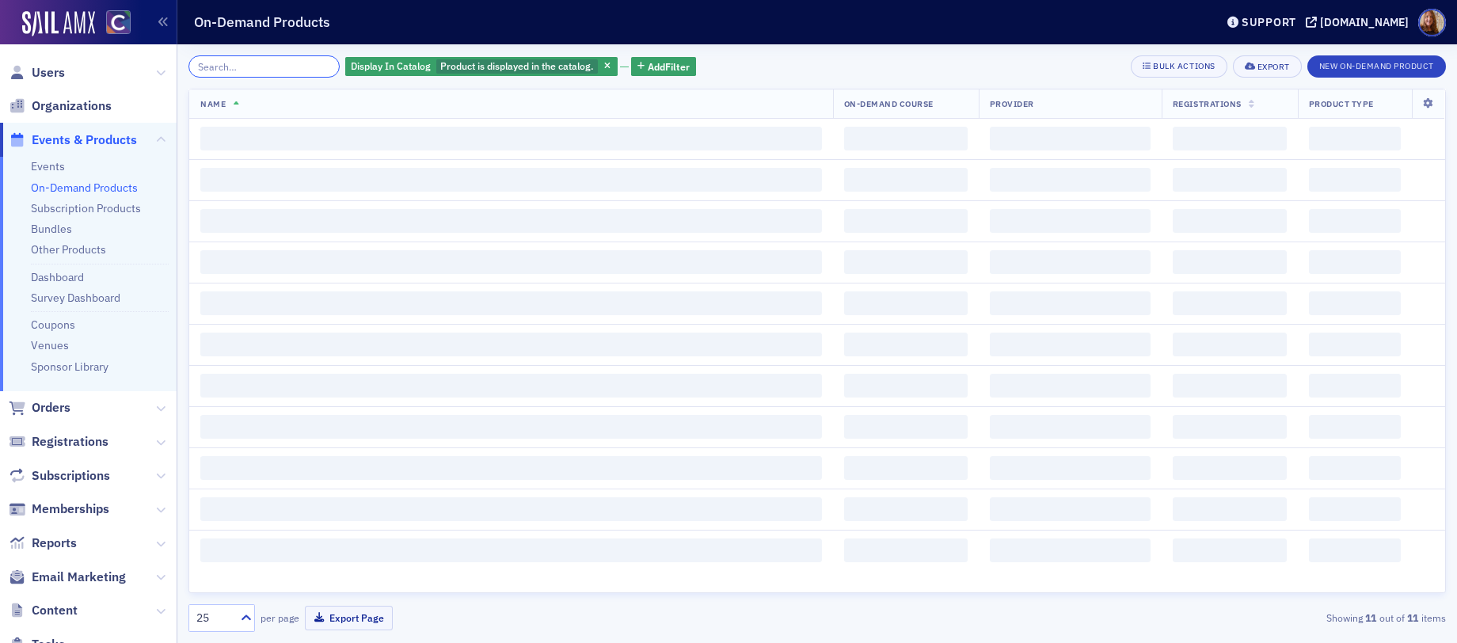
click at [247, 66] on input "search" at bounding box center [264, 66] width 151 height 22
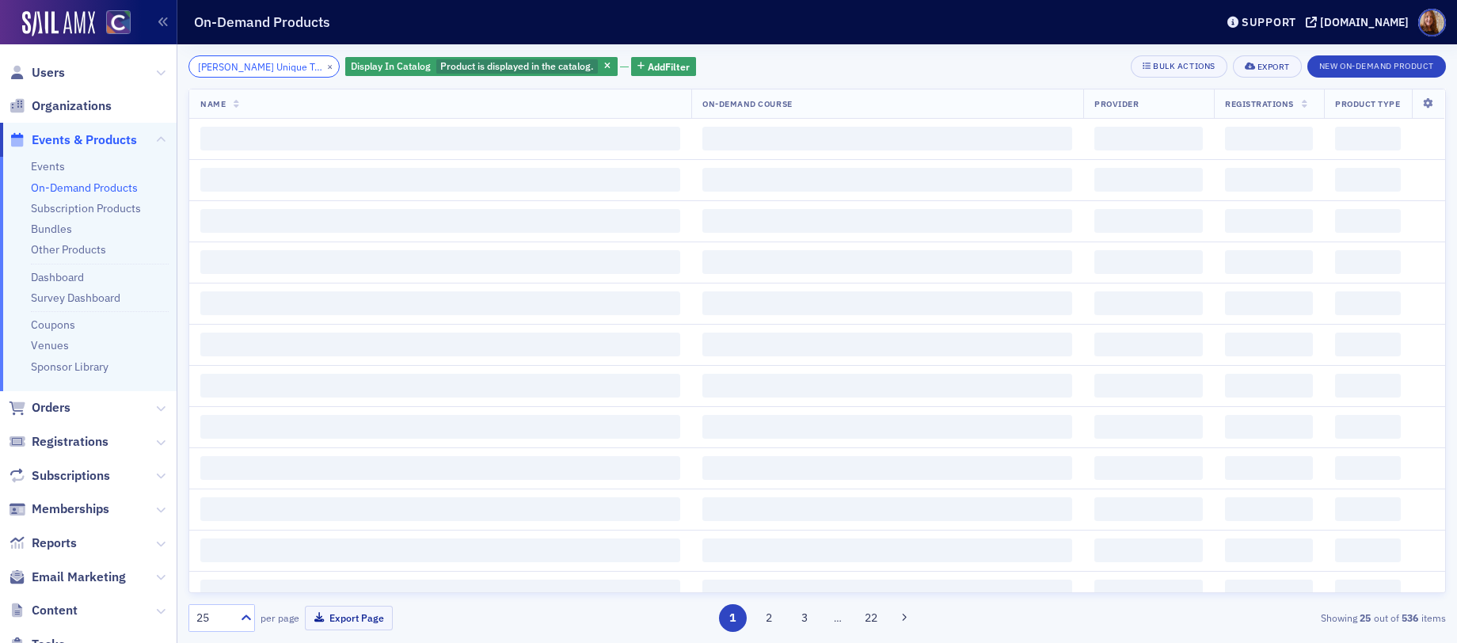
scroll to position [0, 139]
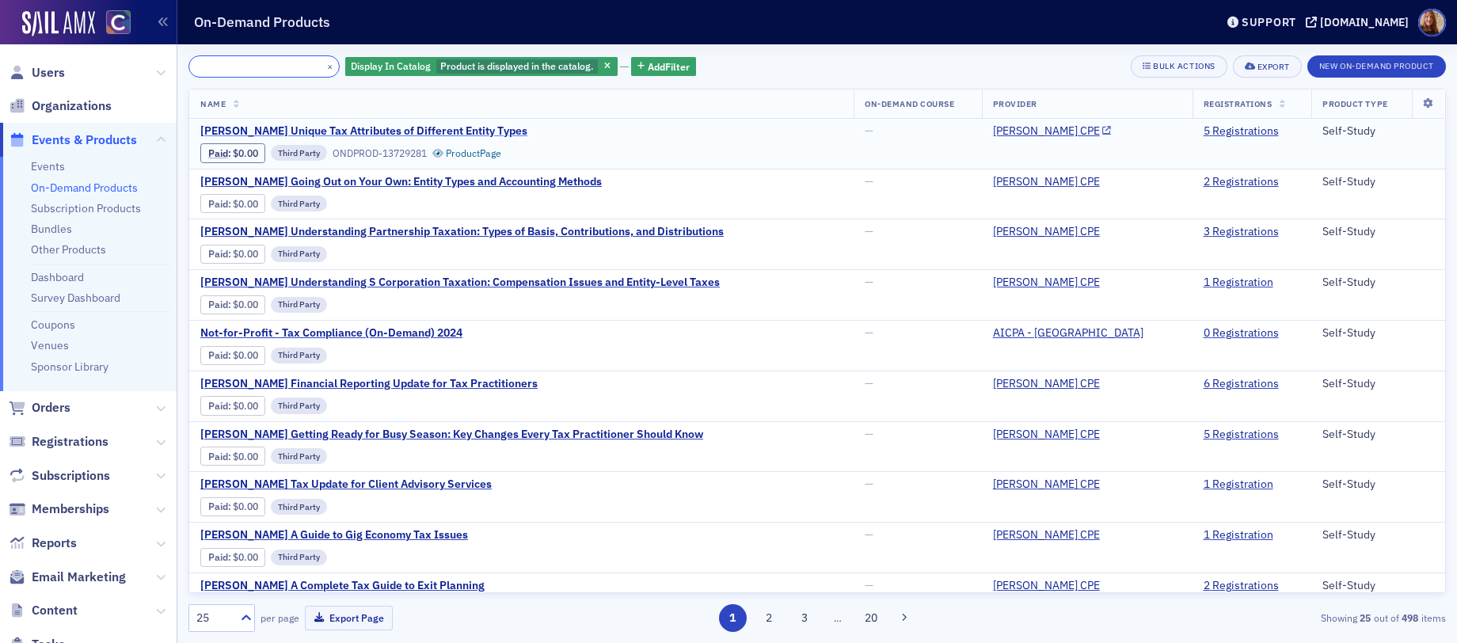
type input "[PERSON_NAME] Unique Tax Attributes of Different Entity Types"
click at [463, 127] on span "[PERSON_NAME] Unique Tax Attributes of Different Entity Types" at bounding box center [363, 131] width 327 height 14
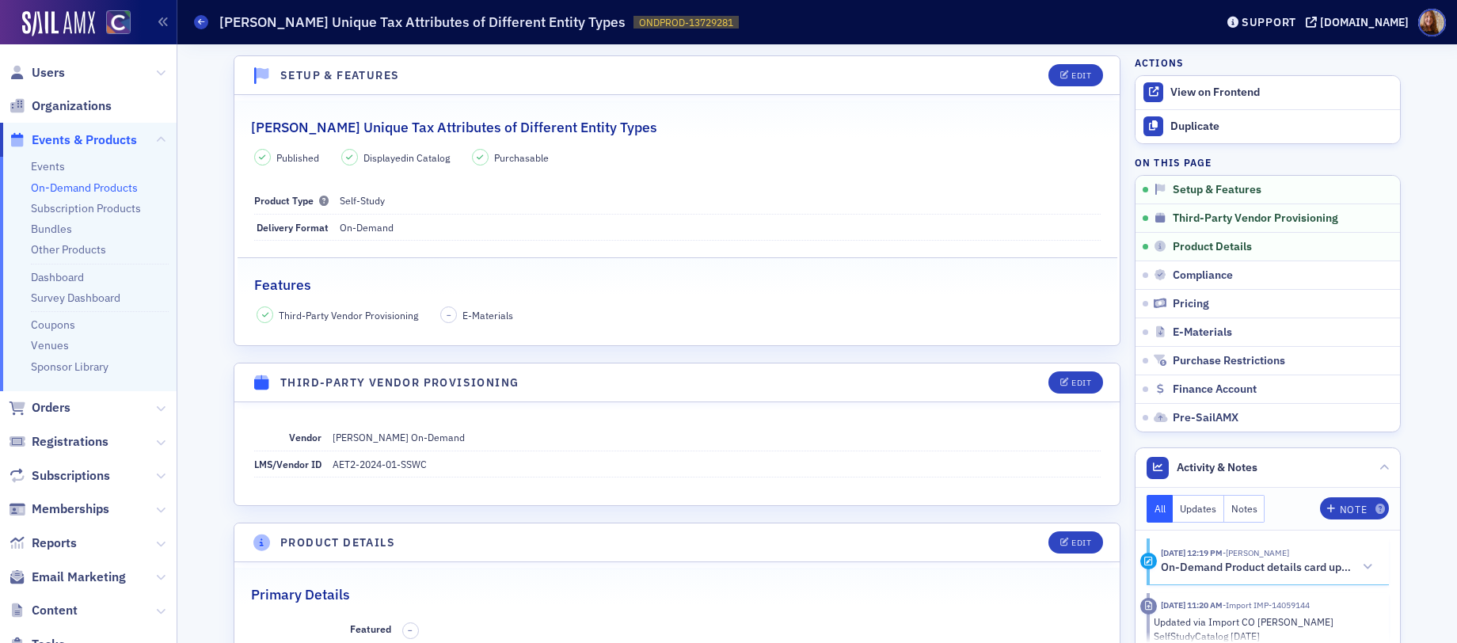
scroll to position [331, 0]
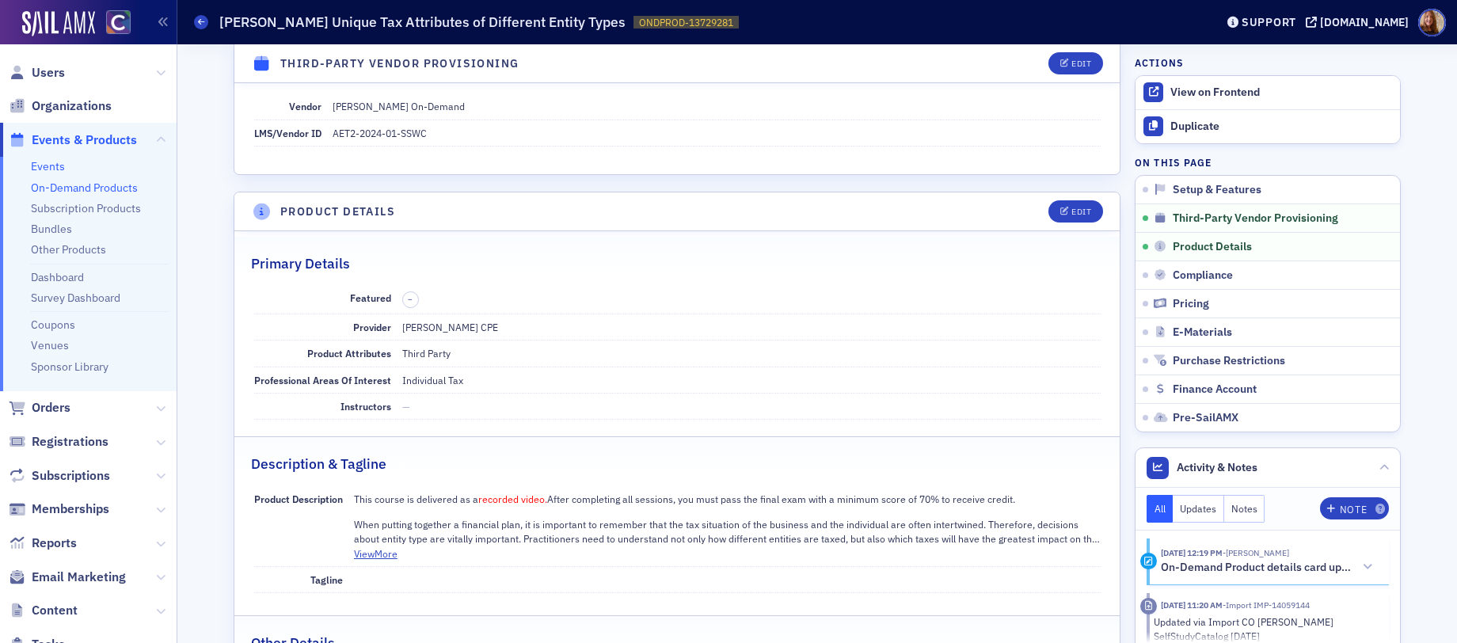
click at [48, 163] on link "Events" at bounding box center [48, 166] width 34 height 14
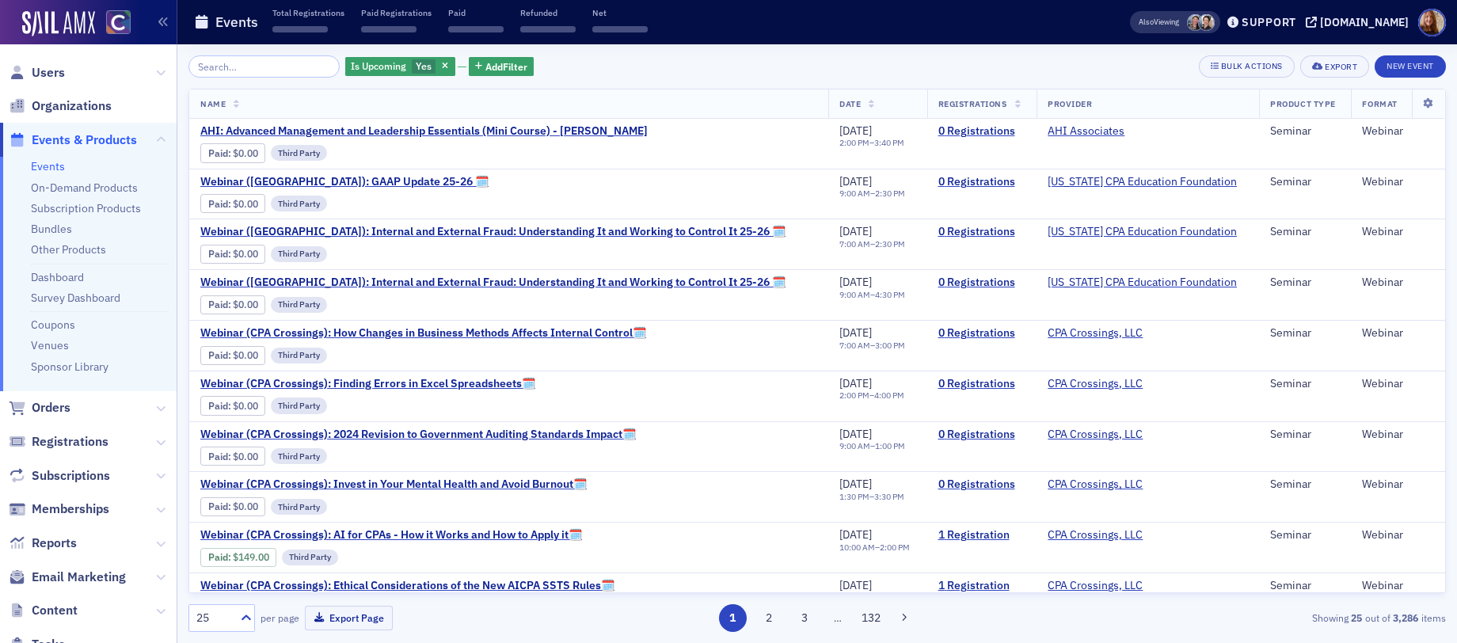
click at [242, 70] on input "search" at bounding box center [264, 66] width 151 height 22
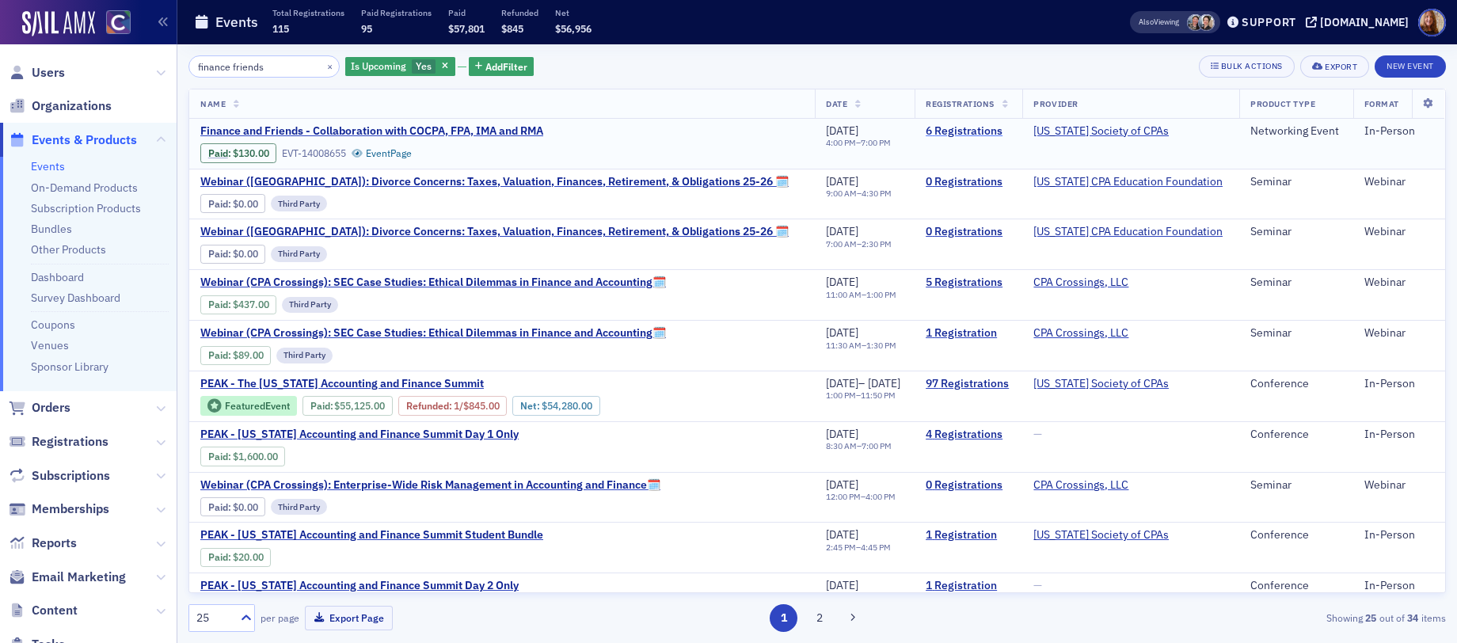
type input "finance friends"
click at [952, 131] on link "6 Registrations" at bounding box center [969, 131] width 86 height 14
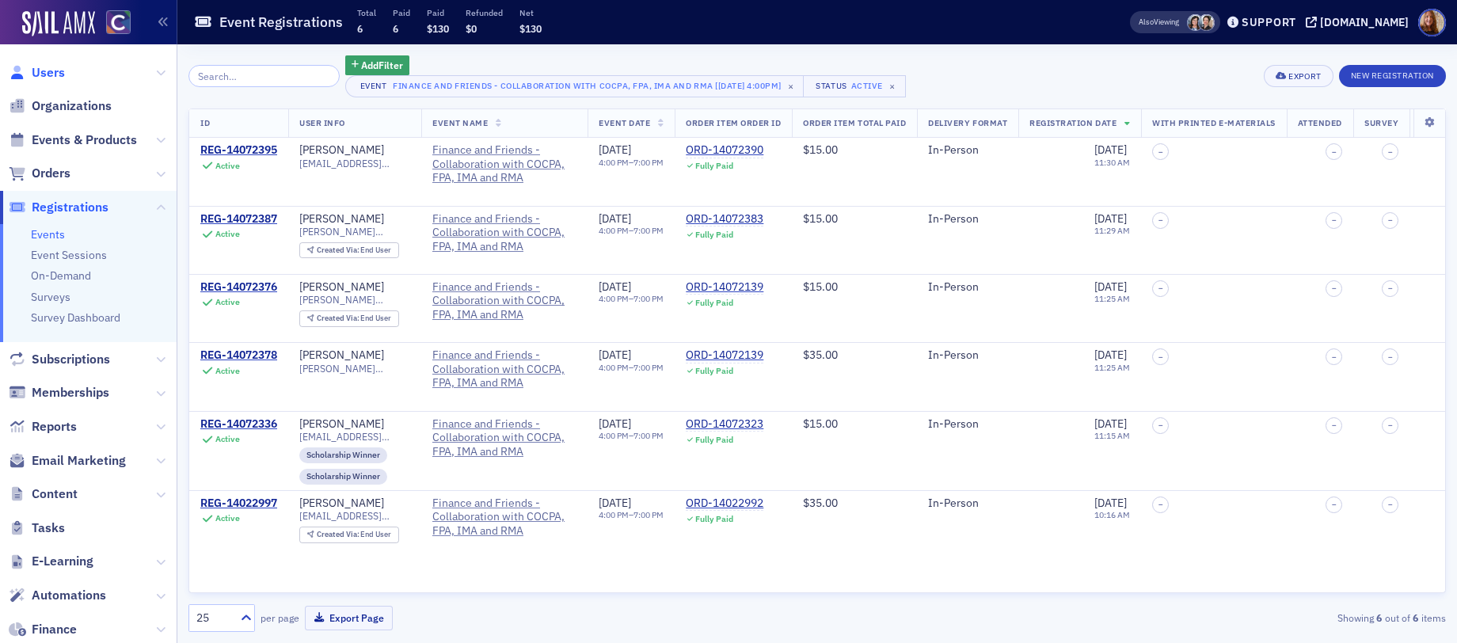
click at [55, 74] on span "Users" at bounding box center [48, 72] width 33 height 17
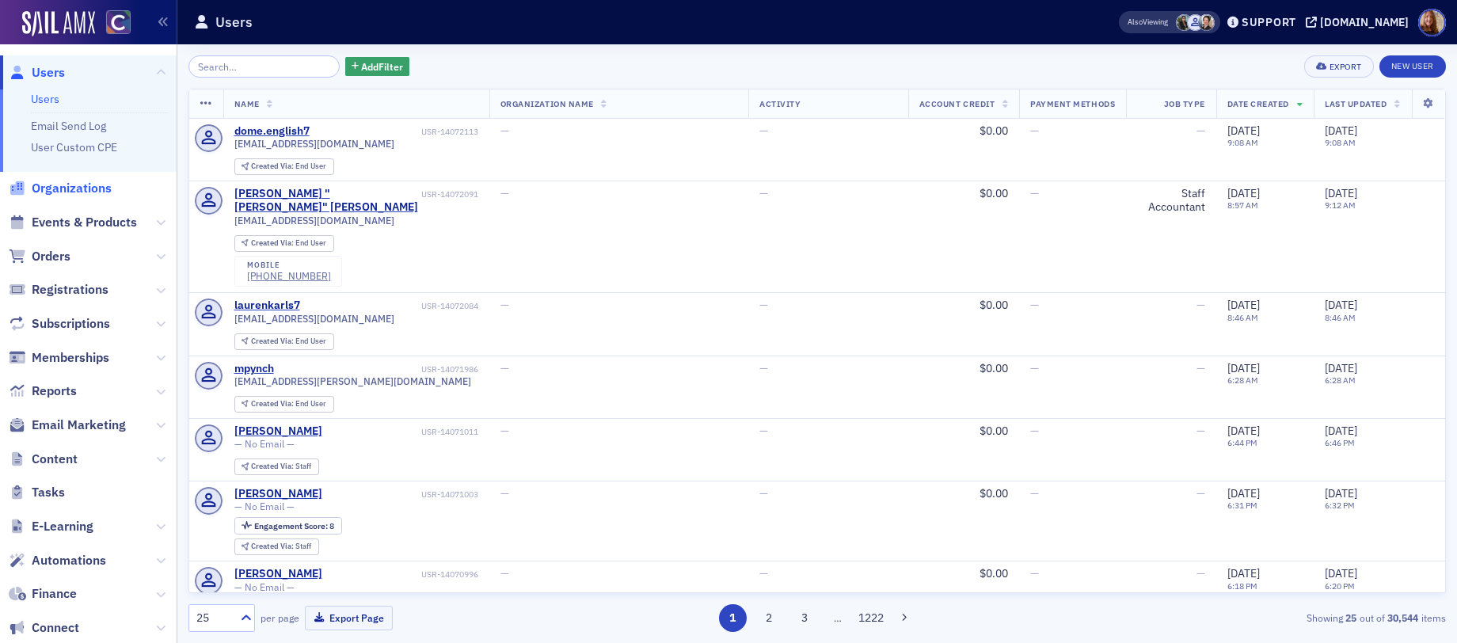
click at [78, 185] on span "Organizations" at bounding box center [72, 188] width 80 height 17
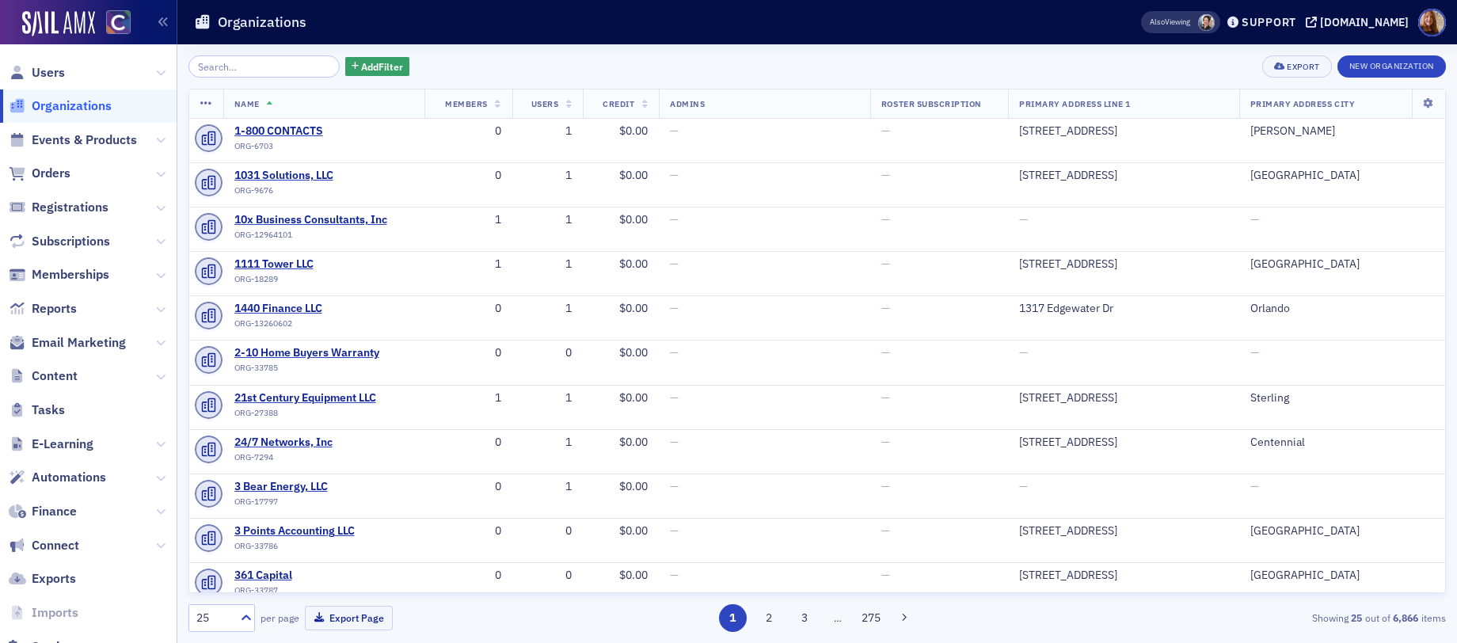
click at [278, 68] on input "search" at bounding box center [264, 66] width 151 height 22
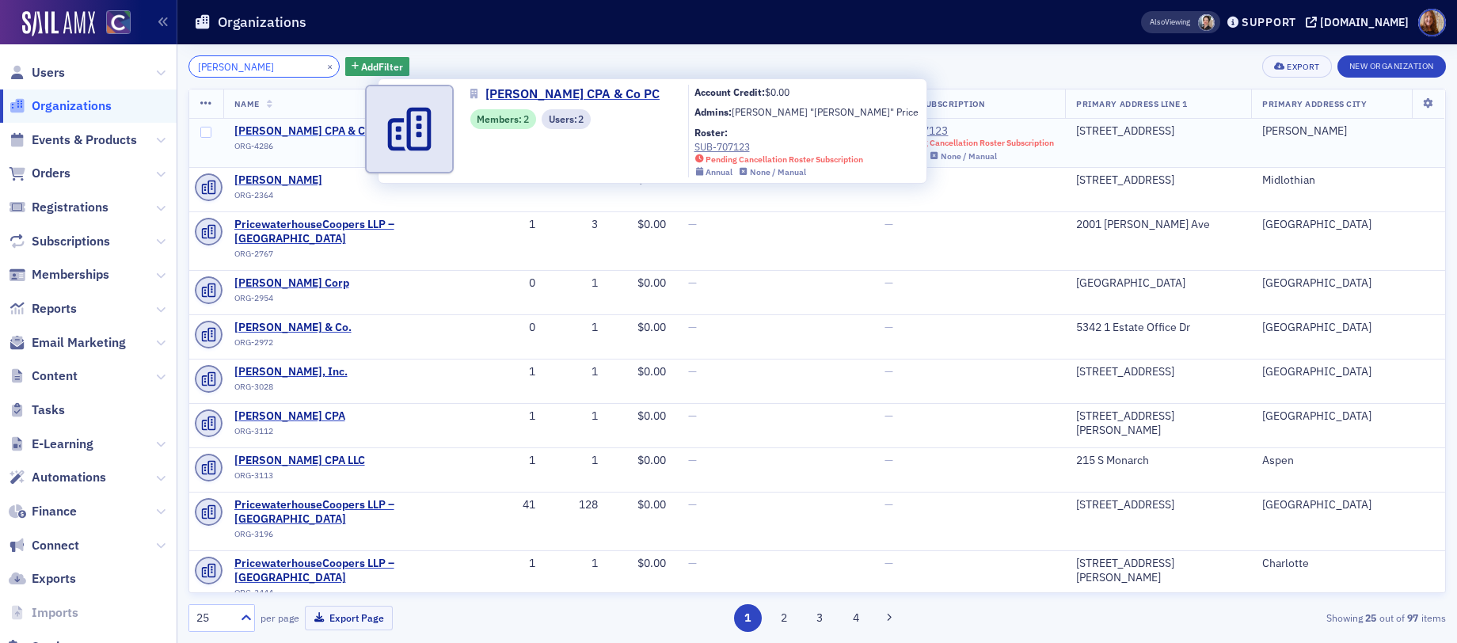
type input "[PERSON_NAME]"
click at [330, 134] on span "[PERSON_NAME] CPA & Co PC" at bounding box center [311, 131] width 154 height 14
select select "US"
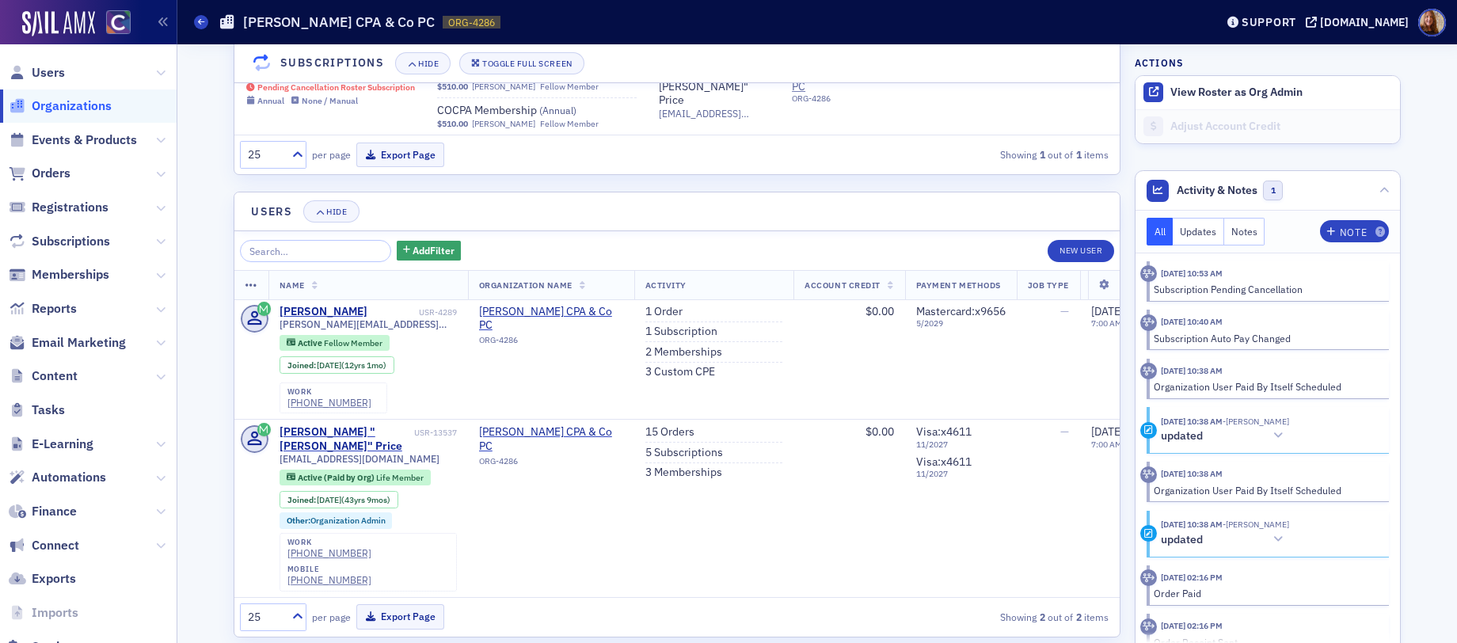
scroll to position [1621, 0]
